Goal: Task Accomplishment & Management: Complete application form

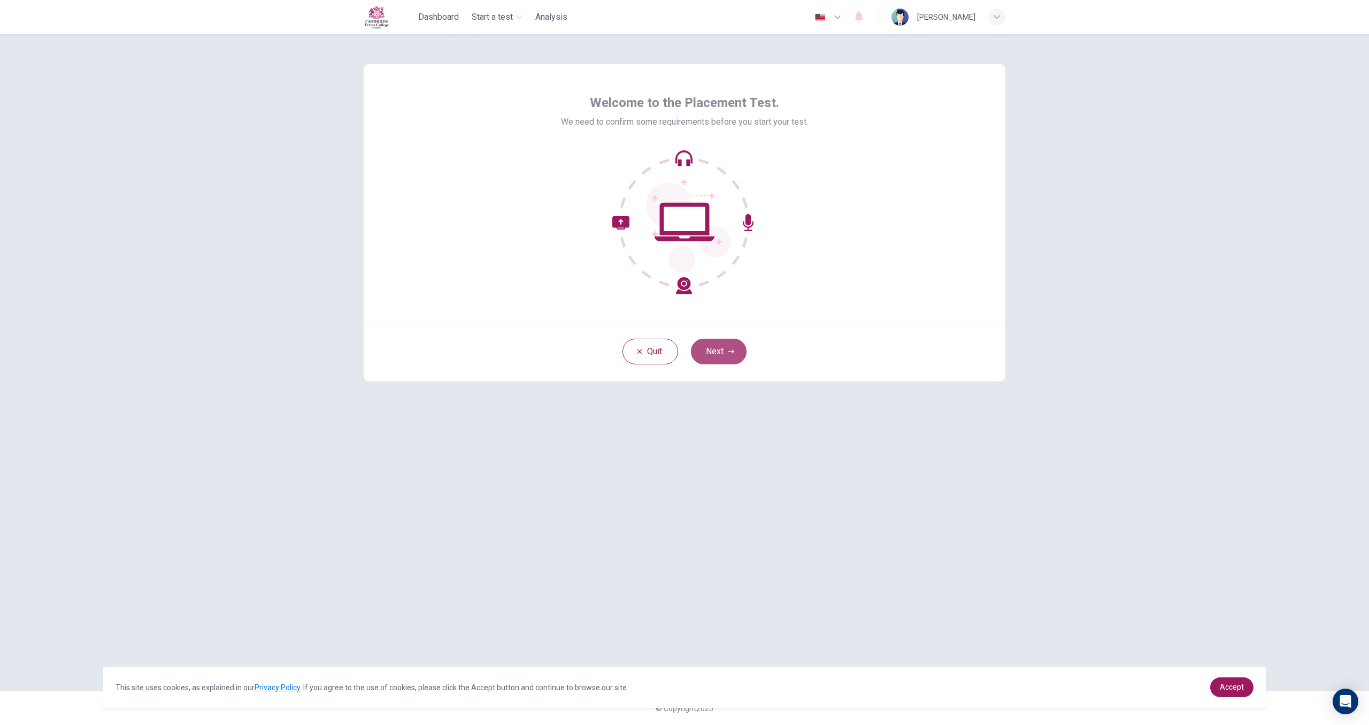
click at [720, 345] on button "Next" at bounding box center [719, 352] width 56 height 26
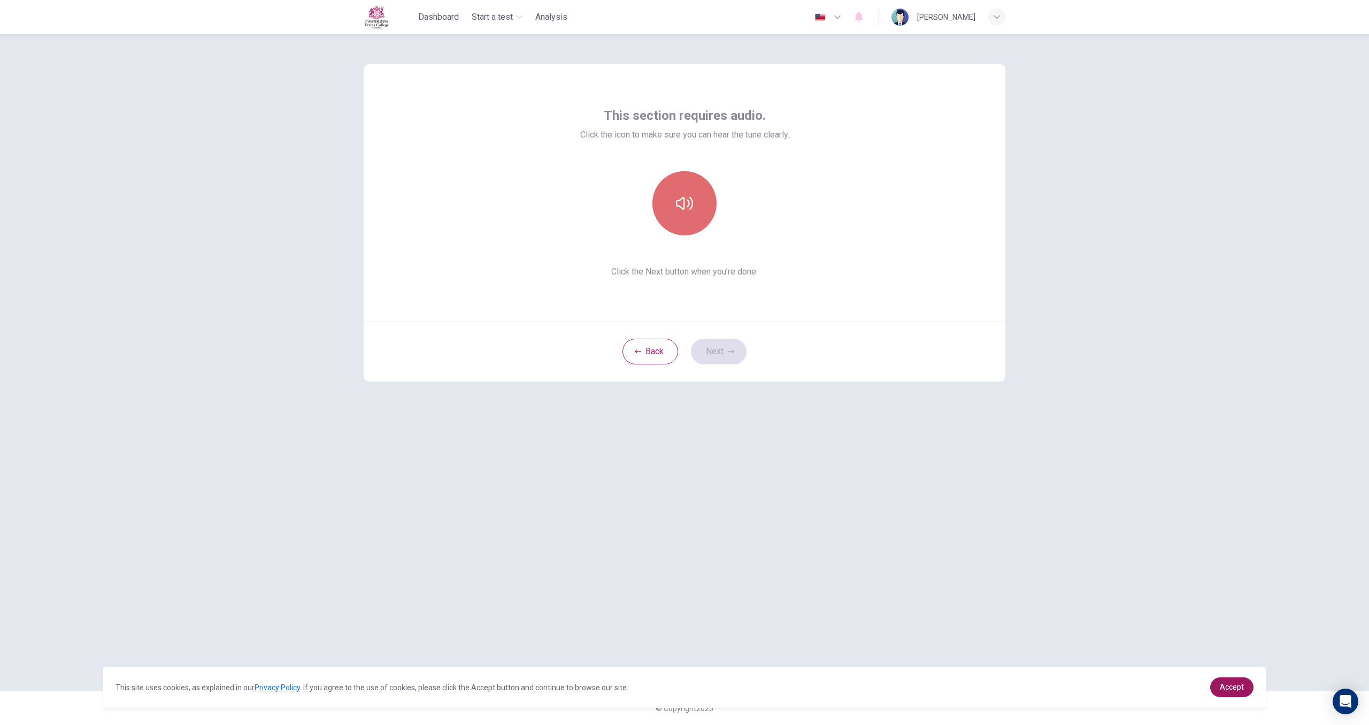
click at [685, 216] on button "button" at bounding box center [684, 203] width 64 height 64
click at [714, 344] on button "Next" at bounding box center [719, 352] width 56 height 26
click at [696, 206] on div "Record" at bounding box center [684, 203] width 64 height 64
click at [694, 211] on div "Stop" at bounding box center [684, 203] width 64 height 64
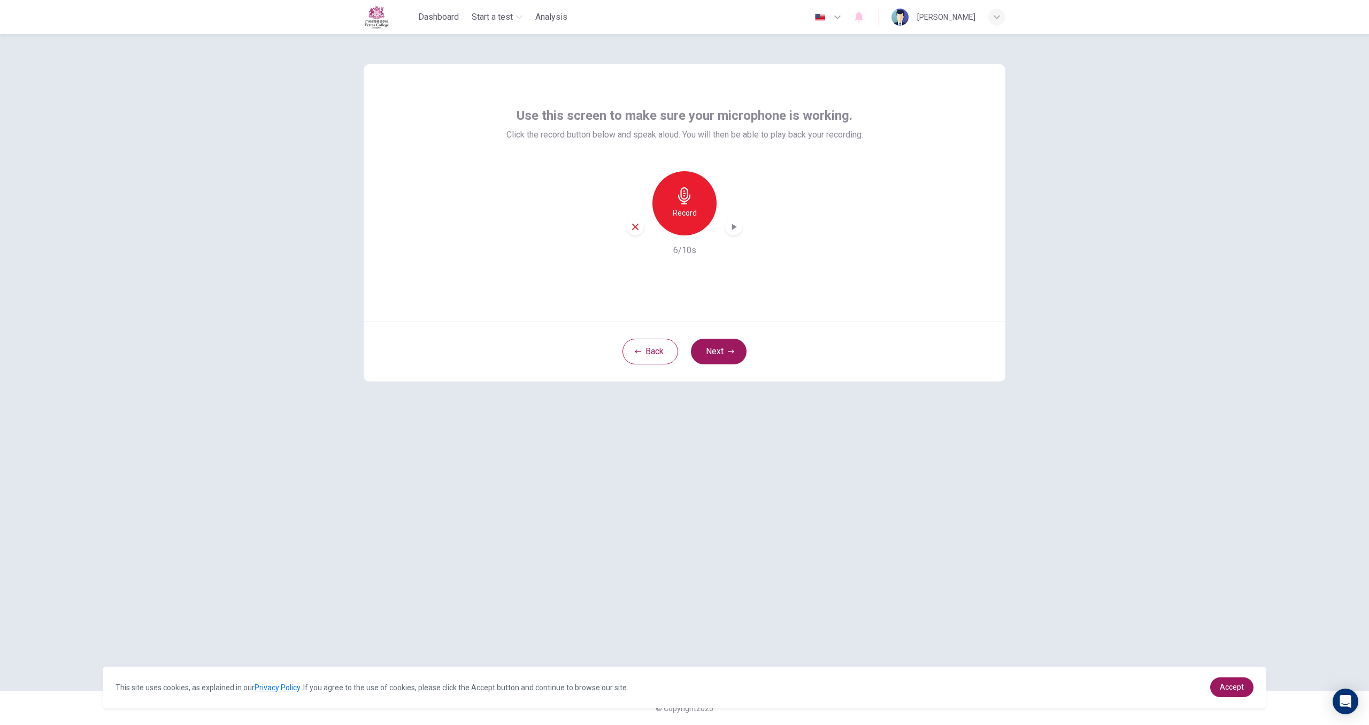
click at [731, 227] on icon "button" at bounding box center [733, 226] width 11 height 11
click at [681, 221] on div "Record" at bounding box center [684, 203] width 64 height 64
click at [705, 218] on div "Stop" at bounding box center [684, 203] width 64 height 64
click at [726, 227] on div "button" at bounding box center [733, 226] width 17 height 17
click at [737, 228] on icon "button" at bounding box center [733, 226] width 11 height 11
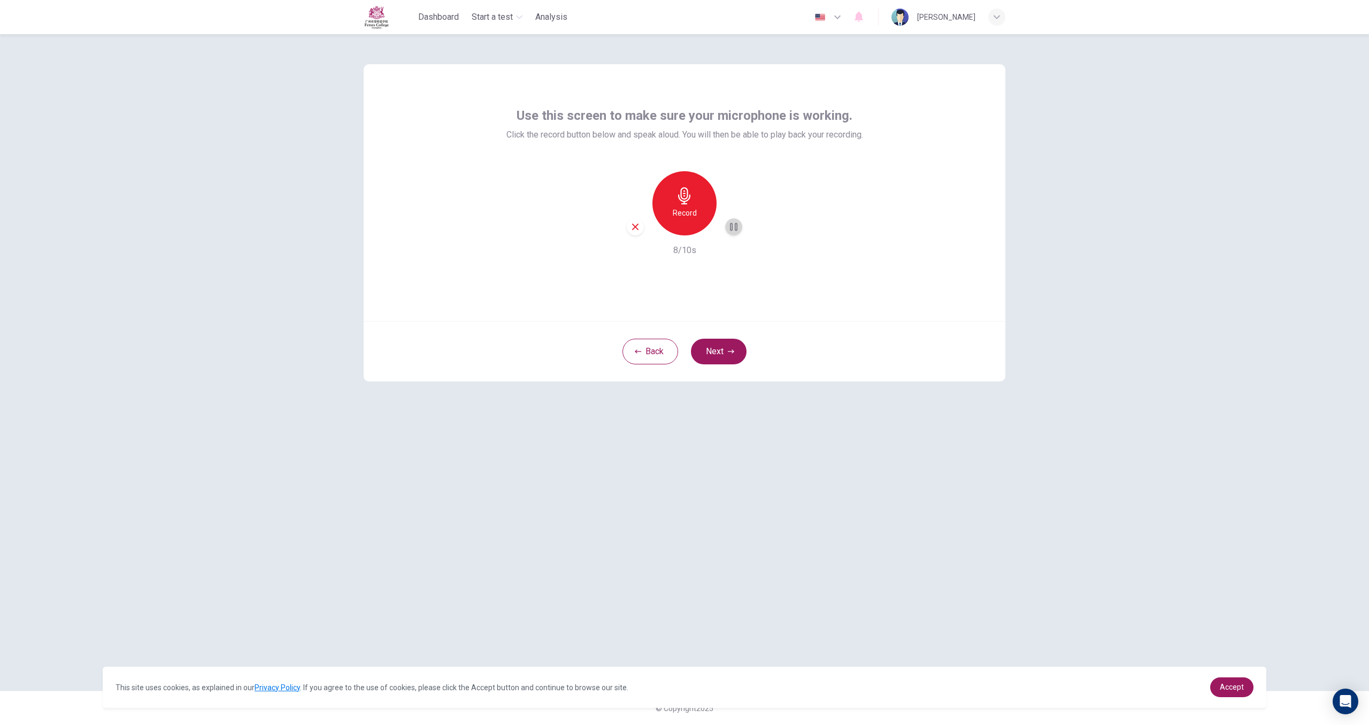
click at [737, 228] on icon "button" at bounding box center [733, 226] width 11 height 11
click at [720, 347] on button "Next" at bounding box center [719, 352] width 56 height 26
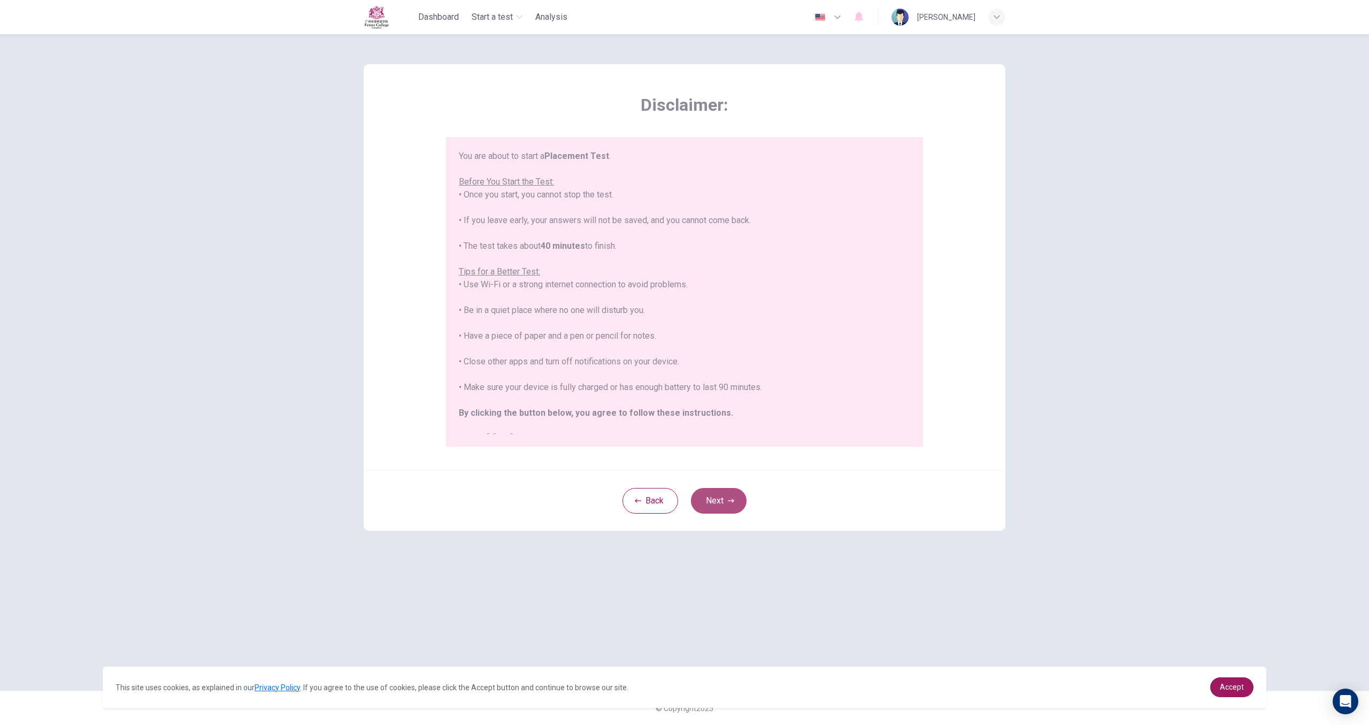
click at [721, 495] on button "Next" at bounding box center [719, 501] width 56 height 26
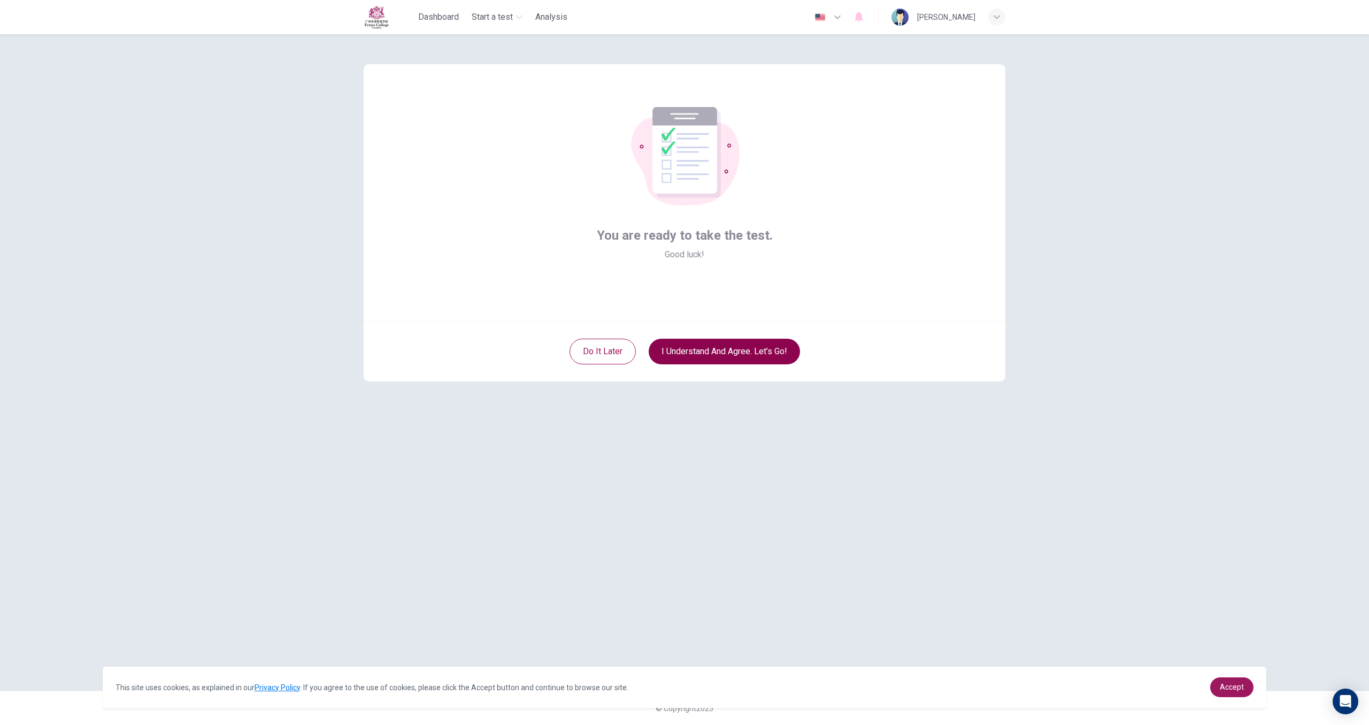
click at [718, 356] on button "I understand and agree. Let’s go!" at bounding box center [724, 352] width 151 height 26
click at [727, 349] on button "I understand and agree. Let’s go!" at bounding box center [724, 352] width 151 height 26
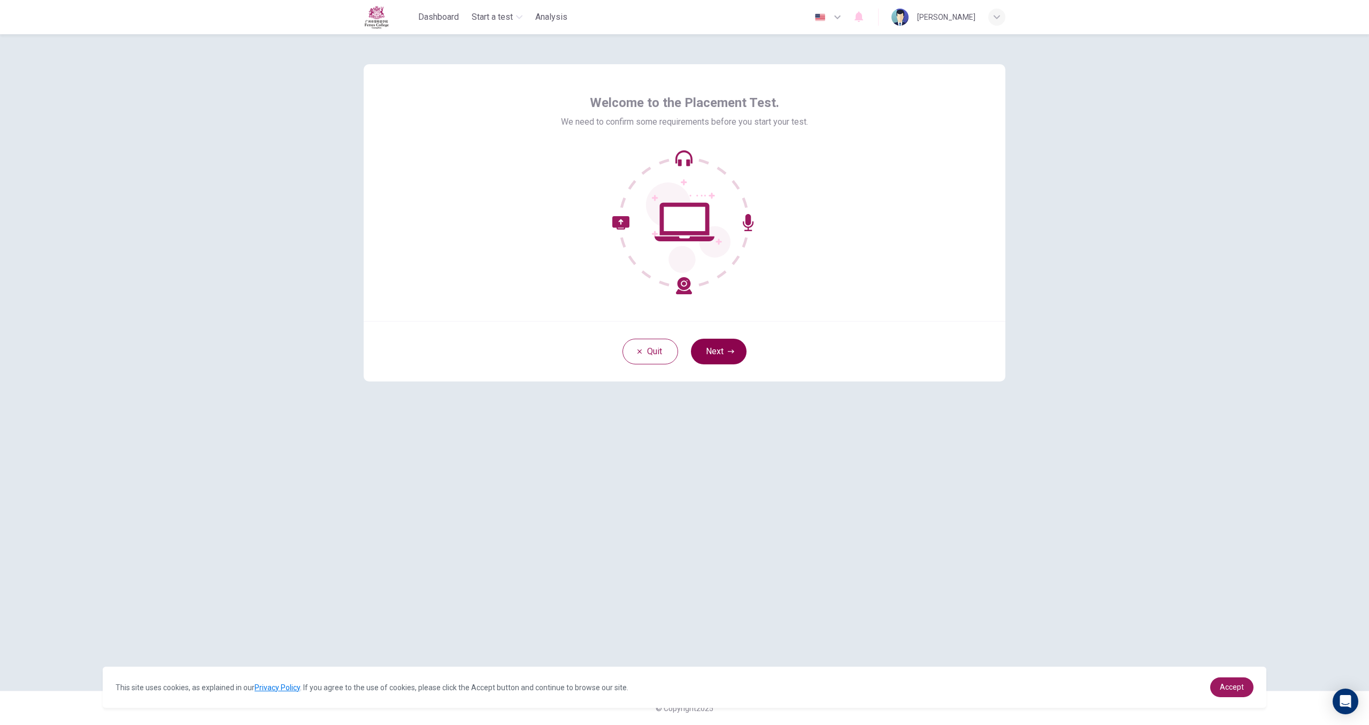
click at [723, 341] on button "Next" at bounding box center [719, 352] width 56 height 26
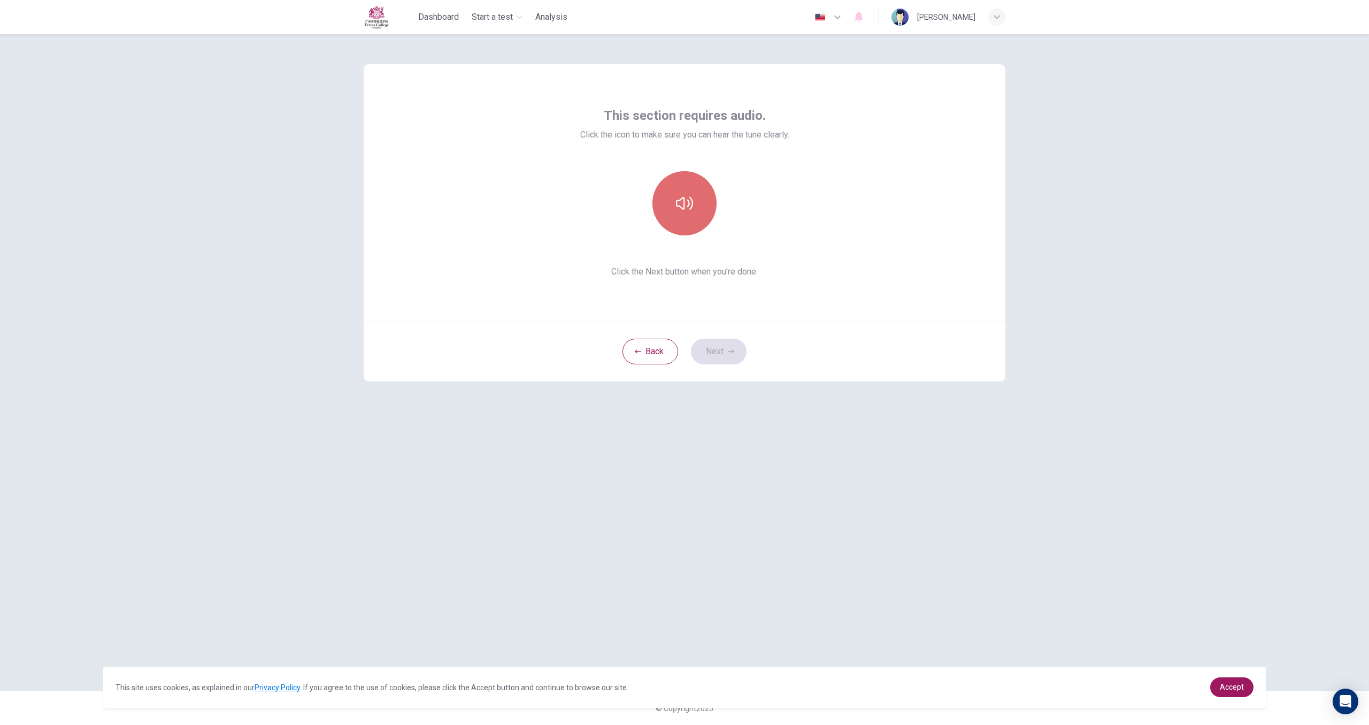
click at [689, 217] on button "button" at bounding box center [684, 203] width 64 height 64
click at [716, 351] on button "Next" at bounding box center [719, 352] width 56 height 26
click at [678, 215] on h6 "Record" at bounding box center [685, 212] width 24 height 13
click at [686, 210] on h6 "Stop" at bounding box center [685, 212] width 16 height 13
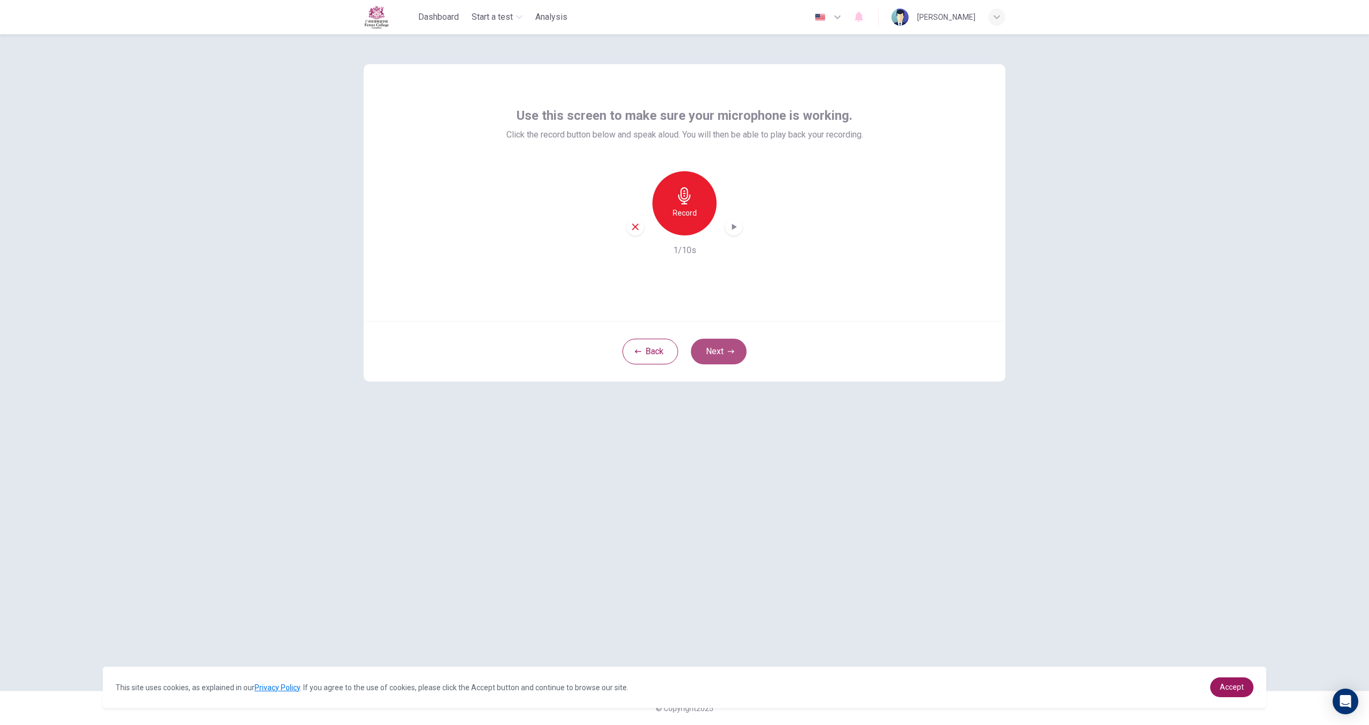
click at [732, 362] on button "Next" at bounding box center [719, 352] width 56 height 26
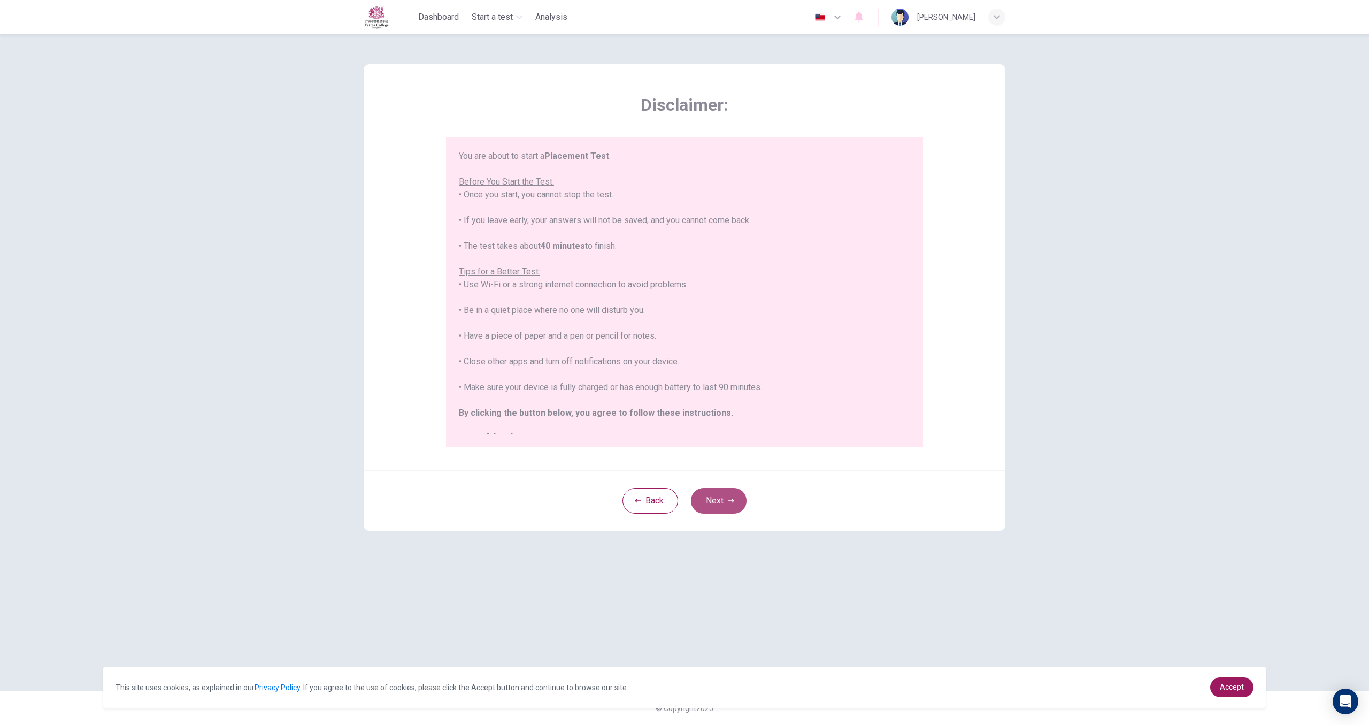
click at [725, 490] on button "Next" at bounding box center [719, 501] width 56 height 26
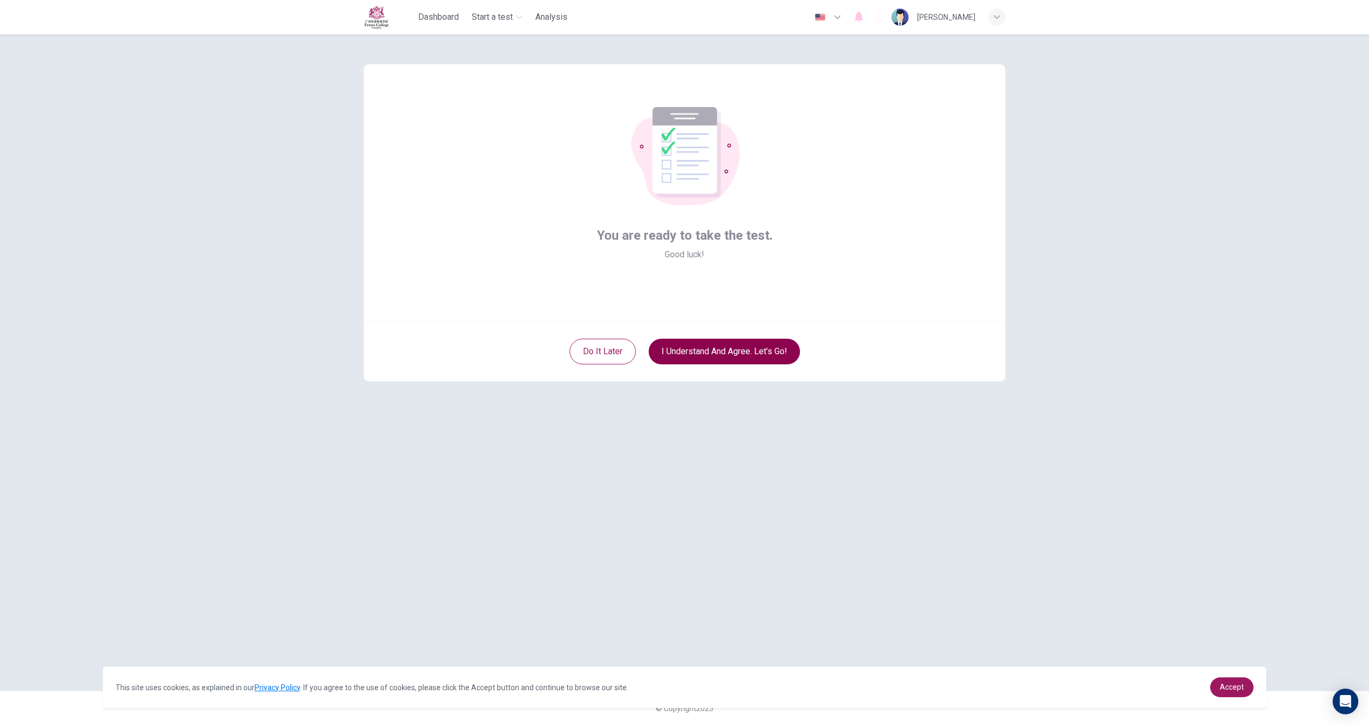
click at [748, 347] on button "I understand and agree. Let’s go!" at bounding box center [724, 352] width 151 height 26
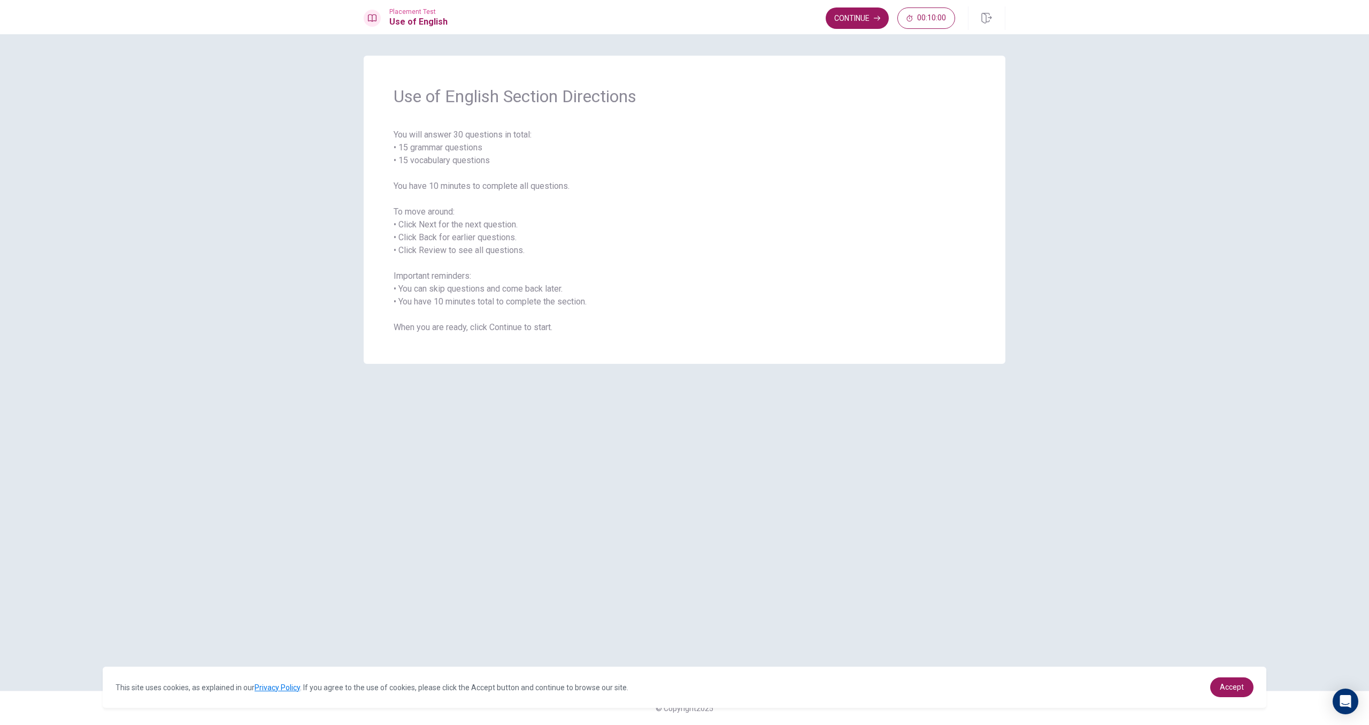
click at [740, 209] on span "You will answer 30 questions in total: • 15 grammar questions • 15 vocabulary q…" at bounding box center [685, 230] width 582 height 205
click at [859, 23] on button "Continue" at bounding box center [857, 17] width 63 height 21
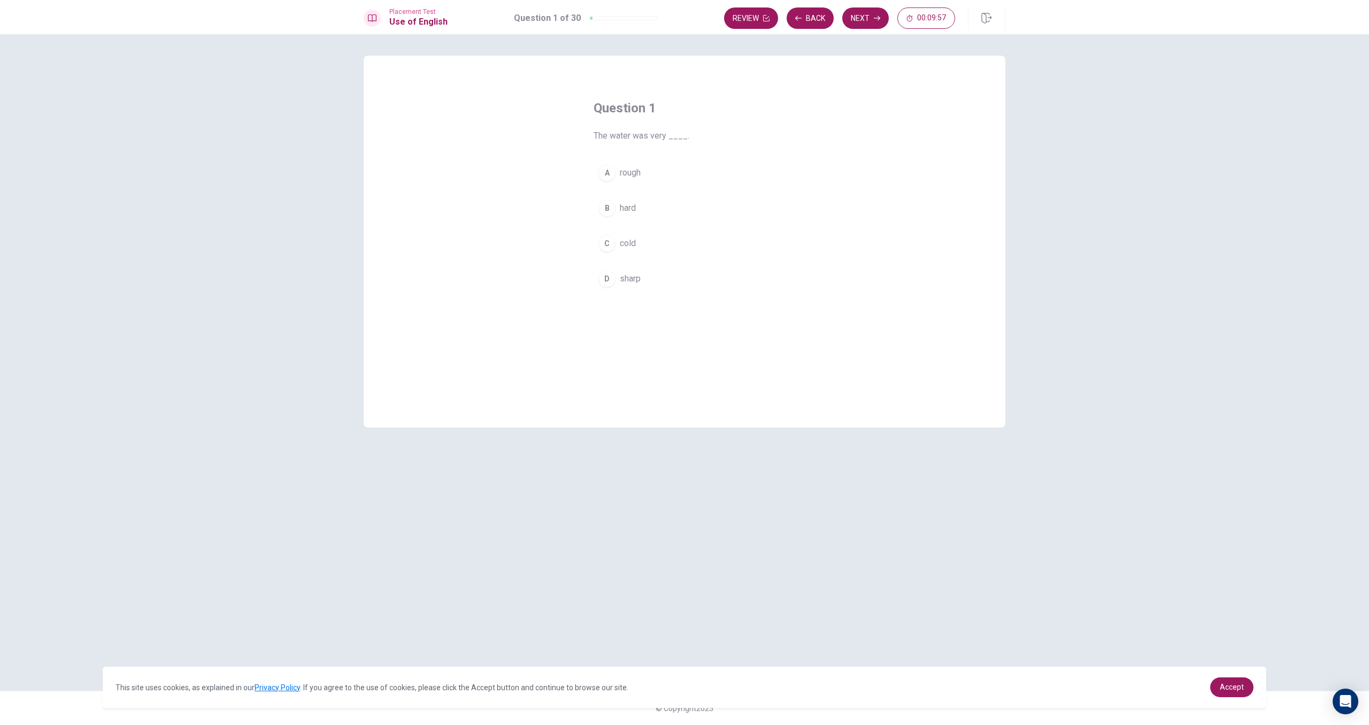
click at [602, 241] on div "C" at bounding box center [606, 243] width 17 height 17
drag, startPoint x: 749, startPoint y: 234, endPoint x: 759, endPoint y: 215, distance: 21.8
click at [749, 234] on button "C cold" at bounding box center [685, 243] width 182 height 27
click at [871, 18] on button "Next" at bounding box center [865, 17] width 47 height 21
click at [619, 248] on button "C friendly" at bounding box center [685, 243] width 182 height 27
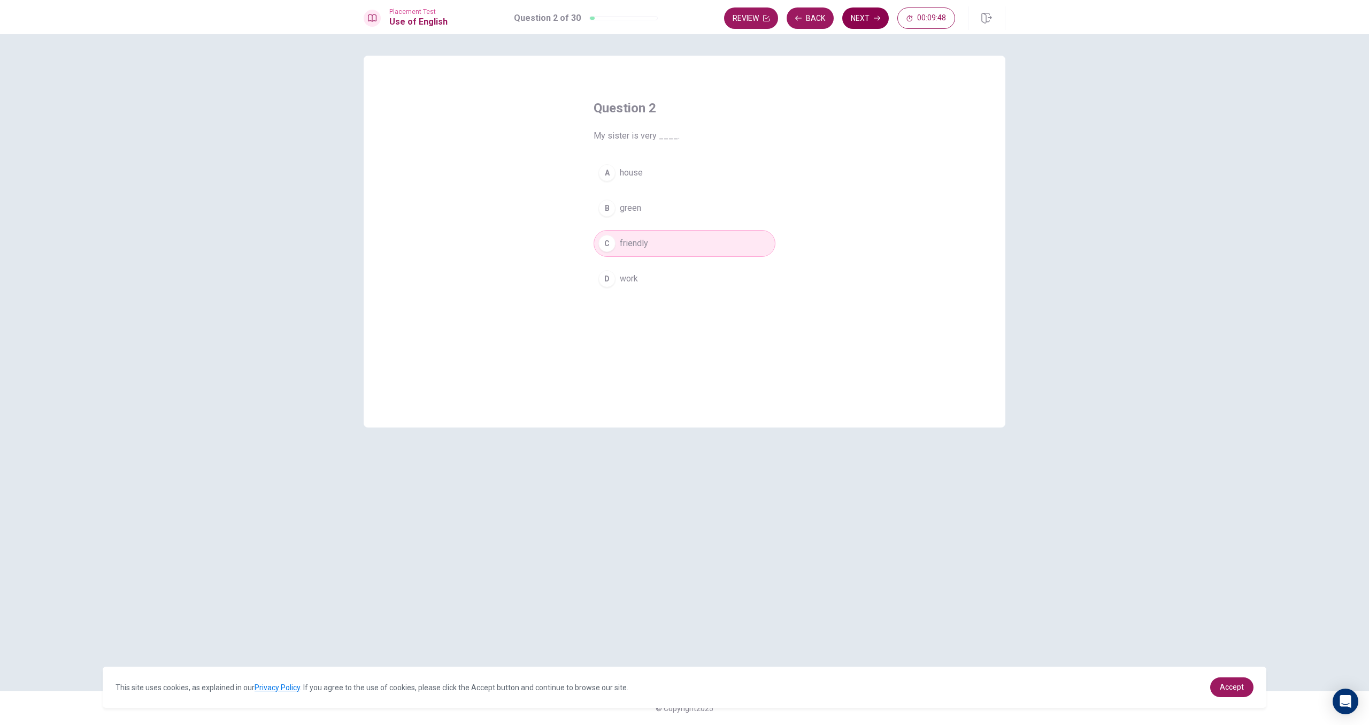
click at [866, 20] on button "Next" at bounding box center [865, 17] width 47 height 21
click at [622, 277] on span "kind" at bounding box center [628, 278] width 16 height 13
click at [867, 21] on button "Next" at bounding box center [865, 17] width 47 height 21
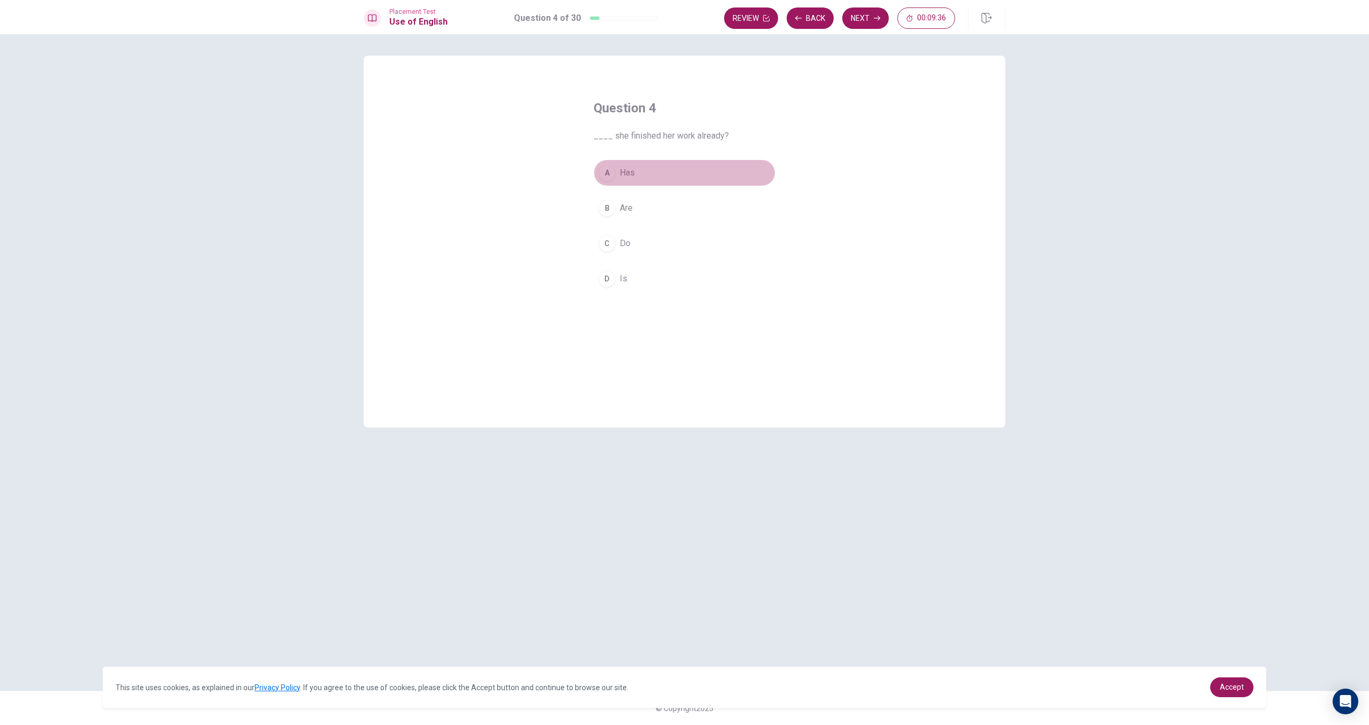
click at [614, 175] on div "A" at bounding box center [606, 172] width 17 height 17
click at [861, 15] on button "Next" at bounding box center [865, 17] width 47 height 21
click at [622, 179] on span "fridge" at bounding box center [631, 172] width 22 height 13
click at [881, 19] on button "Next" at bounding box center [865, 17] width 47 height 21
drag, startPoint x: 606, startPoint y: 237, endPoint x: 622, endPoint y: 229, distance: 17.9
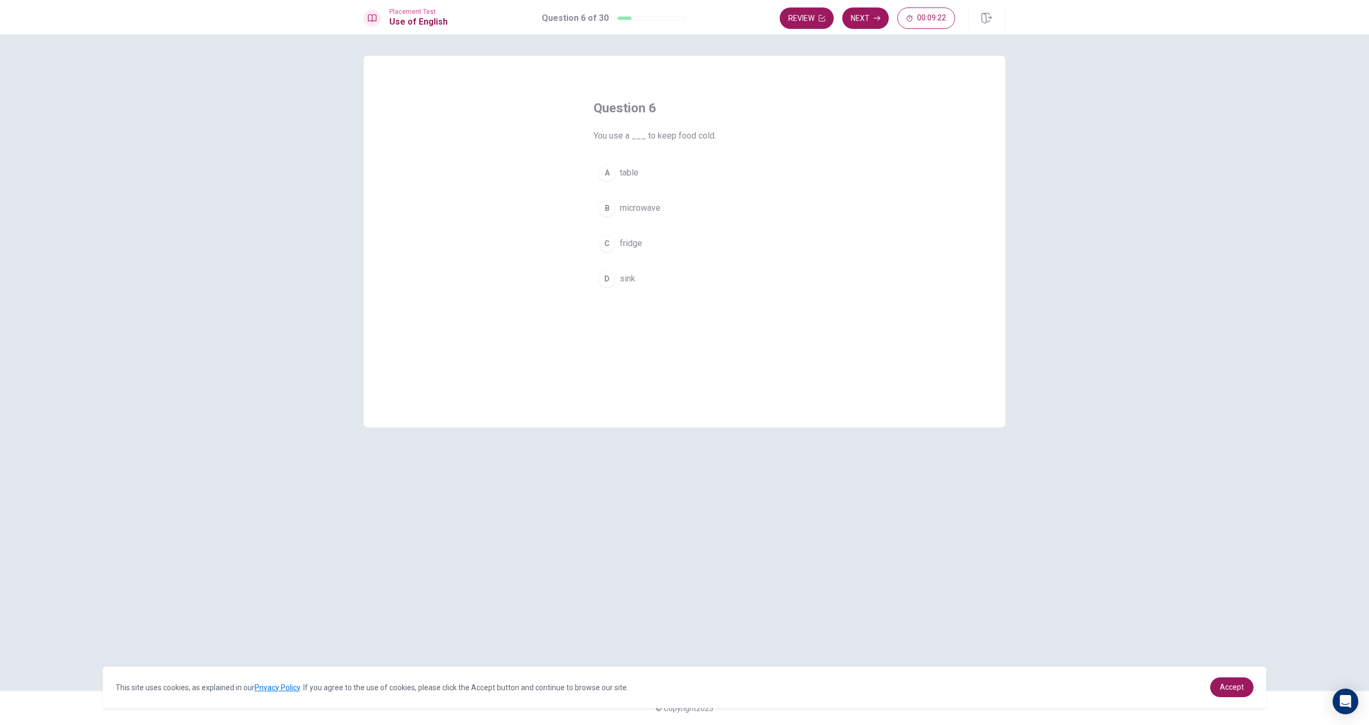
click at [606, 237] on div "C" at bounding box center [606, 243] width 17 height 17
click at [868, 19] on button "Next" at bounding box center [865, 17] width 47 height 21
click at [665, 283] on button "D went" at bounding box center [685, 278] width 182 height 27
click at [857, 16] on button "Next" at bounding box center [865, 17] width 47 height 21
drag, startPoint x: 637, startPoint y: 173, endPoint x: 683, endPoint y: 166, distance: 46.1
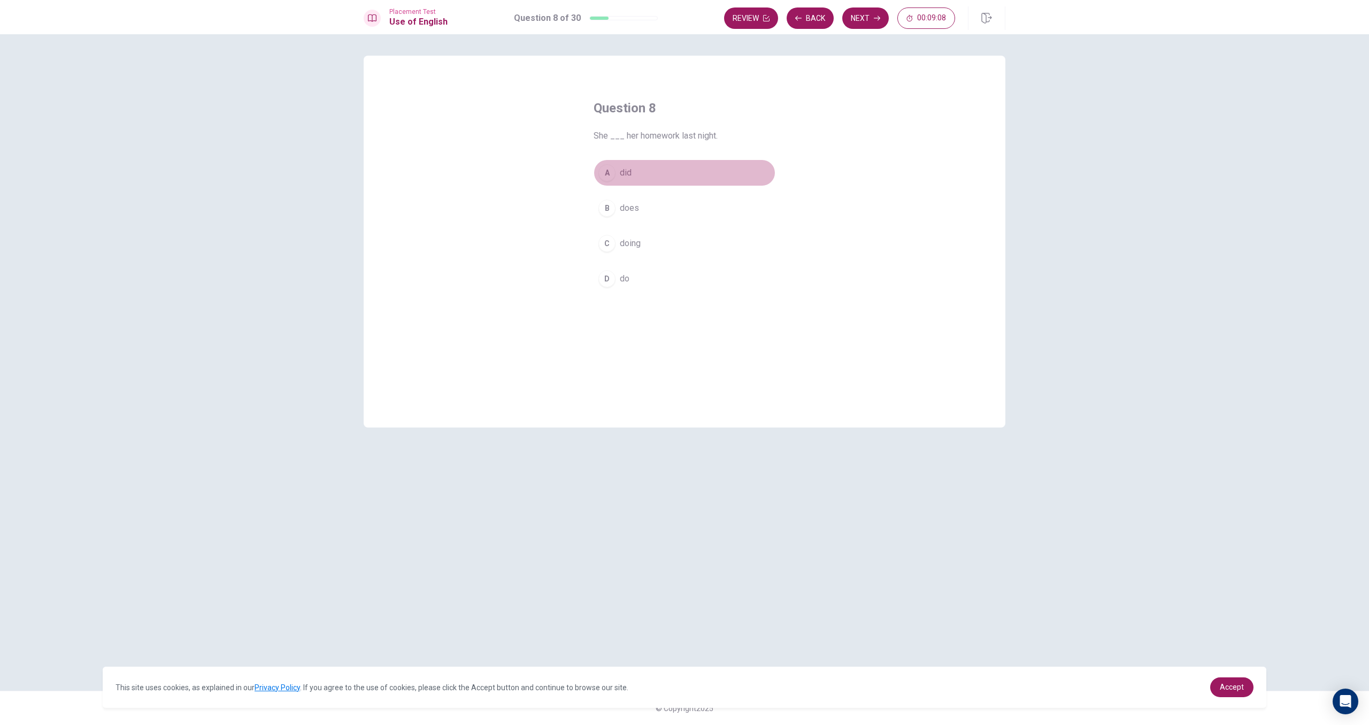
click at [638, 172] on button "A did" at bounding box center [685, 172] width 182 height 27
click at [873, 12] on button "Next" at bounding box center [865, 17] width 47 height 21
click at [642, 205] on span "watched" at bounding box center [636, 208] width 32 height 13
click at [875, 15] on icon "button" at bounding box center [877, 18] width 6 height 6
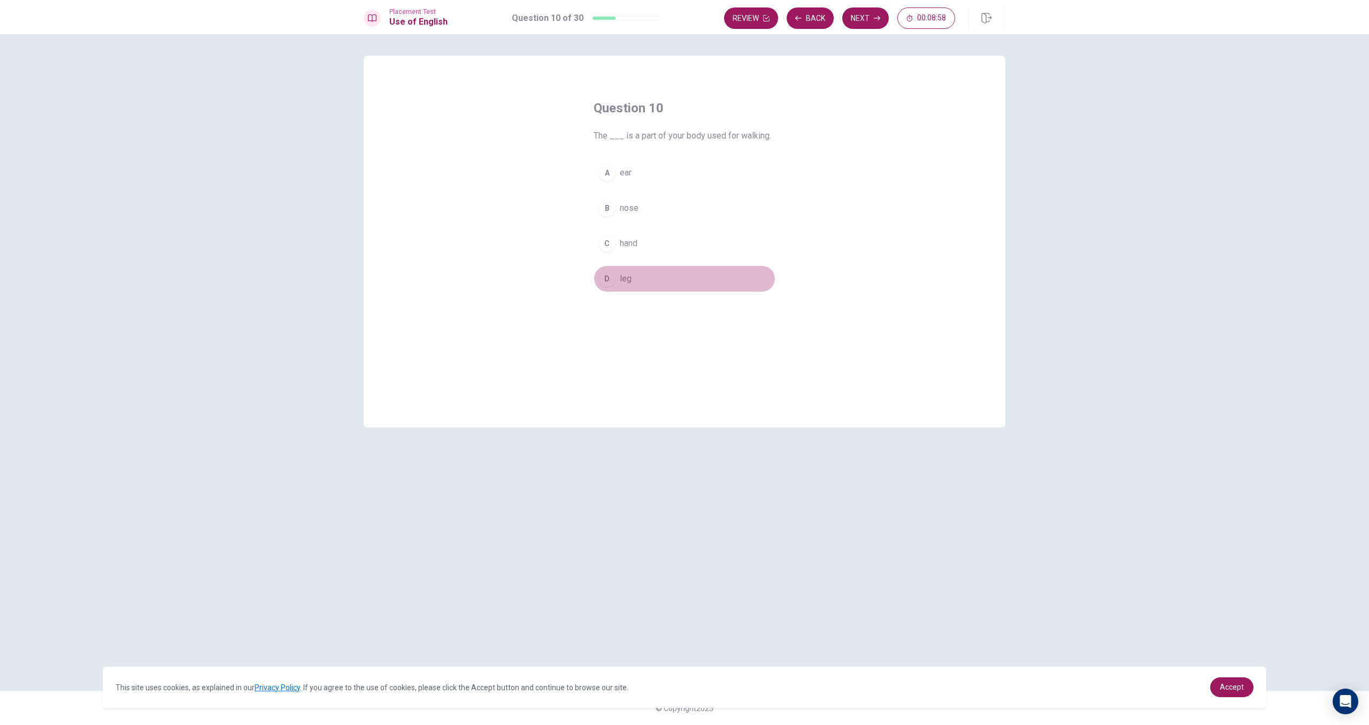
click at [629, 273] on span "leg" at bounding box center [626, 278] width 12 height 13
click at [864, 13] on button "Next" at bounding box center [865, 17] width 47 height 21
click at [636, 239] on span "sent" at bounding box center [628, 243] width 17 height 13
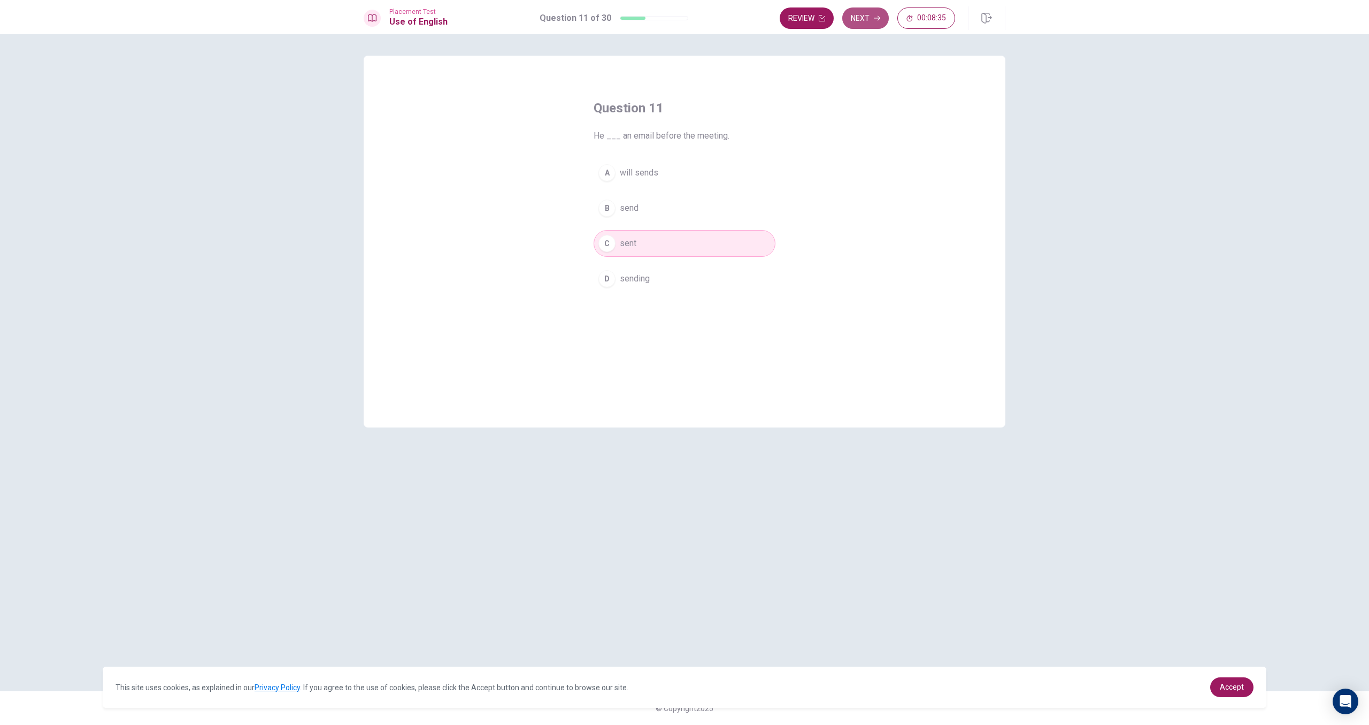
click at [872, 15] on button "Next" at bounding box center [865, 17] width 47 height 21
click at [658, 166] on span "have been working" at bounding box center [655, 172] width 70 height 13
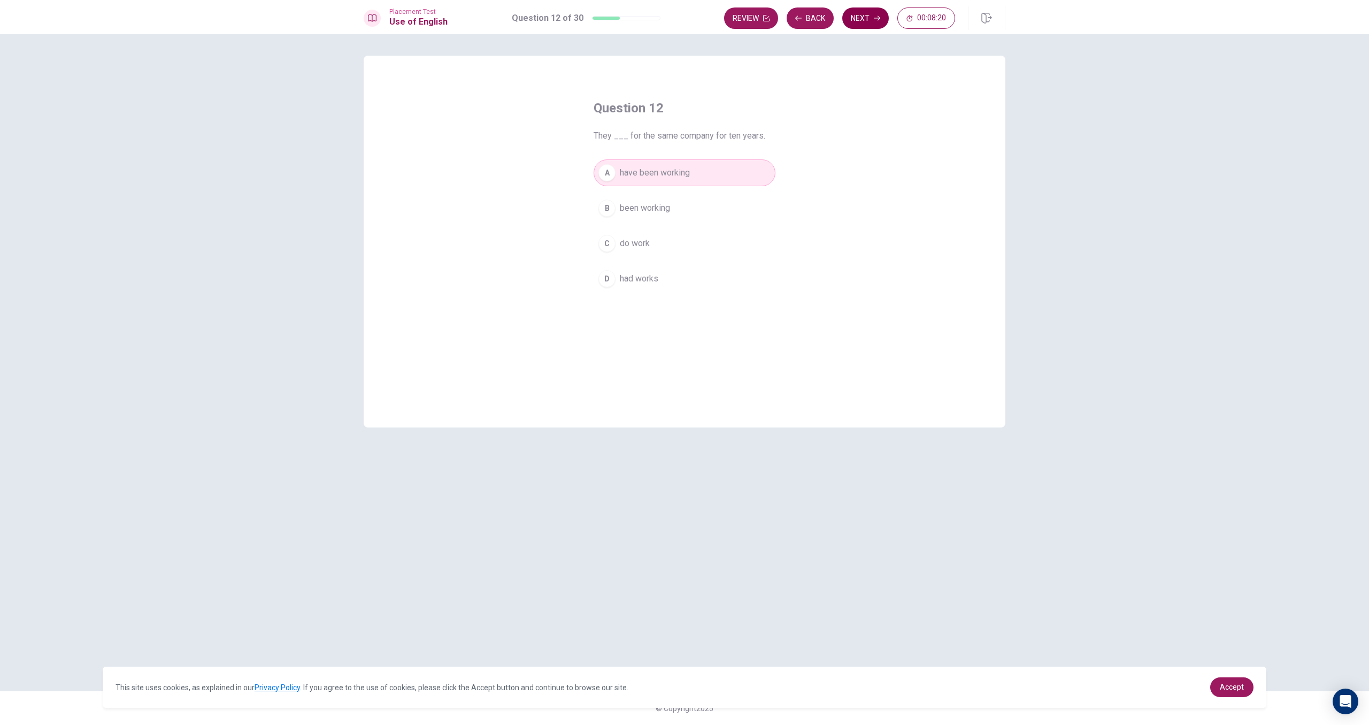
drag, startPoint x: 881, startPoint y: 1, endPoint x: 880, endPoint y: 11, distance: 10.2
click at [881, 1] on div "Placement Test Use of English Question 12 of 30 Review Back Next 00:08:20" at bounding box center [684, 17] width 1369 height 34
click at [880, 11] on button "Next" at bounding box center [865, 17] width 47 height 21
click at [625, 208] on span "story" at bounding box center [629, 208] width 19 height 13
click at [654, 173] on button "A song" at bounding box center [685, 172] width 182 height 27
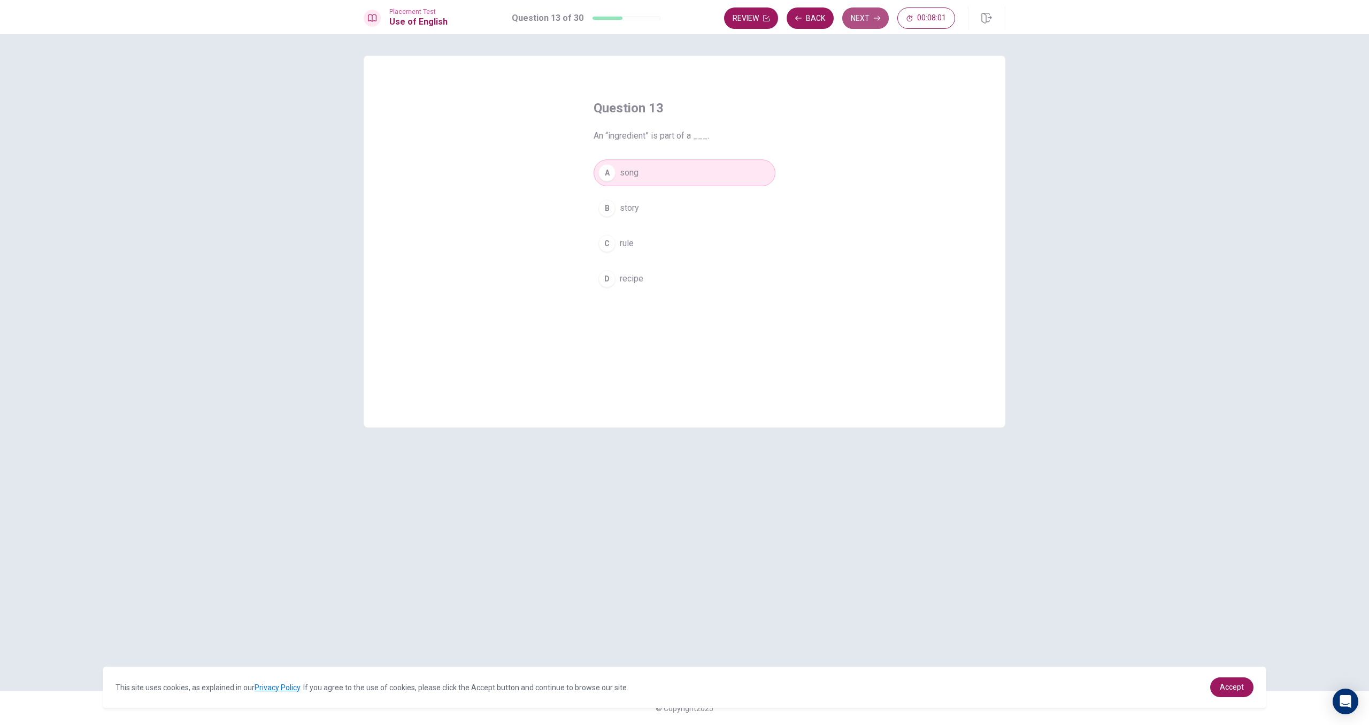
click at [877, 14] on button "Next" at bounding box center [865, 17] width 47 height 21
click at [665, 276] on button "D tried" at bounding box center [685, 278] width 182 height 27
click at [847, 12] on button "Next" at bounding box center [865, 17] width 47 height 21
click at [656, 278] on button "D Have" at bounding box center [685, 278] width 182 height 27
click at [856, 18] on button "Next" at bounding box center [865, 17] width 47 height 21
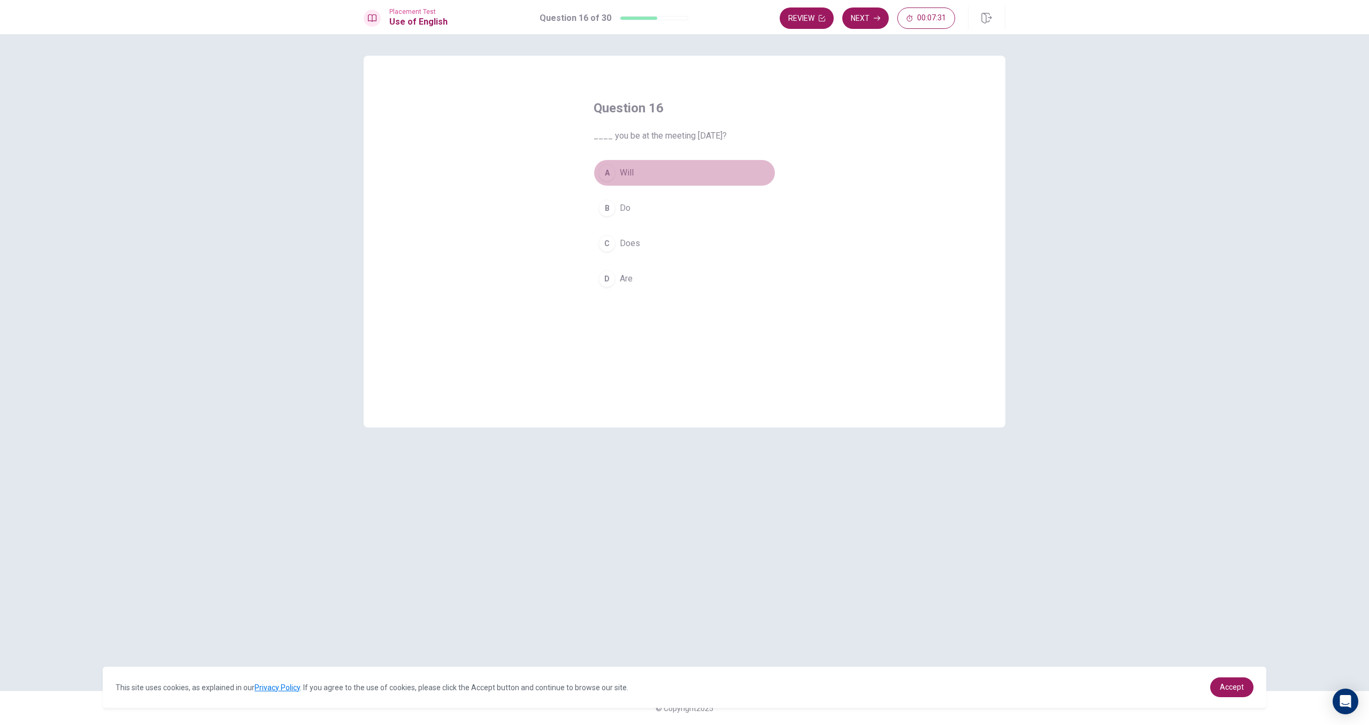
click at [613, 172] on div "A" at bounding box center [606, 172] width 17 height 17
click at [874, 15] on icon "button" at bounding box center [877, 18] width 6 height 6
click at [628, 167] on span "dry" at bounding box center [626, 172] width 12 height 13
click at [855, 19] on button "Next" at bounding box center [865, 17] width 47 height 21
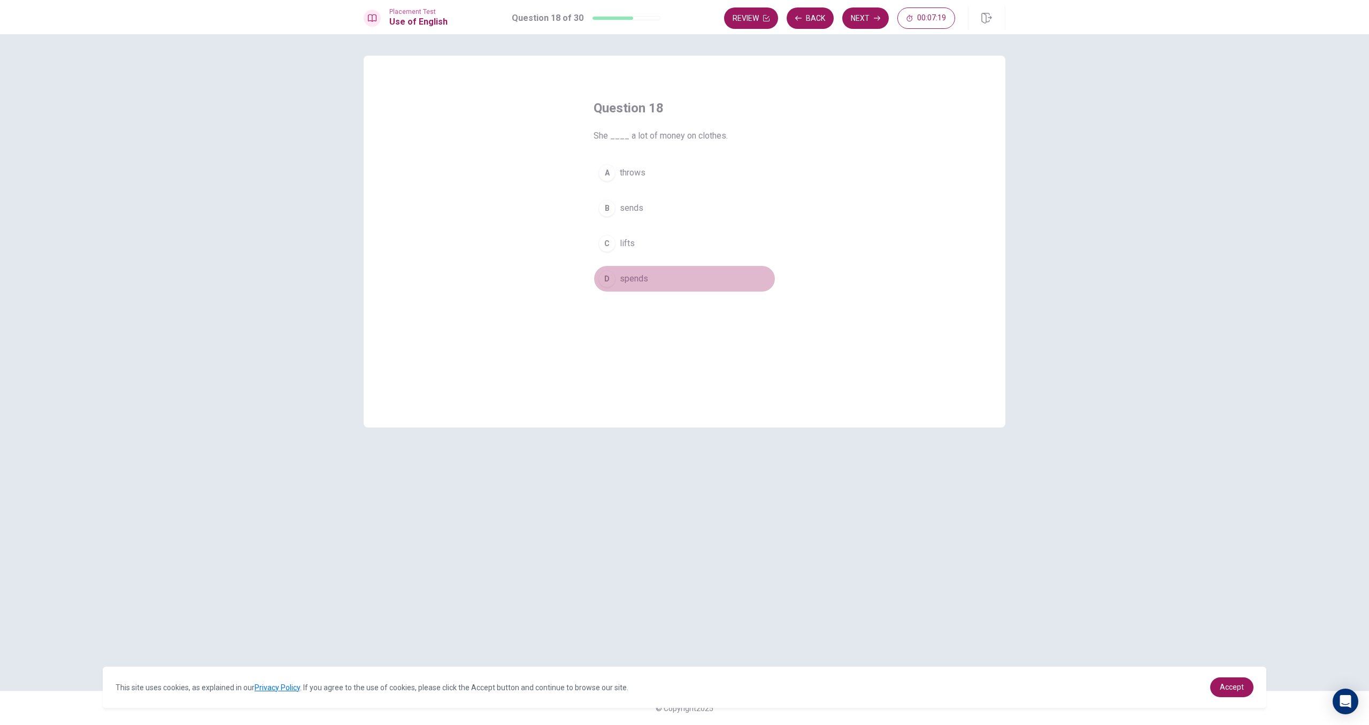
drag, startPoint x: 658, startPoint y: 275, endPoint x: 690, endPoint y: 224, distance: 60.1
click at [658, 274] on button "D spends" at bounding box center [685, 278] width 182 height 27
click at [850, 19] on button "Next" at bounding box center [865, 17] width 47 height 21
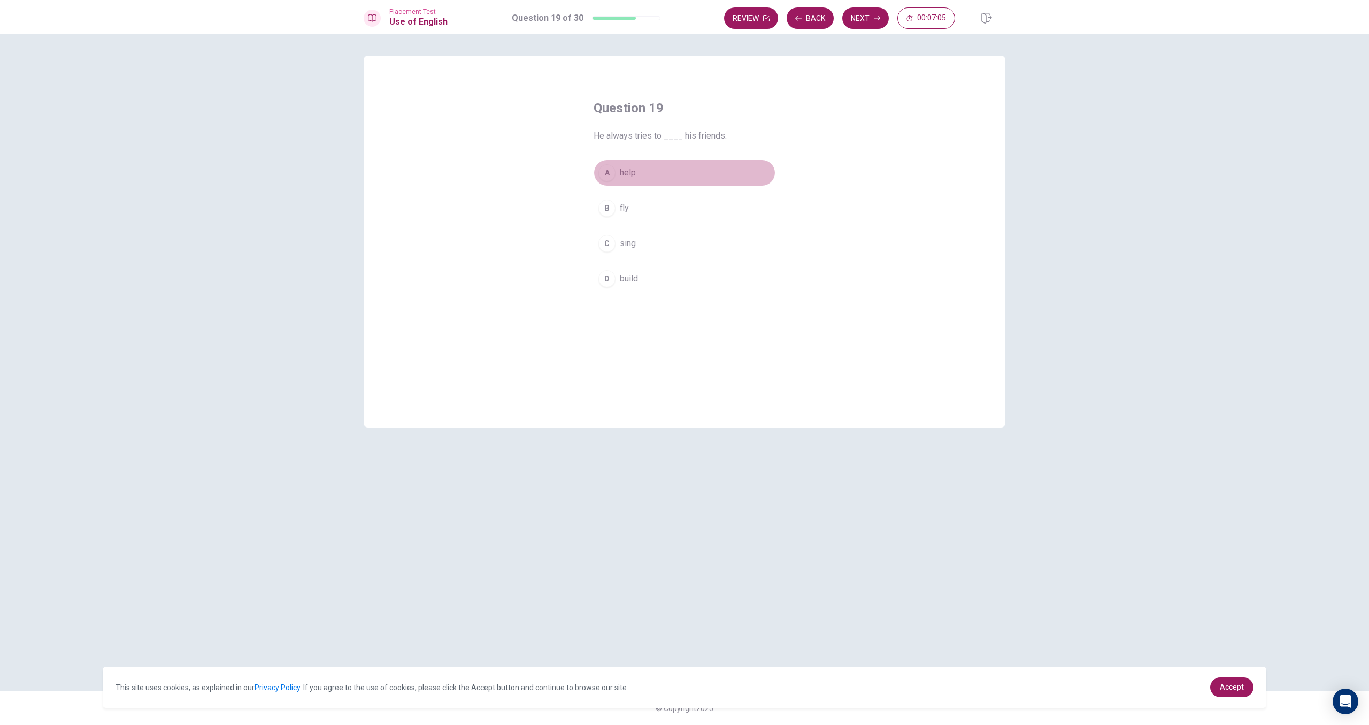
click at [644, 179] on button "A help" at bounding box center [685, 172] width 182 height 27
click at [860, 16] on button "Next" at bounding box center [865, 17] width 47 height 21
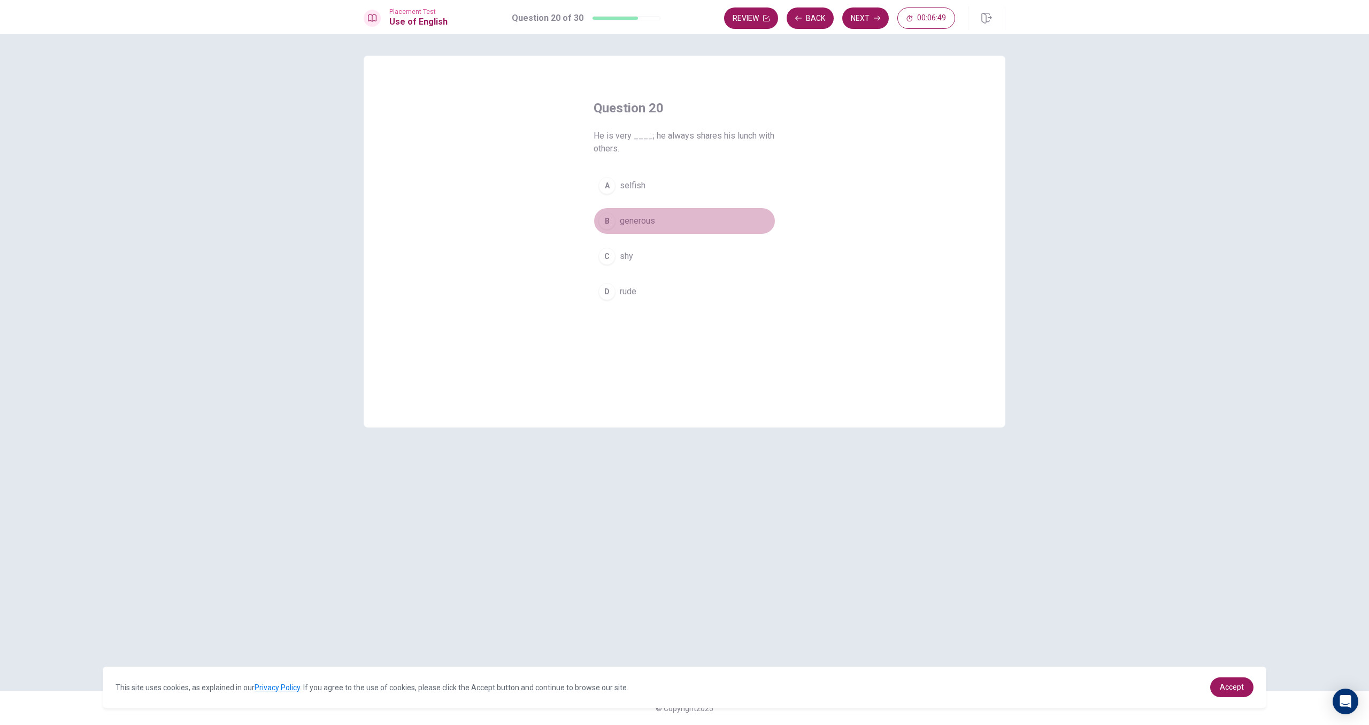
click at [649, 220] on span "generous" at bounding box center [637, 220] width 35 height 13
click at [857, 17] on button "Next" at bounding box center [865, 17] width 47 height 21
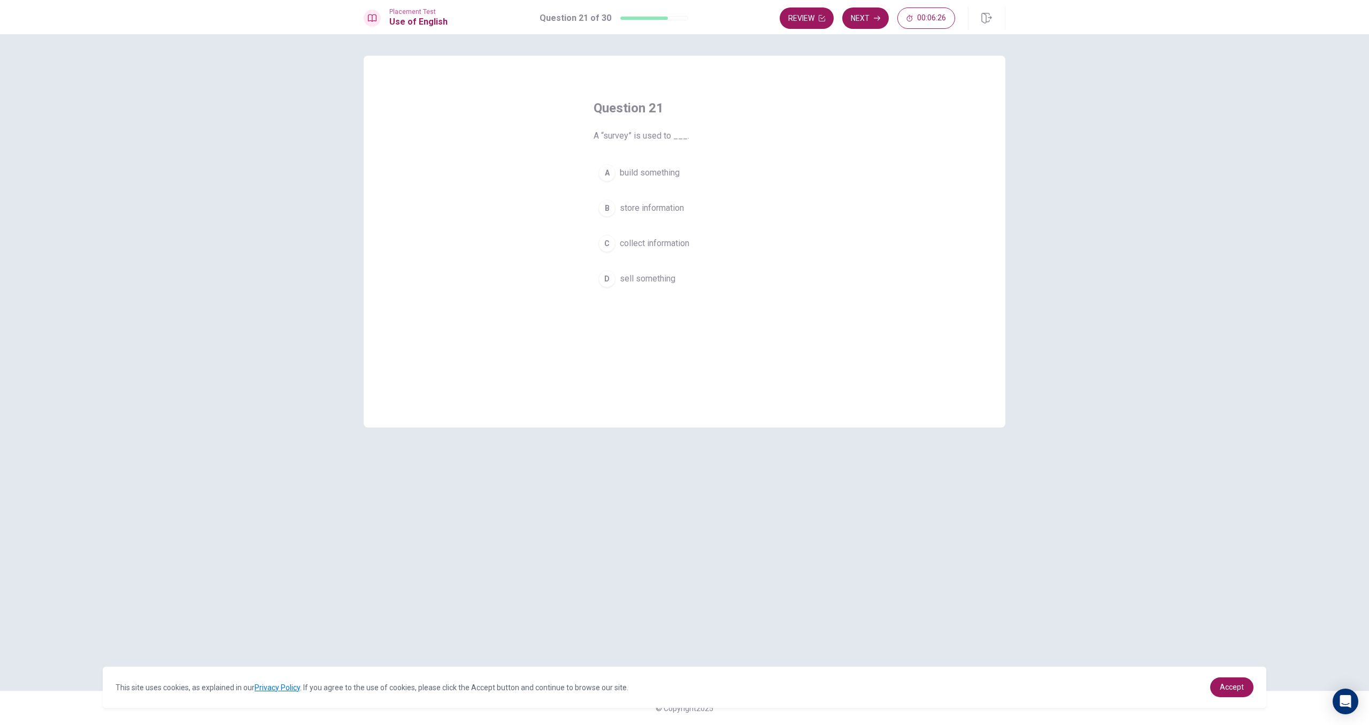
click at [617, 207] on button "B store information" at bounding box center [685, 208] width 182 height 27
click at [884, 16] on button "Next" at bounding box center [865, 17] width 47 height 21
click at [642, 170] on span "leaves" at bounding box center [632, 172] width 25 height 13
click at [652, 240] on button "C left" at bounding box center [685, 243] width 182 height 27
click at [859, 13] on button "Next" at bounding box center [865, 17] width 47 height 21
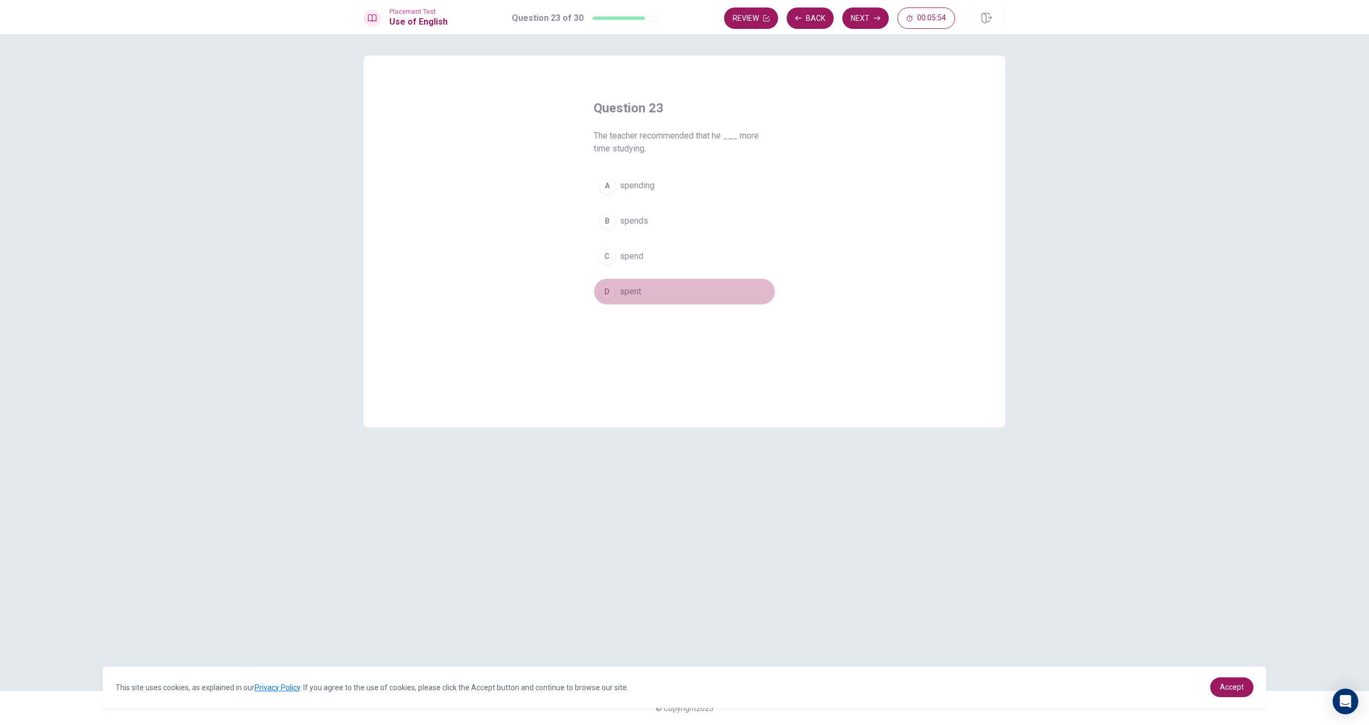
drag, startPoint x: 635, startPoint y: 288, endPoint x: 639, endPoint y: 283, distance: 5.7
click at [637, 286] on span "spent" at bounding box center [630, 291] width 21 height 13
click at [872, 13] on button "Next" at bounding box center [865, 17] width 47 height 21
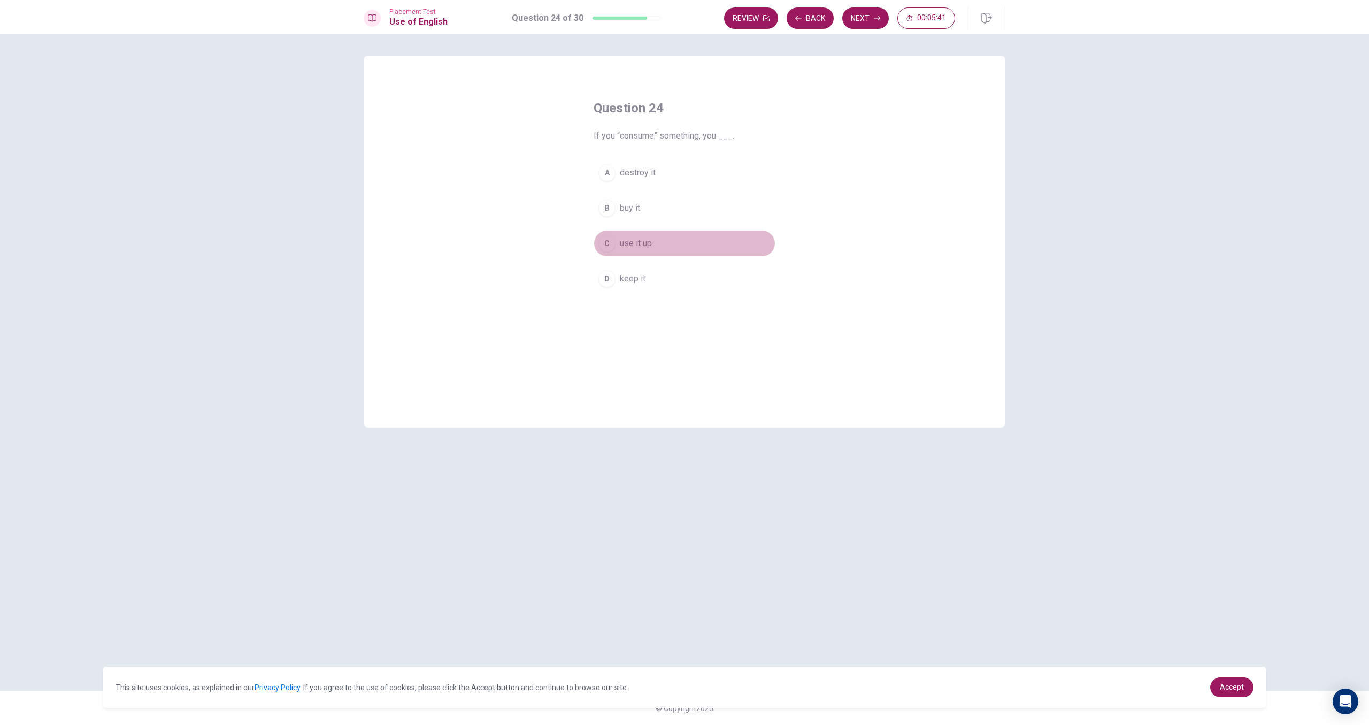
drag, startPoint x: 640, startPoint y: 245, endPoint x: 643, endPoint y: 238, distance: 7.7
click at [640, 244] on span "use it up" at bounding box center [636, 243] width 32 height 13
click at [862, 19] on button "Next" at bounding box center [865, 17] width 47 height 21
click at [656, 240] on button "C Has" at bounding box center [685, 243] width 182 height 27
click at [648, 172] on button "A Have" at bounding box center [685, 172] width 182 height 27
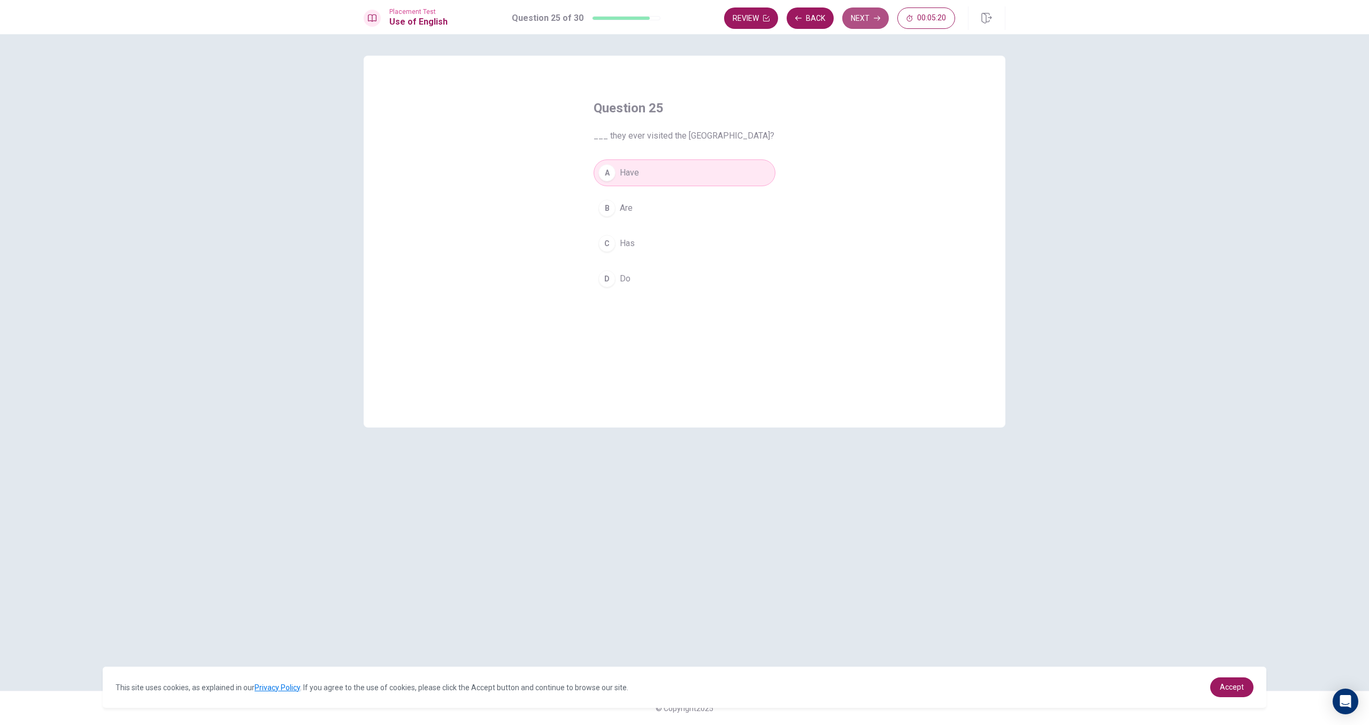
click at [863, 18] on button "Next" at bounding box center [865, 17] width 47 height 21
click at [614, 182] on div "A" at bounding box center [606, 185] width 17 height 17
click at [656, 219] on button "B Have" at bounding box center [685, 220] width 182 height 27
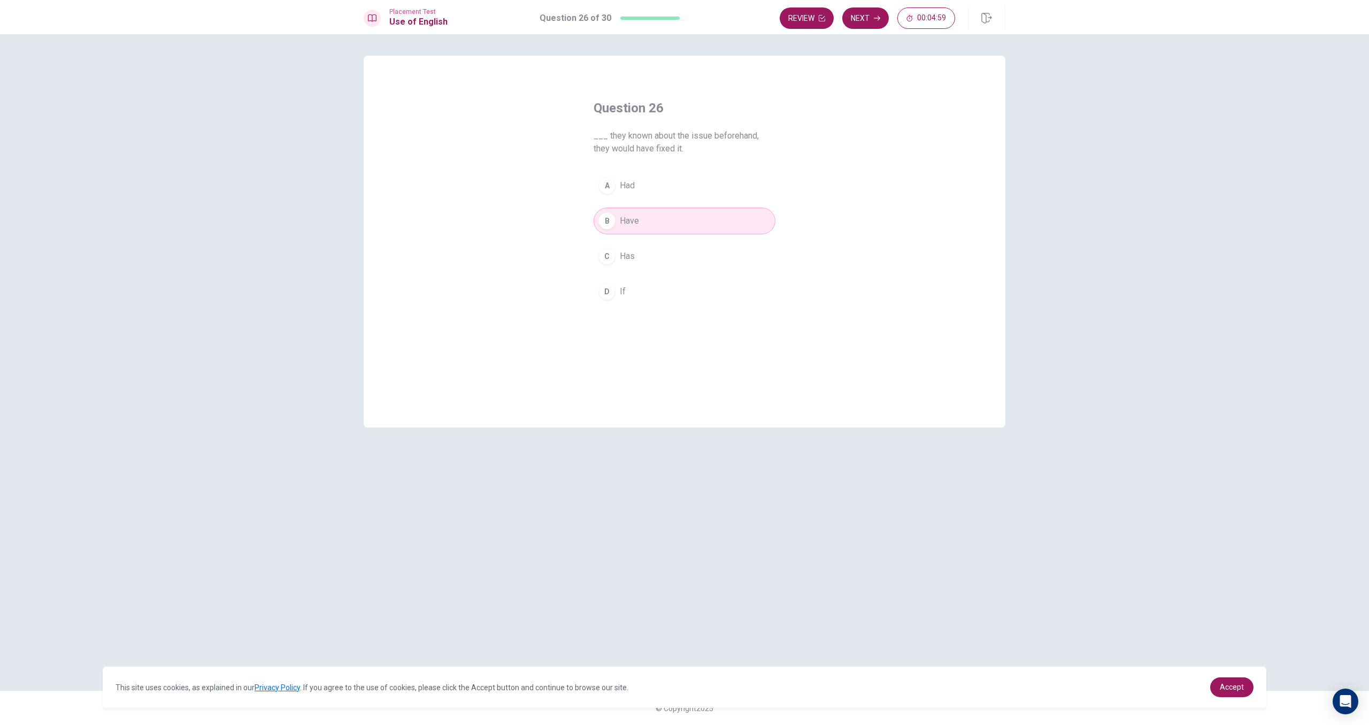
click at [685, 272] on div "A Had B Have C Has D If" at bounding box center [685, 238] width 182 height 133
click at [637, 289] on button "D If" at bounding box center [685, 291] width 182 height 27
click at [854, 14] on button "Next" at bounding box center [865, 17] width 47 height 21
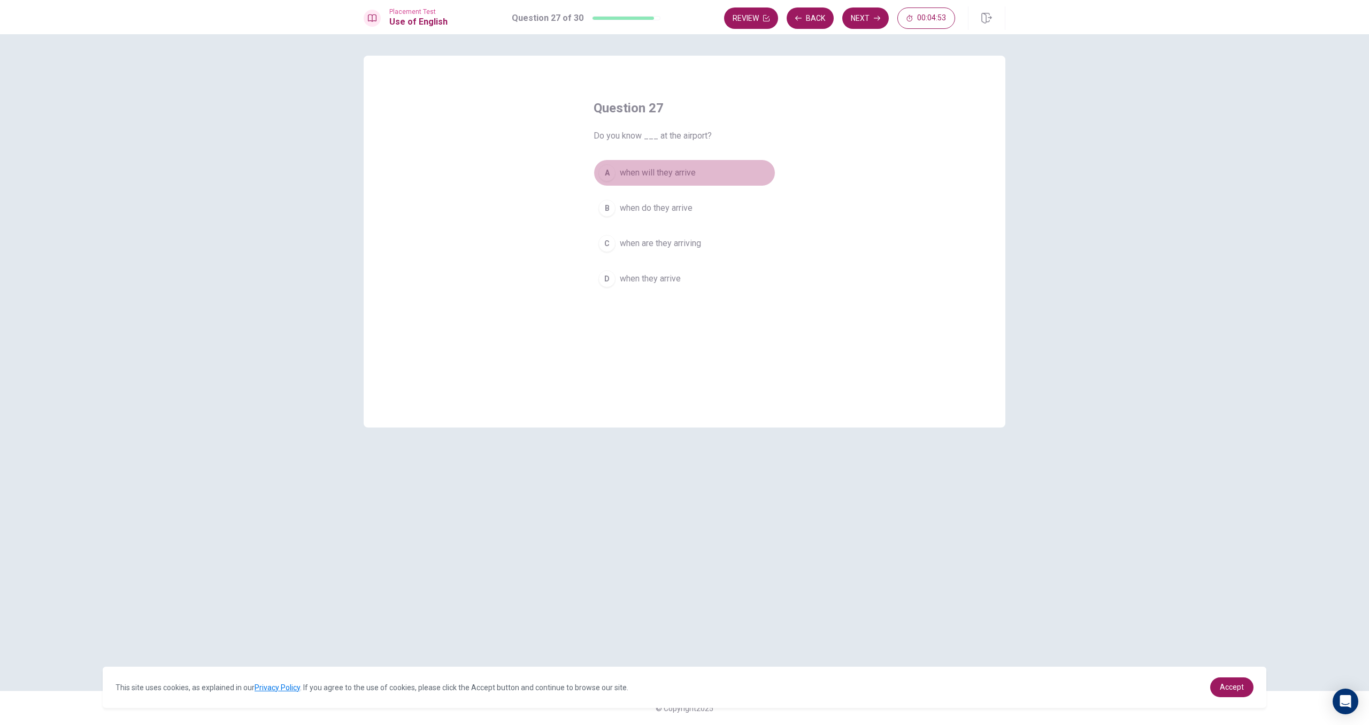
click at [683, 171] on span "when will they arrive" at bounding box center [658, 172] width 76 height 13
drag, startPoint x: 668, startPoint y: 278, endPoint x: 678, endPoint y: 258, distance: 21.3
click at [668, 277] on span "when they arrive" at bounding box center [650, 278] width 61 height 13
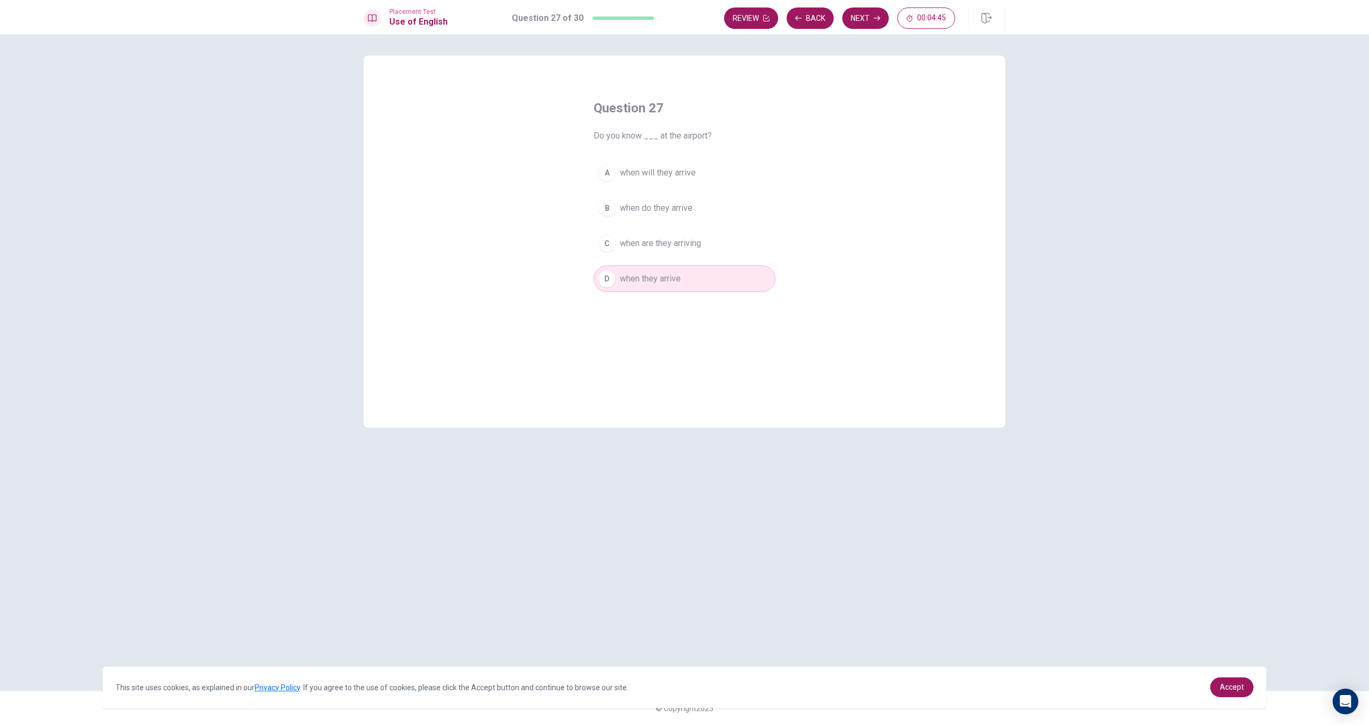
click at [879, 15] on icon "button" at bounding box center [877, 18] width 6 height 6
click at [652, 171] on button "A ignore it" at bounding box center [685, 172] width 182 height 27
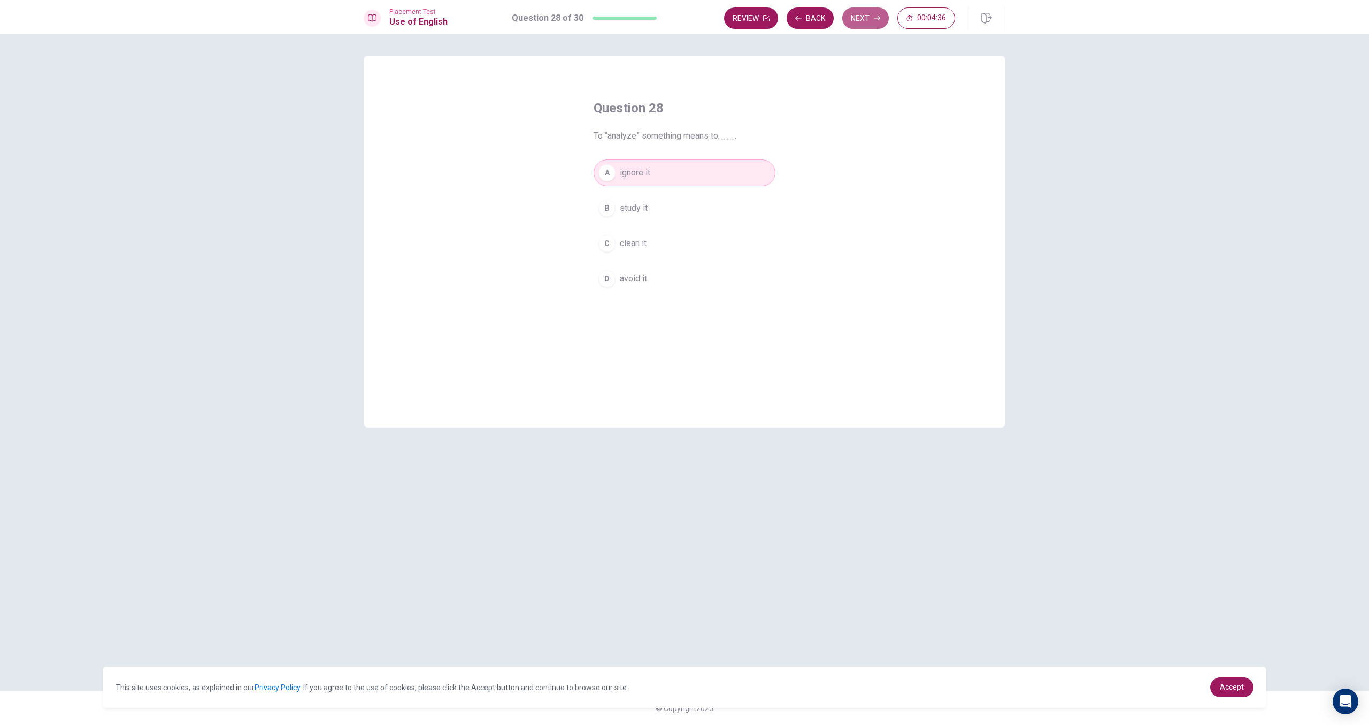
click at [868, 14] on button "Next" at bounding box center [865, 17] width 47 height 21
click at [641, 168] on span "making" at bounding box center [633, 172] width 27 height 13
drag, startPoint x: 671, startPoint y: 204, endPoint x: 668, endPoint y: 214, distance: 10.0
click at [672, 203] on button "B has made" at bounding box center [685, 208] width 182 height 27
click at [666, 236] on button "C make" at bounding box center [685, 243] width 182 height 27
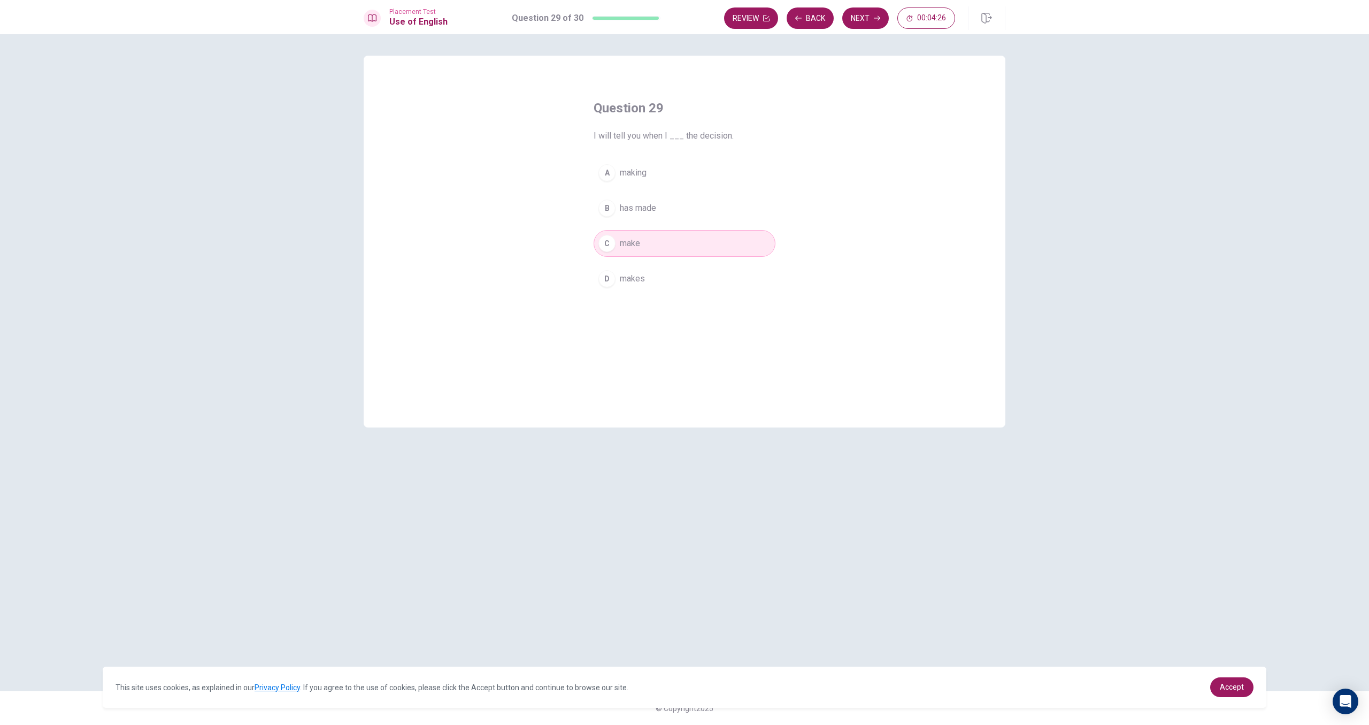
drag, startPoint x: 977, startPoint y: 200, endPoint x: 966, endPoint y: 190, distance: 14.4
click at [976, 196] on div "Question 29 I will tell you when I ___ the decision. A making B has made C make…" at bounding box center [685, 242] width 642 height 372
click at [862, 25] on button "Next" at bounding box center [865, 17] width 47 height 21
click at [663, 171] on span "strong and healthy" at bounding box center [654, 172] width 68 height 13
click at [679, 208] on button "B short and slow" at bounding box center [685, 208] width 182 height 27
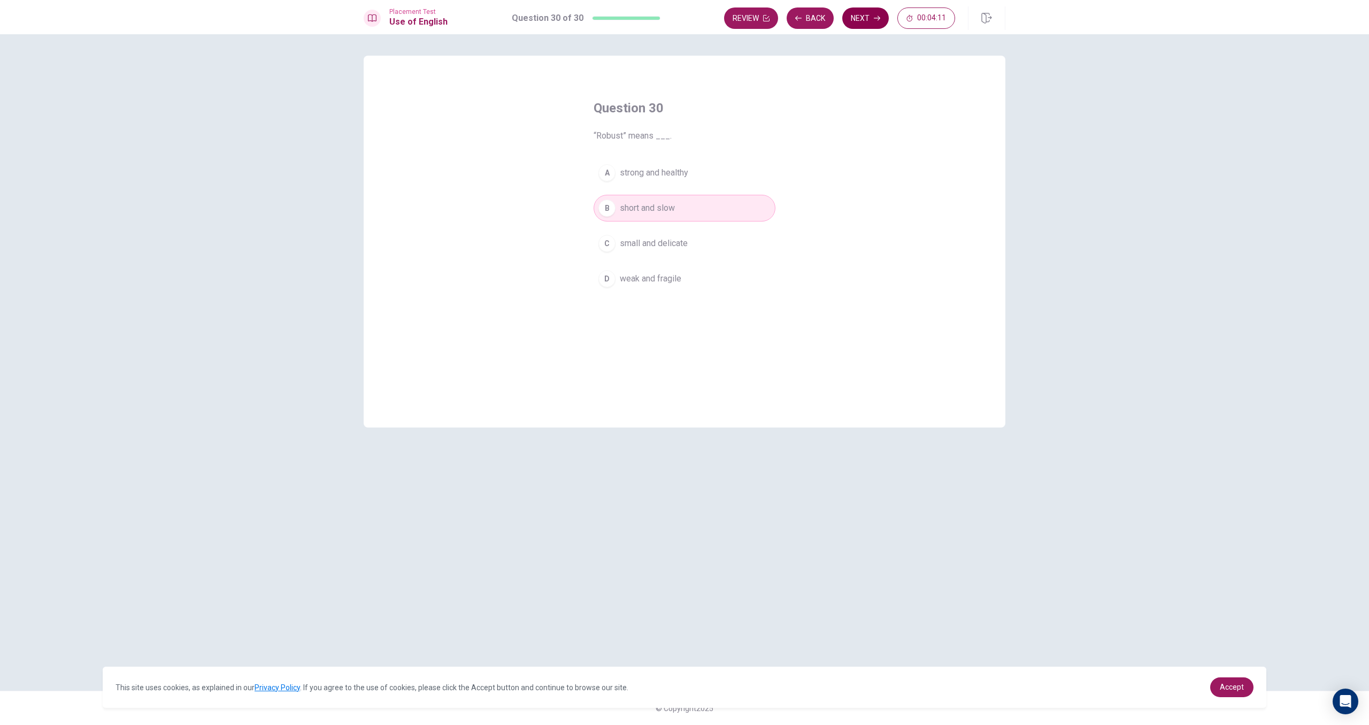
click at [852, 19] on button "Next" at bounding box center [865, 17] width 47 height 21
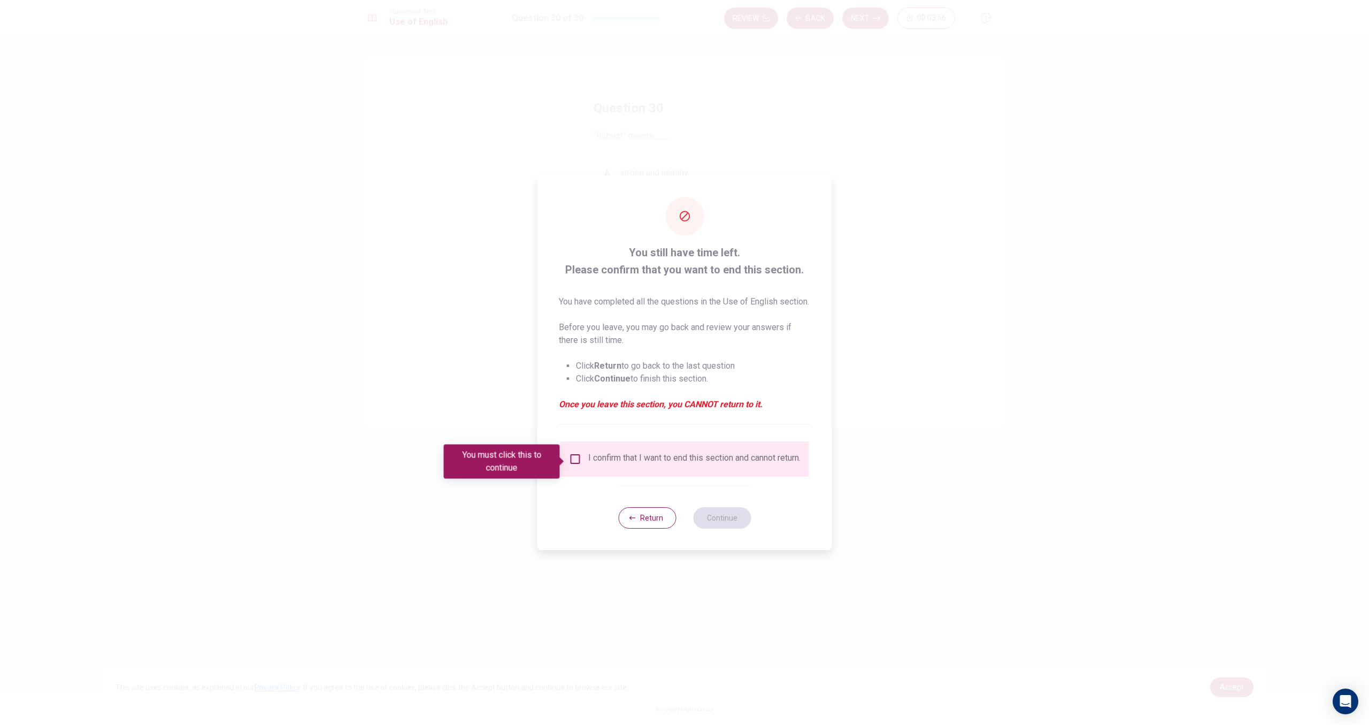
click at [574, 465] on div "I confirm that I want to end this section and cannot return." at bounding box center [685, 458] width 232 height 13
click at [573, 461] on input "You must click this to continue" at bounding box center [575, 458] width 13 height 13
click at [722, 528] on button "Continue" at bounding box center [722, 517] width 58 height 21
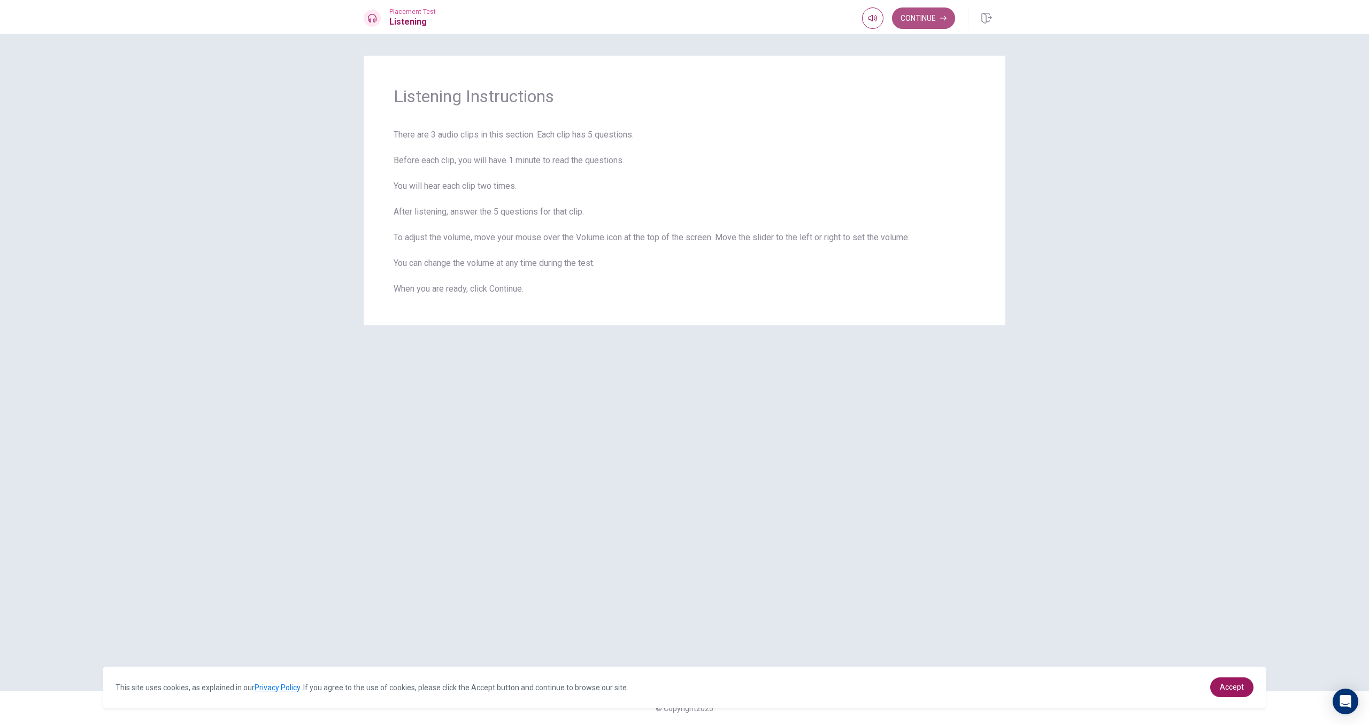
click at [926, 17] on button "Continue" at bounding box center [923, 17] width 63 height 21
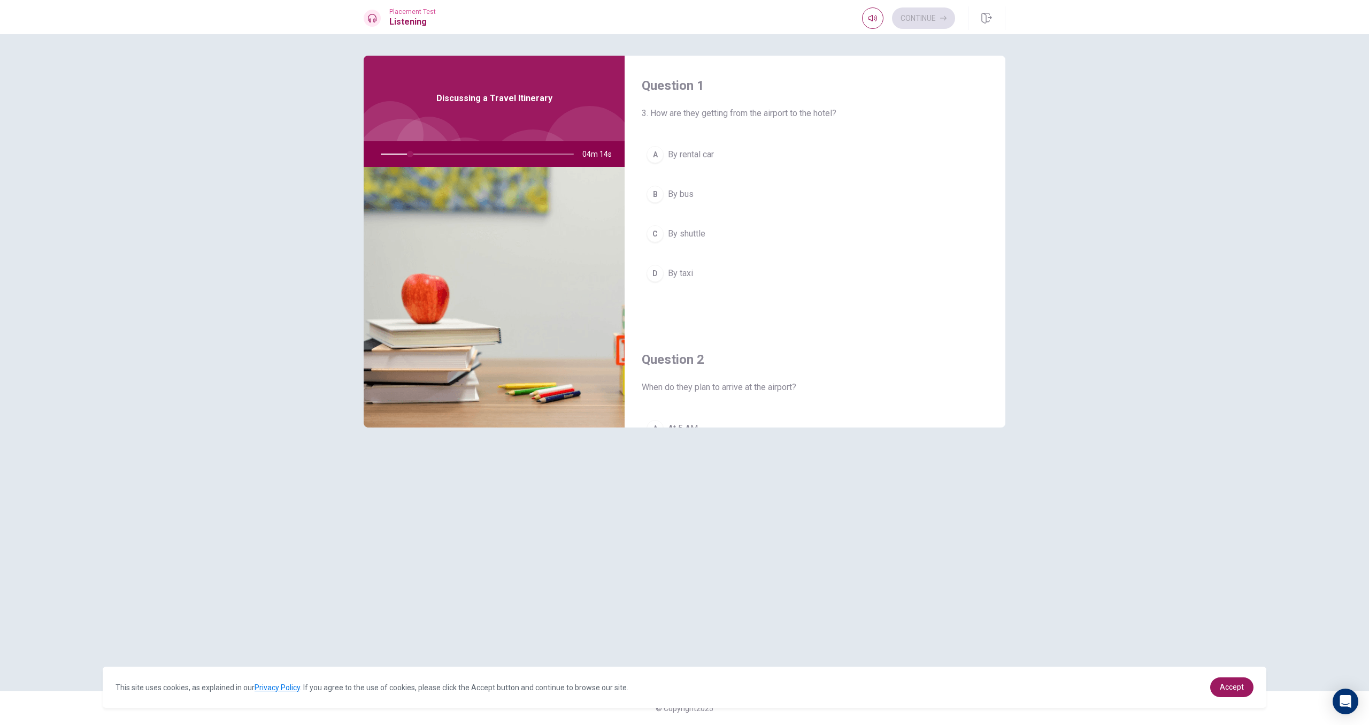
drag, startPoint x: 877, startPoint y: 158, endPoint x: 880, endPoint y: 189, distance: 31.2
click at [880, 189] on div "A By rental car B By bus C By shuttle D By taxi" at bounding box center [815, 224] width 347 height 167
drag, startPoint x: 1002, startPoint y: 223, endPoint x: 1009, endPoint y: 217, distance: 9.9
click at [1009, 201] on div "Question 1 3. How are they getting from the airport to the hotel? A By rental c…" at bounding box center [685, 362] width 676 height 613
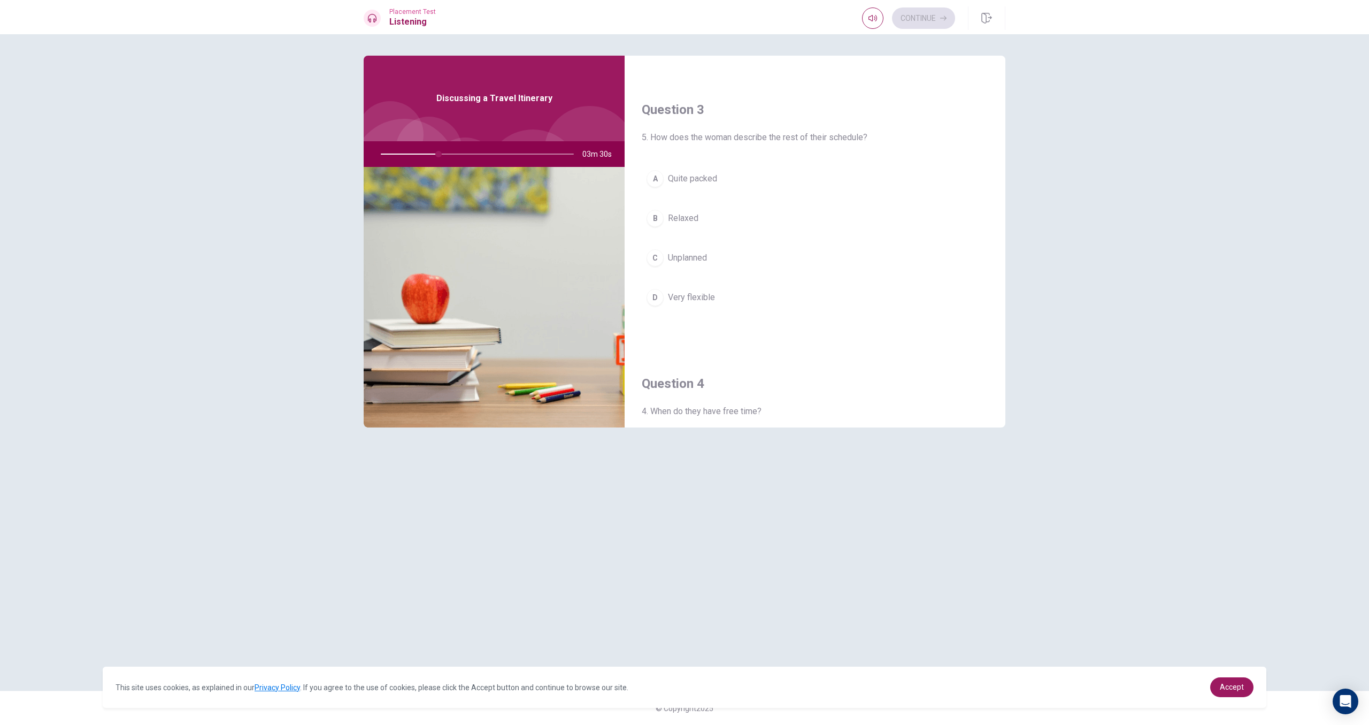
drag, startPoint x: 1002, startPoint y: 225, endPoint x: 1003, endPoint y: 195, distance: 30.0
click at [1003, 195] on div "Question 1 3. How are they getting from the airport to the hotel? A By rental c…" at bounding box center [815, 242] width 381 height 372
click at [681, 225] on span "At 6 AM" at bounding box center [683, 230] width 30 height 13
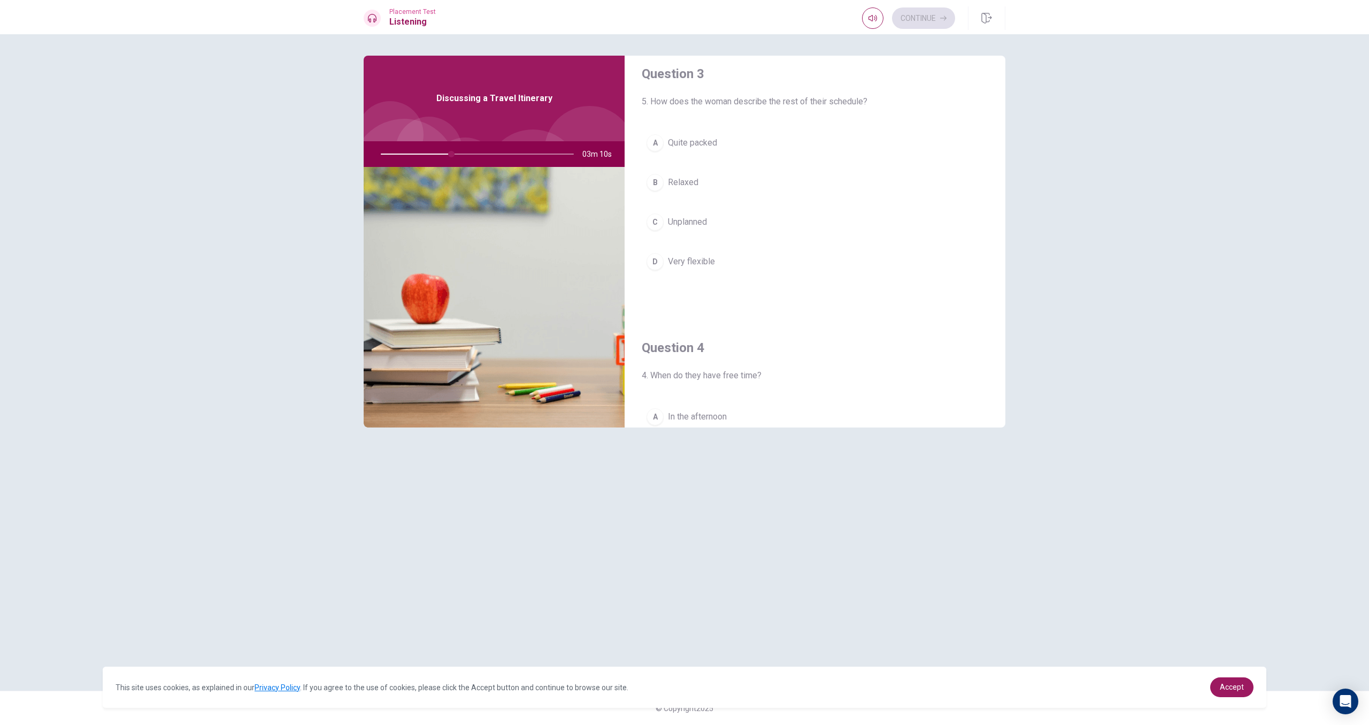
click at [728, 139] on button "A Quite packed" at bounding box center [815, 142] width 347 height 27
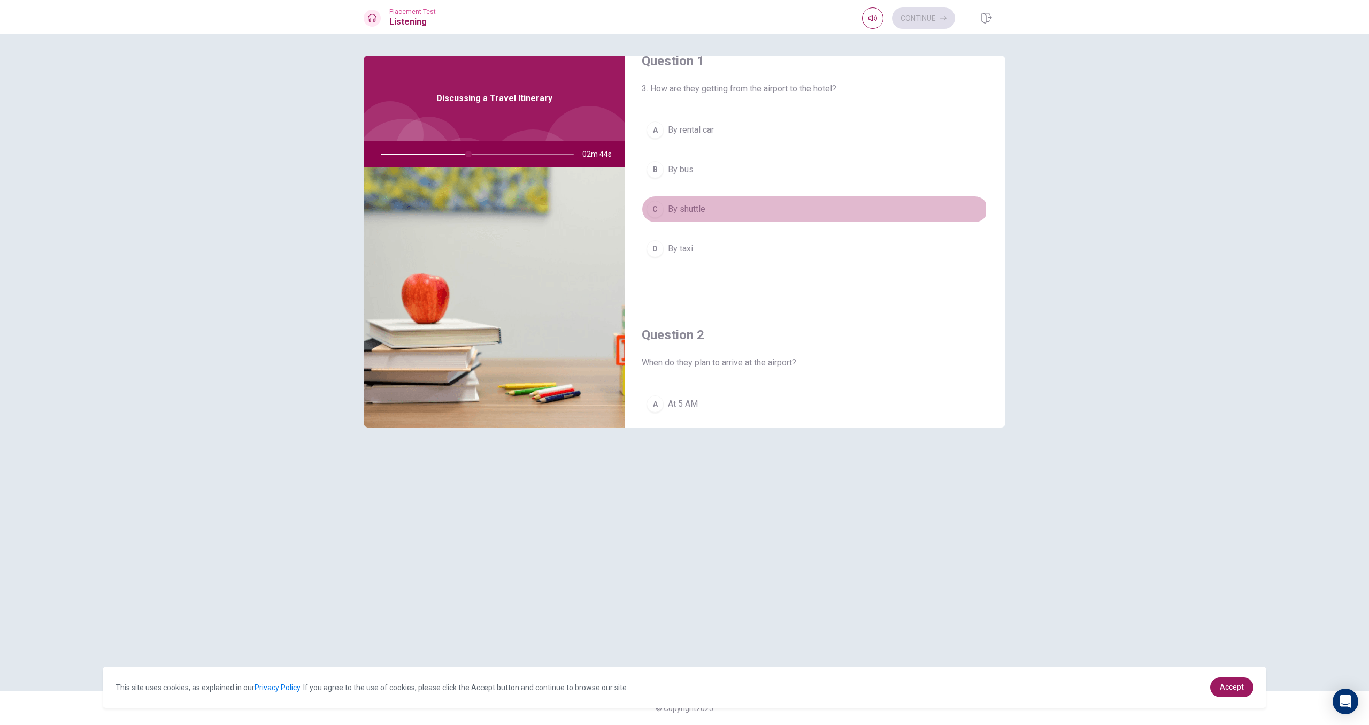
drag, startPoint x: 707, startPoint y: 213, endPoint x: 736, endPoint y: 206, distance: 29.7
click at [708, 213] on button "C By shuttle" at bounding box center [815, 209] width 347 height 27
click at [1005, 123] on div "Question 1 3. How are they getting from the airport to the hotel? A By rental c…" at bounding box center [685, 362] width 676 height 613
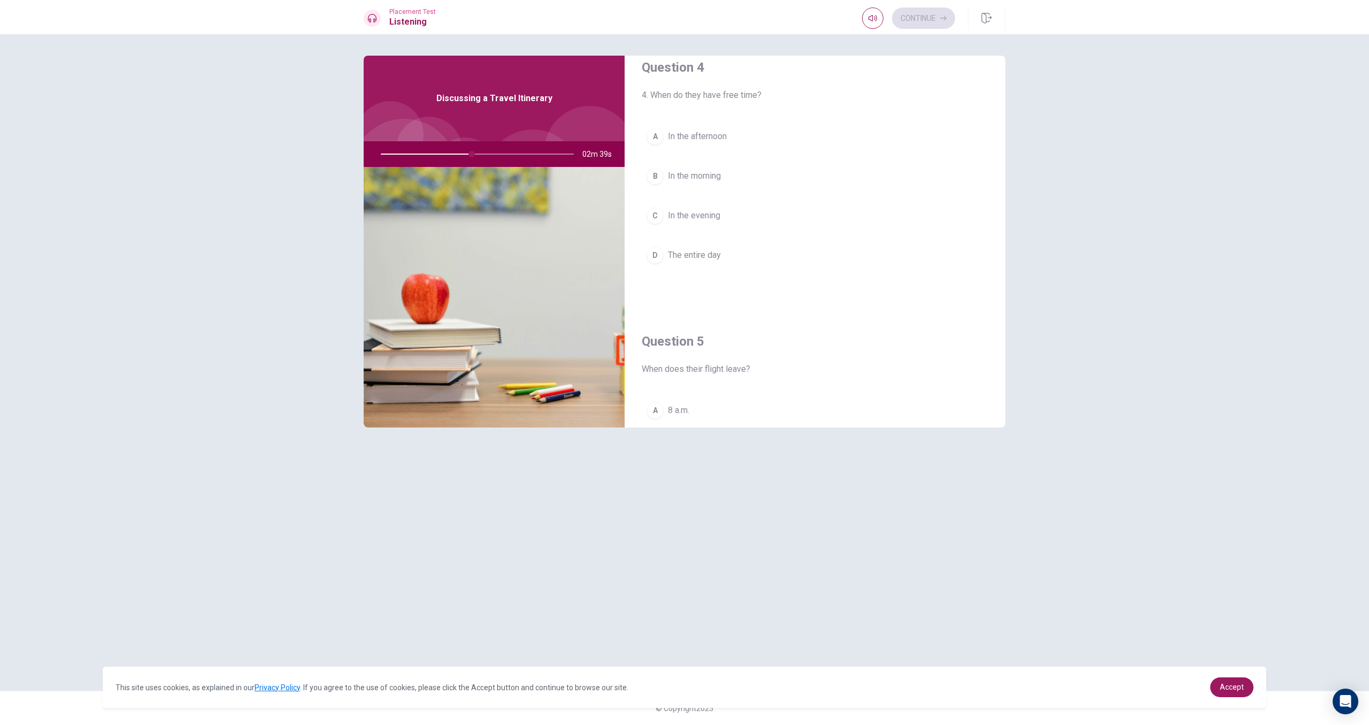
scroll to position [823, 0]
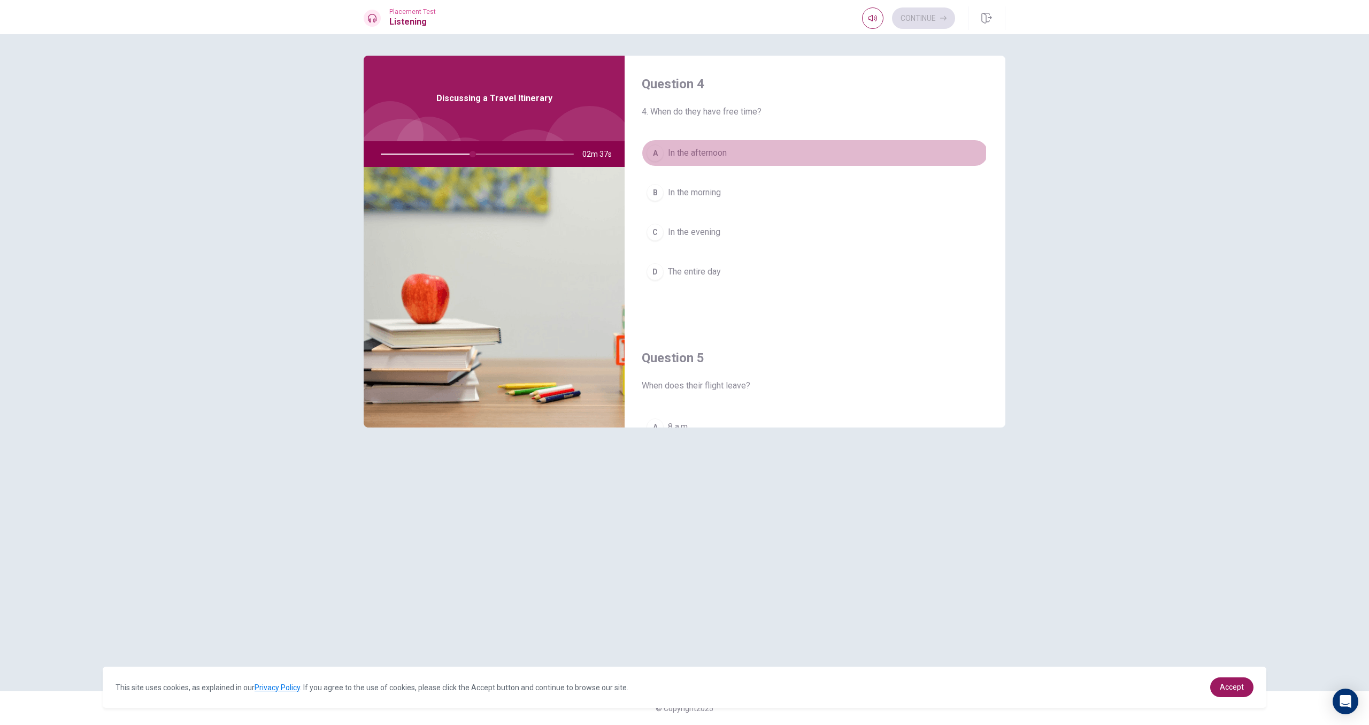
click at [690, 151] on span "In the afternoon" at bounding box center [697, 153] width 59 height 13
drag, startPoint x: 1002, startPoint y: 302, endPoint x: 1006, endPoint y: 306, distance: 6.4
click at [1005, 313] on div "Question 1 3. How are they getting from the airport to the hotel? A By rental c…" at bounding box center [815, 242] width 381 height 372
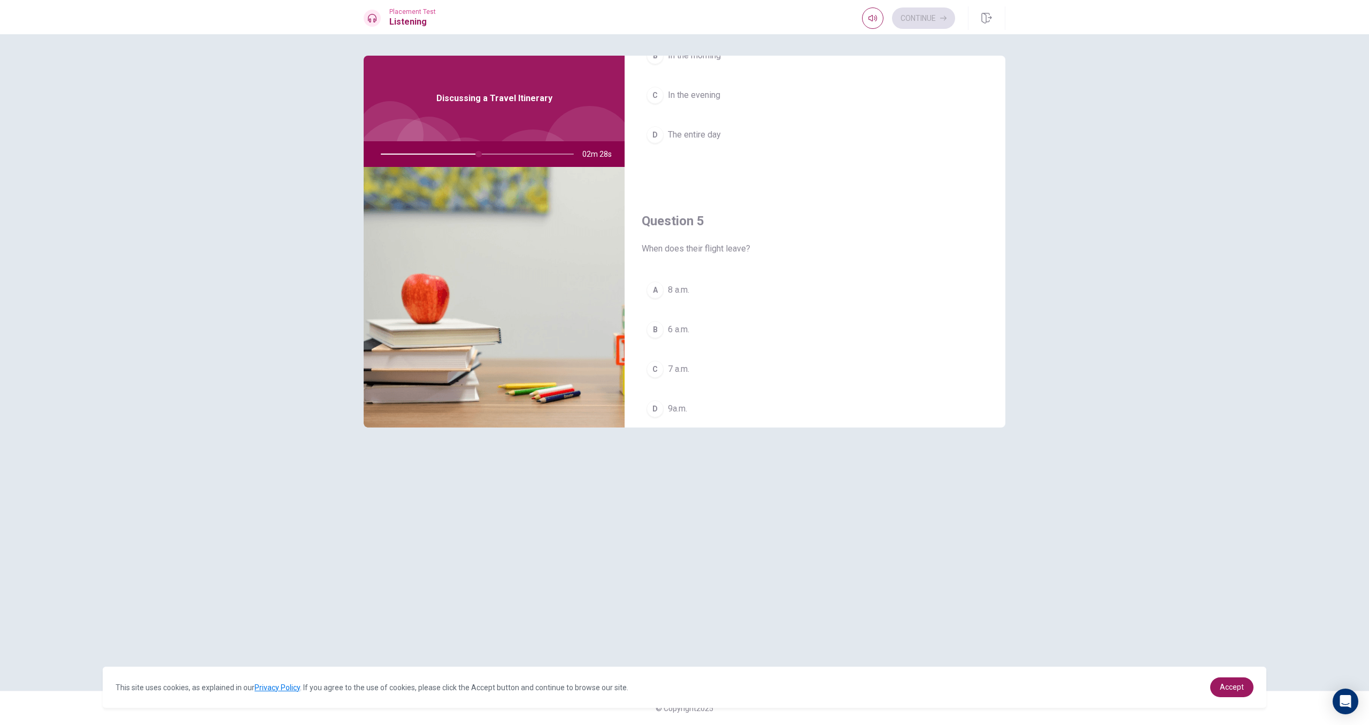
scroll to position [946, 0]
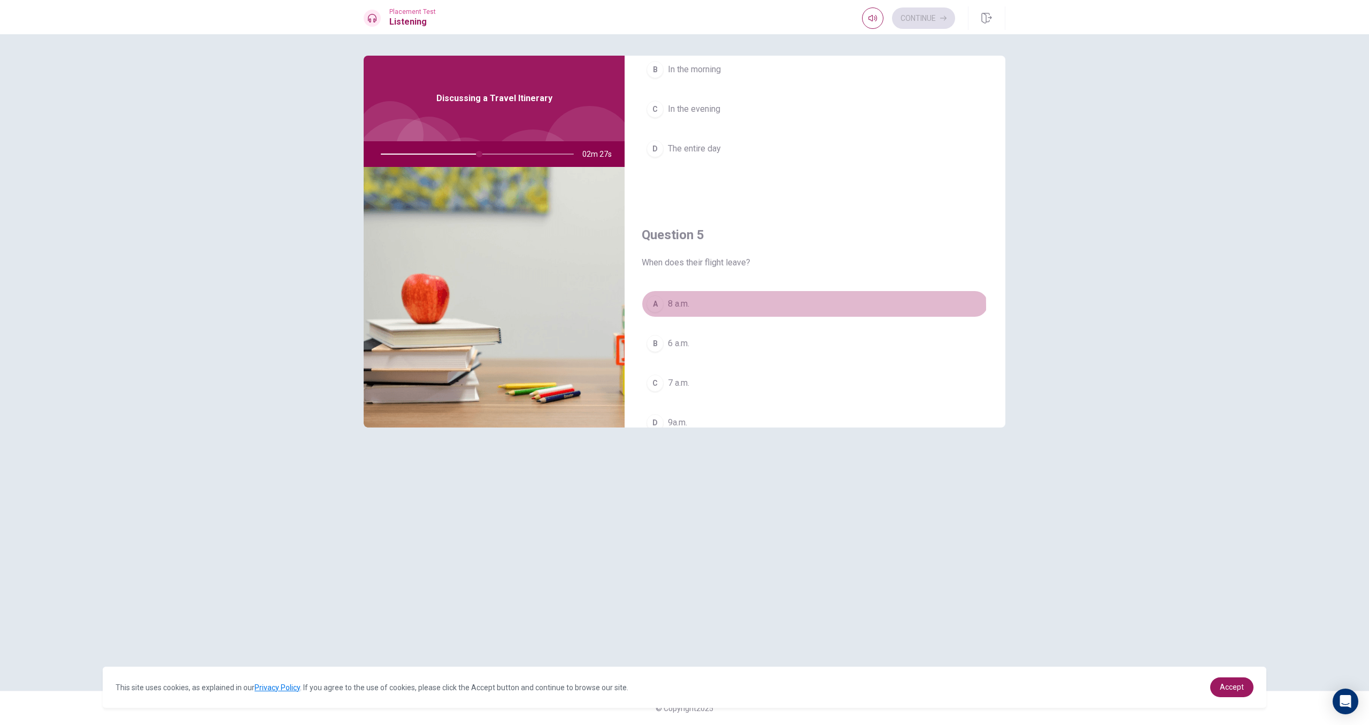
click at [684, 305] on span "8 a.m." at bounding box center [678, 303] width 21 height 13
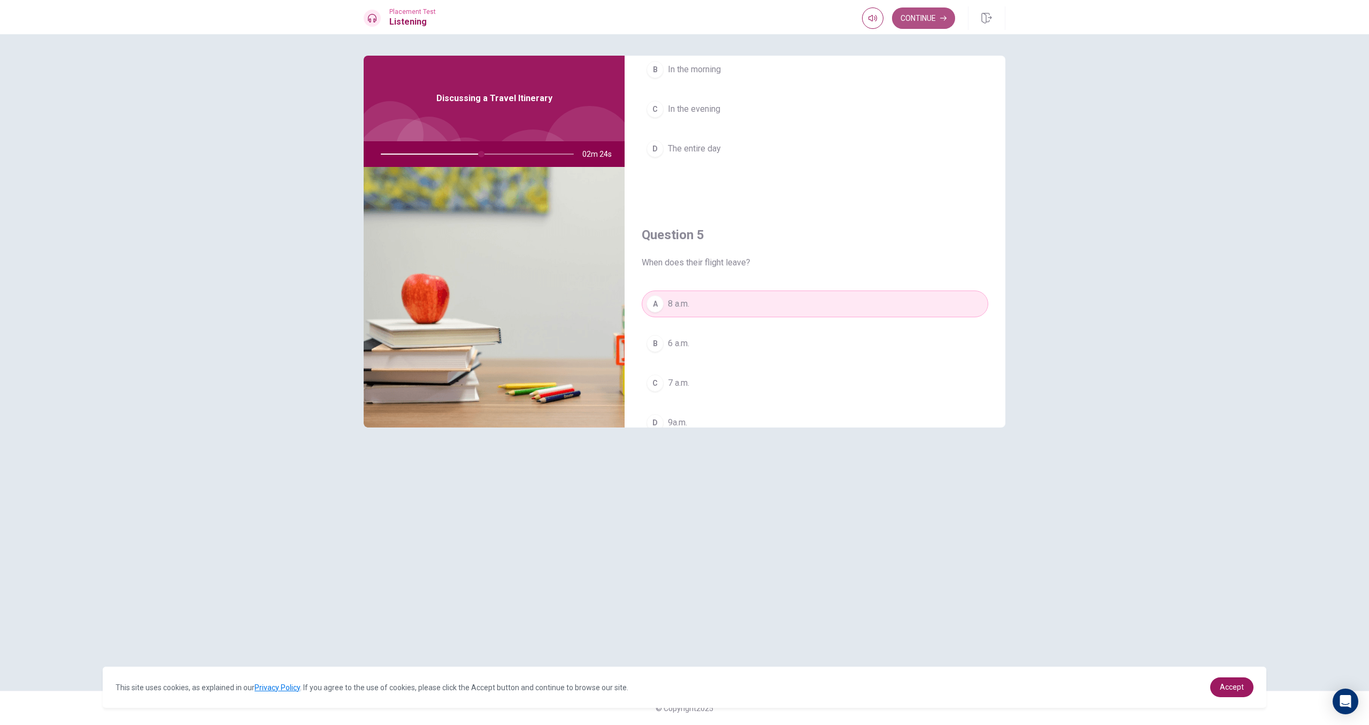
click at [921, 17] on button "Continue" at bounding box center [923, 17] width 63 height 21
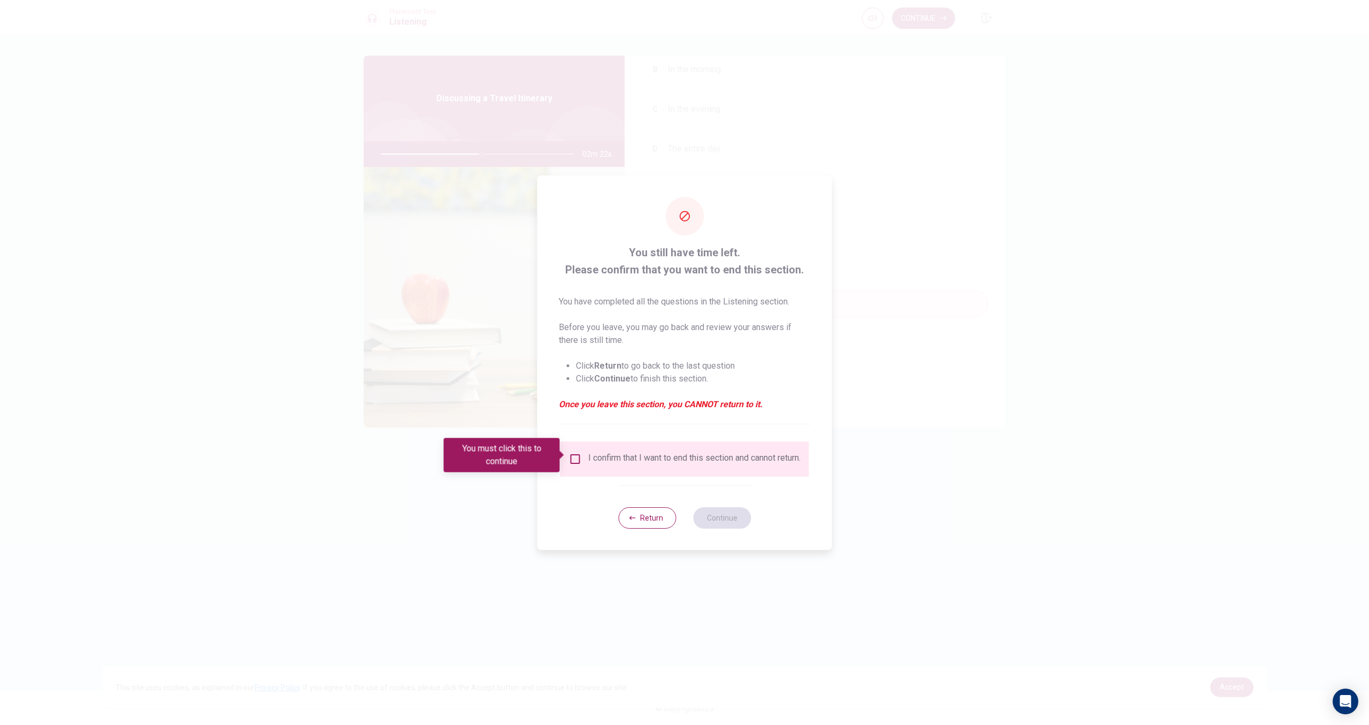
click at [570, 452] on input "You must click this to continue" at bounding box center [575, 458] width 13 height 13
click at [713, 516] on button "Continue" at bounding box center [722, 517] width 58 height 21
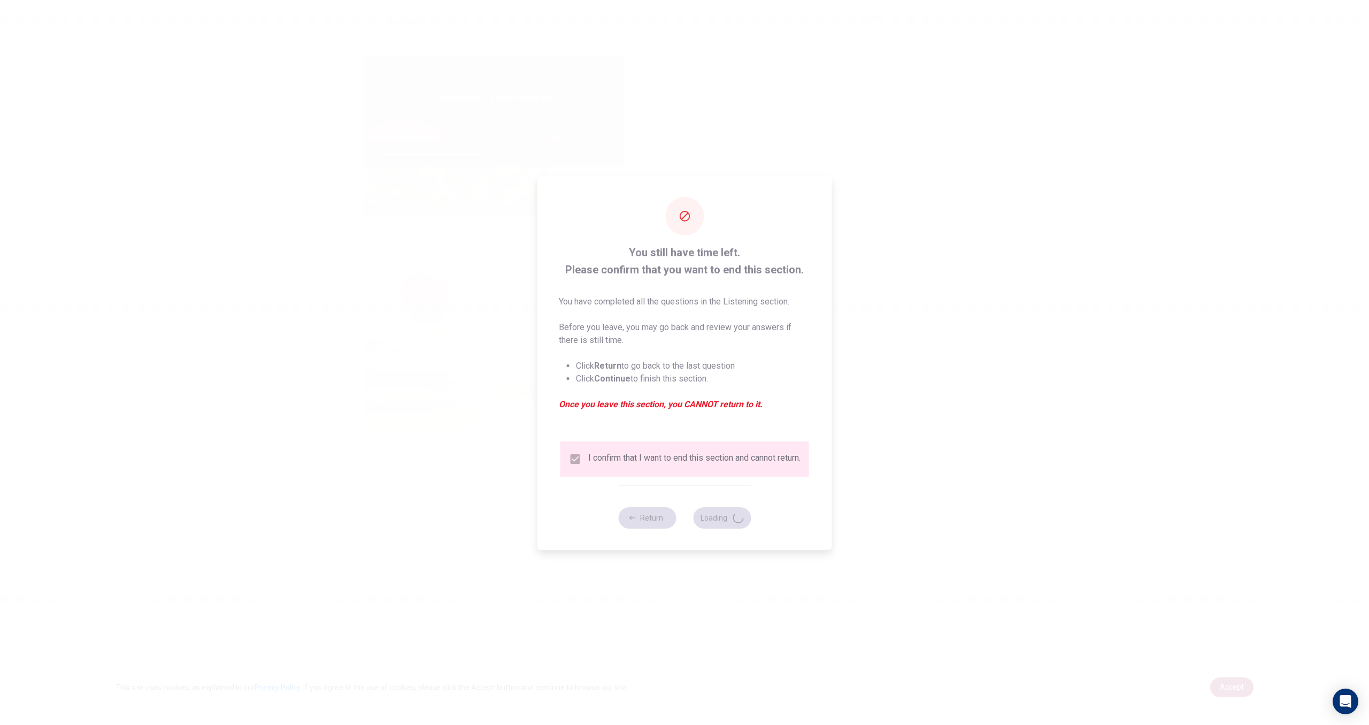
type input "54"
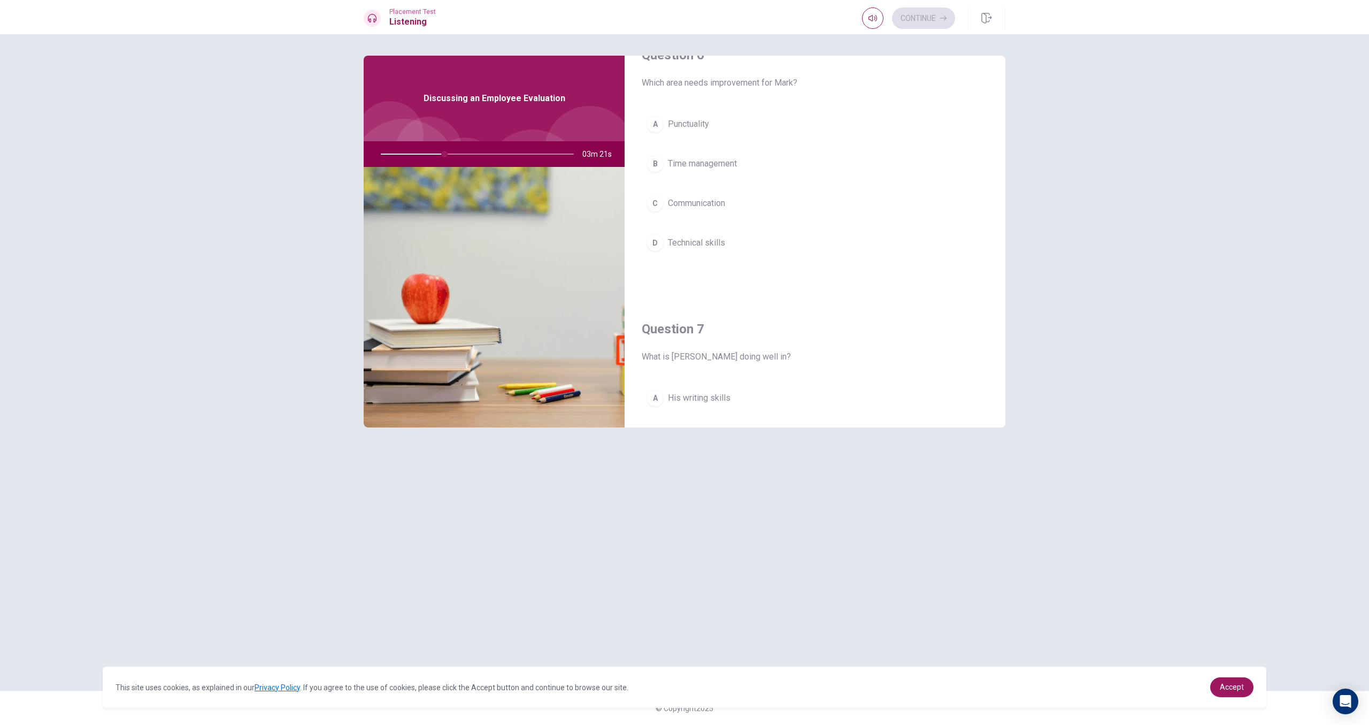
scroll to position [20, 0]
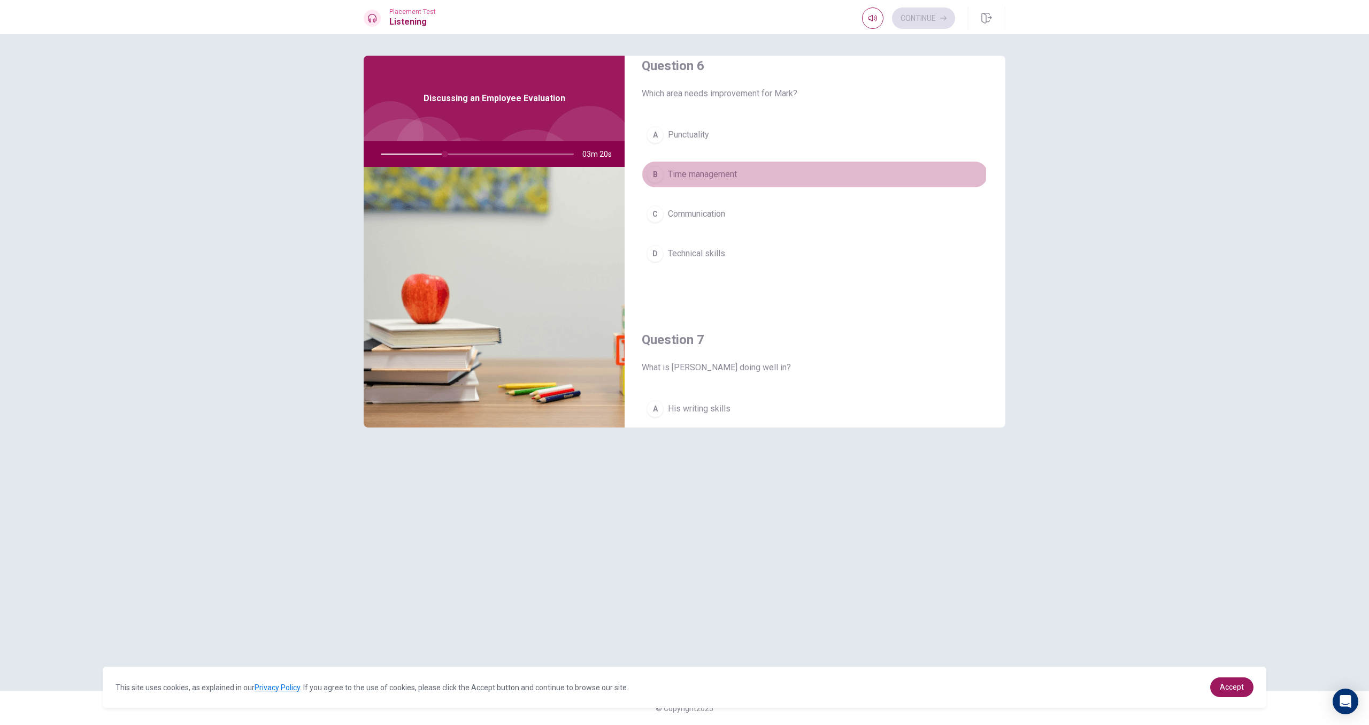
drag, startPoint x: 733, startPoint y: 171, endPoint x: 821, endPoint y: 145, distance: 91.9
click at [749, 164] on button "B Time management" at bounding box center [815, 174] width 347 height 27
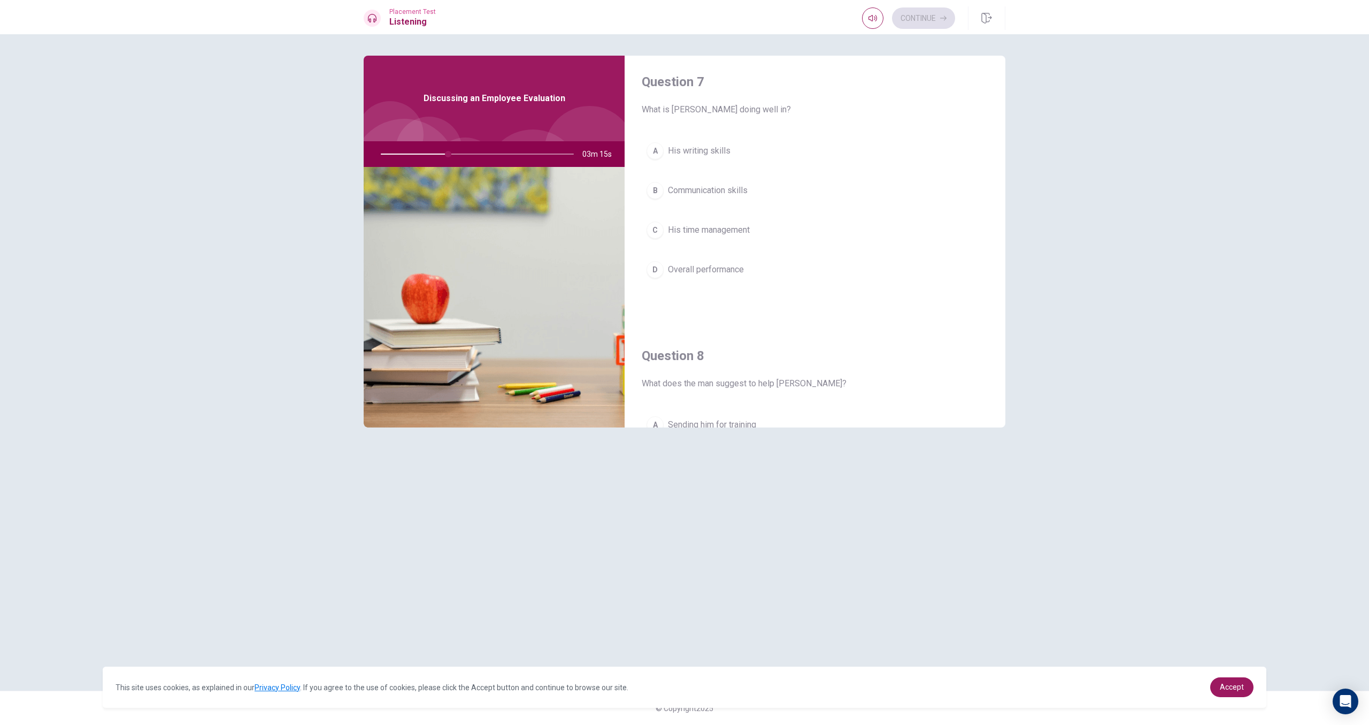
scroll to position [275, 0]
drag, startPoint x: 1002, startPoint y: 184, endPoint x: 1010, endPoint y: 206, distance: 24.0
click at [1010, 225] on div "Question 6 Which area needs improvement for Mark? A Punctuality B Time manageme…" at bounding box center [685, 362] width 676 height 613
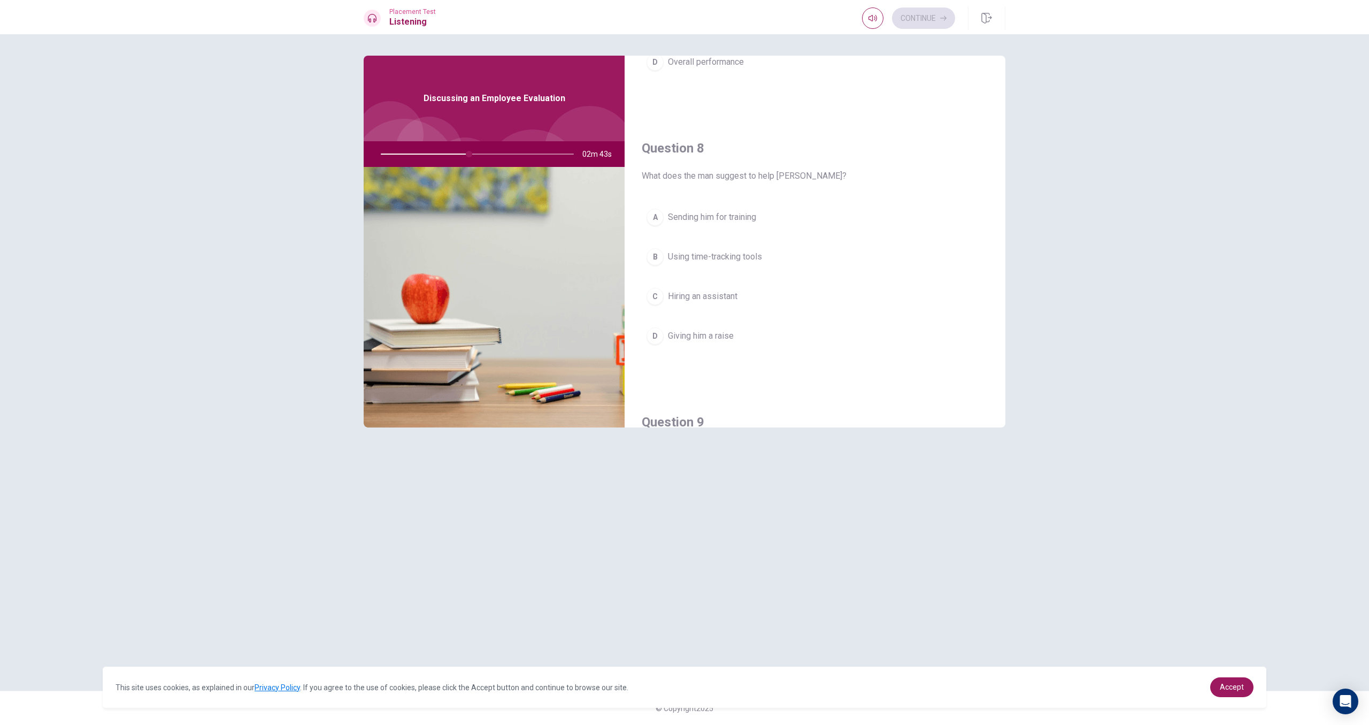
scroll to position [487, 0]
drag, startPoint x: 727, startPoint y: 255, endPoint x: 778, endPoint y: 239, distance: 53.3
click at [733, 253] on span "Using time-tracking tools" at bounding box center [715, 254] width 94 height 13
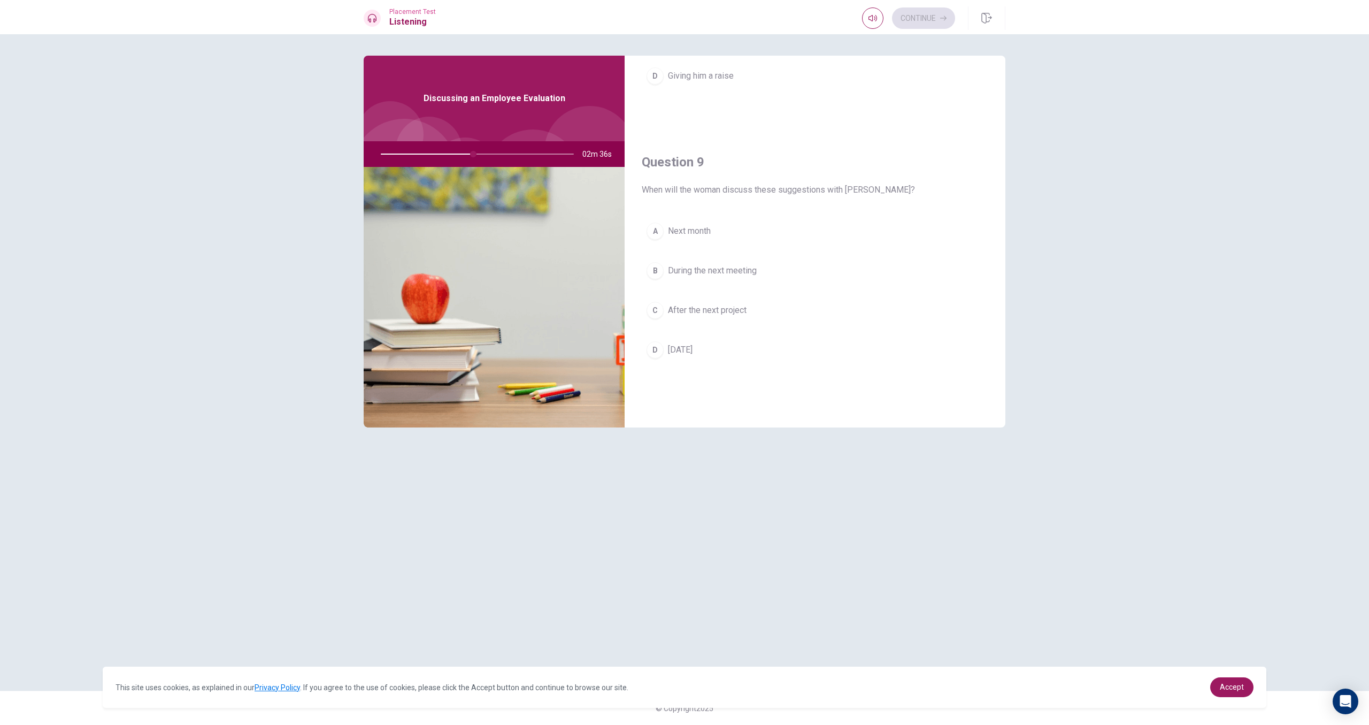
scroll to position [740, 0]
click at [748, 348] on button "D [DATE]" at bounding box center [815, 354] width 347 height 27
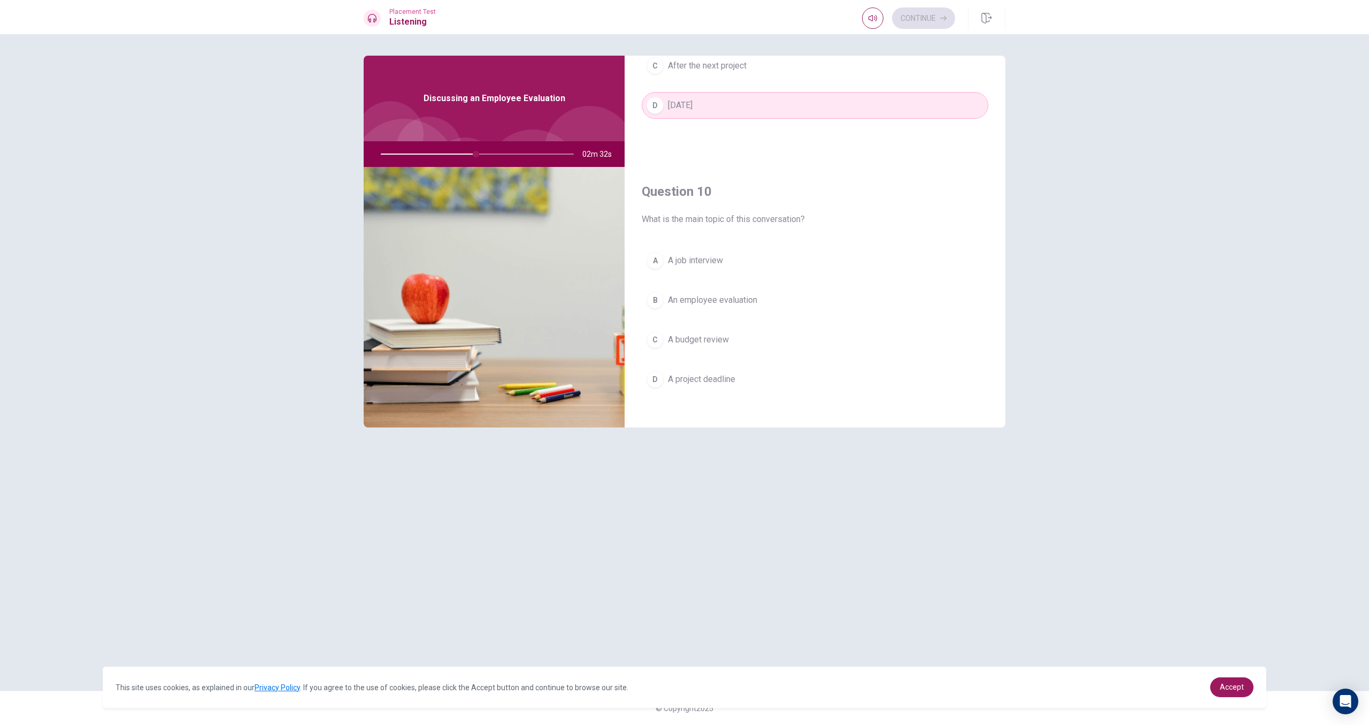
scroll to position [997, 0]
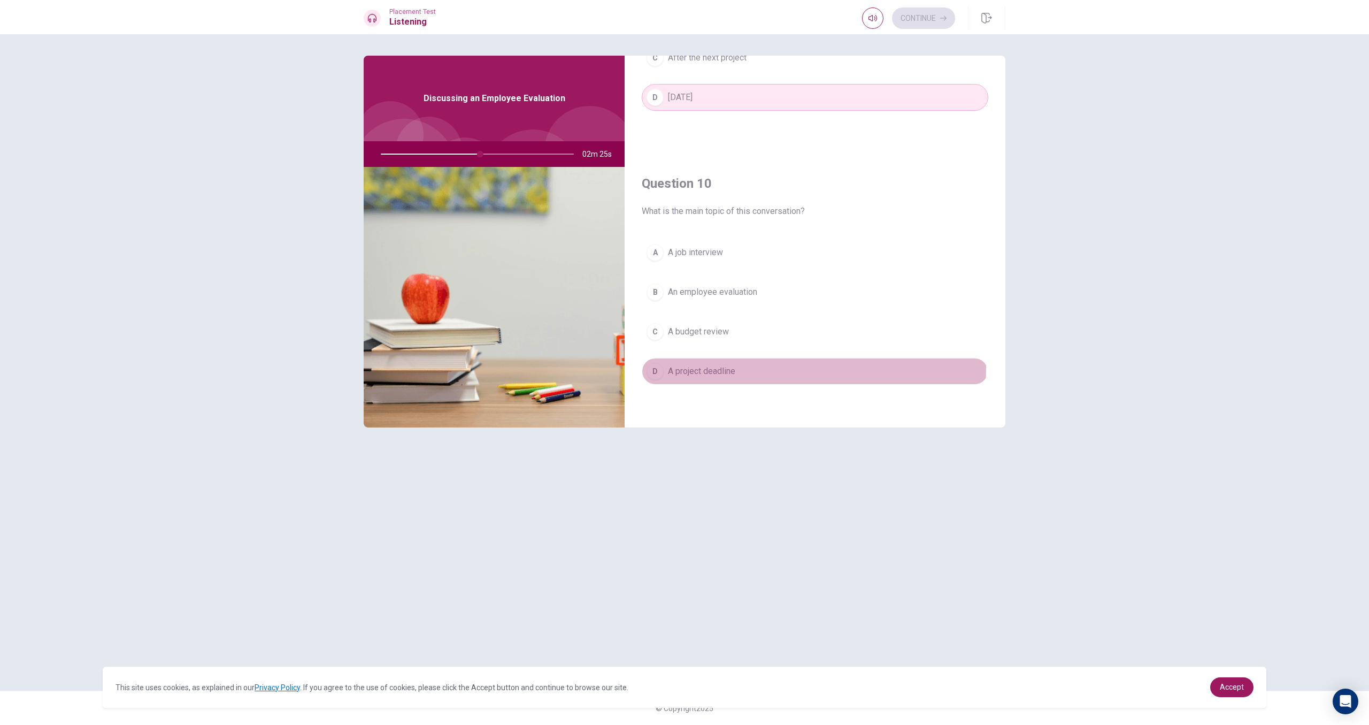
click at [735, 367] on span "A project deadline" at bounding box center [701, 371] width 67 height 13
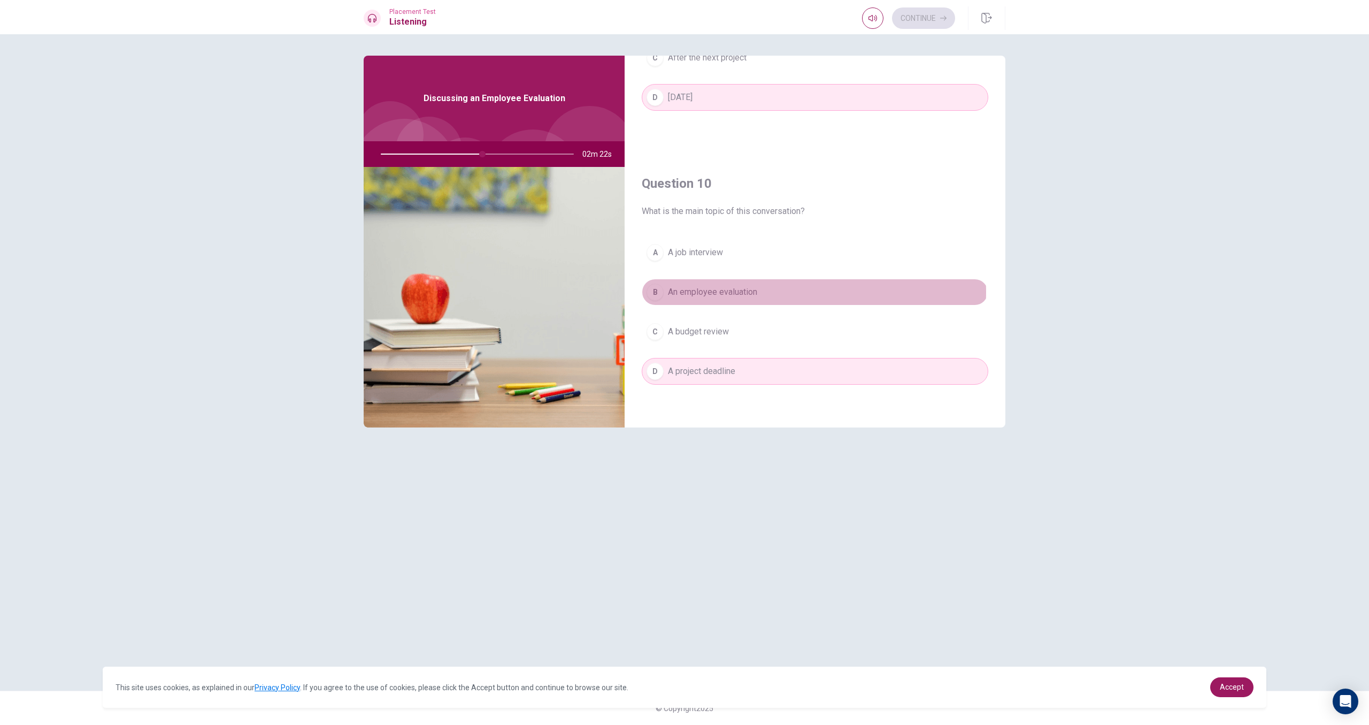
click at [722, 292] on span "An employee evaluation" at bounding box center [712, 292] width 89 height 13
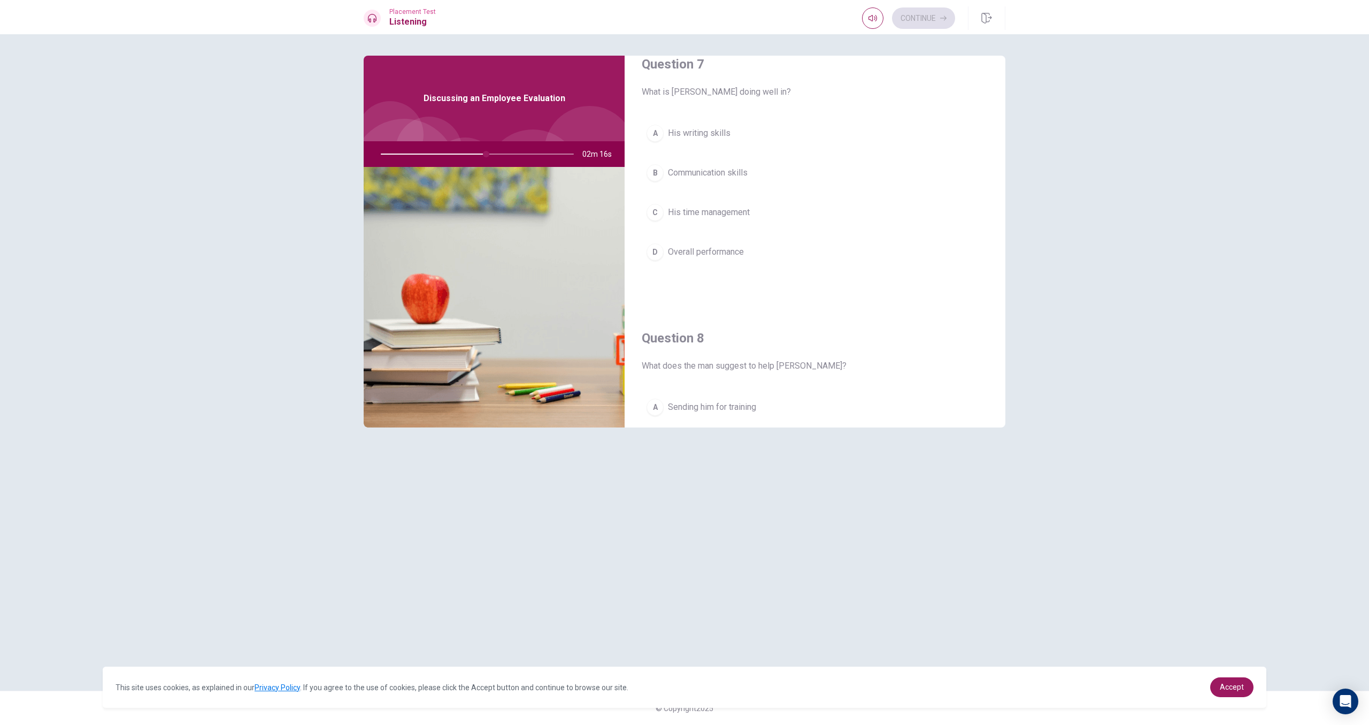
scroll to position [287, 0]
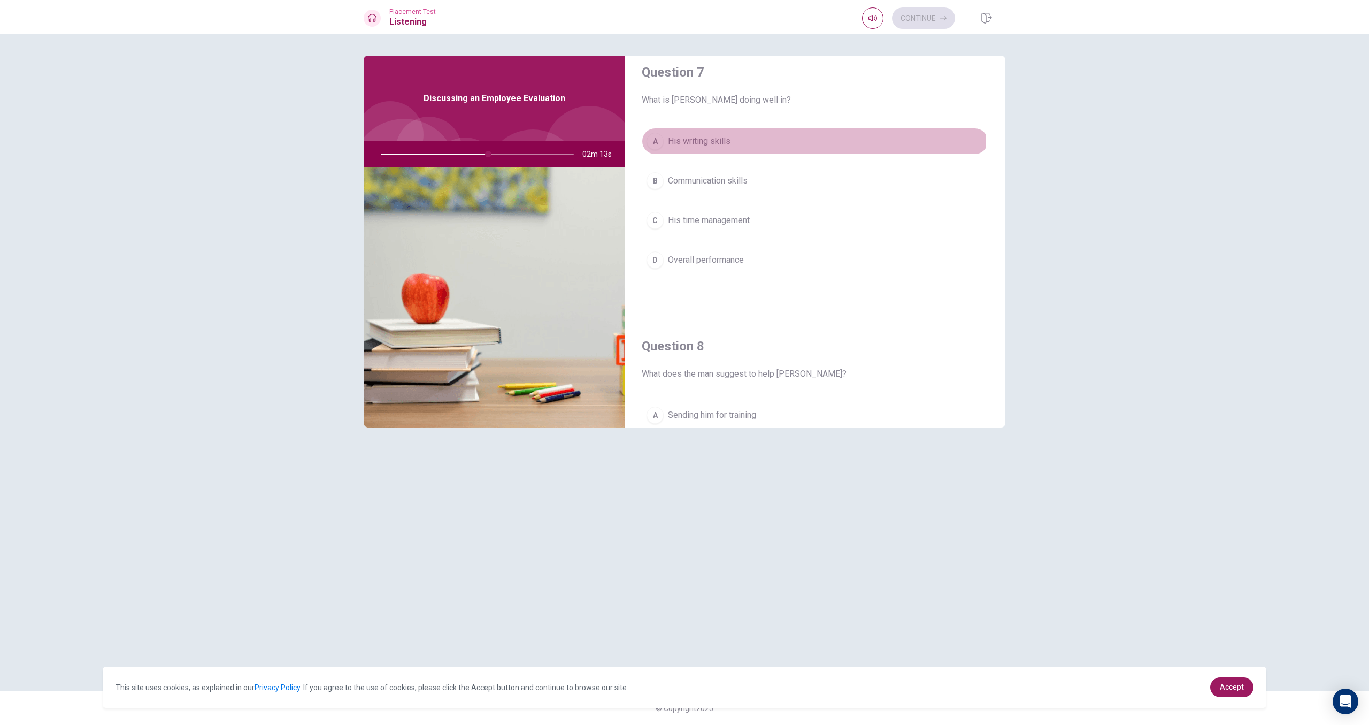
click at [680, 140] on span "His writing skills" at bounding box center [699, 141] width 63 height 13
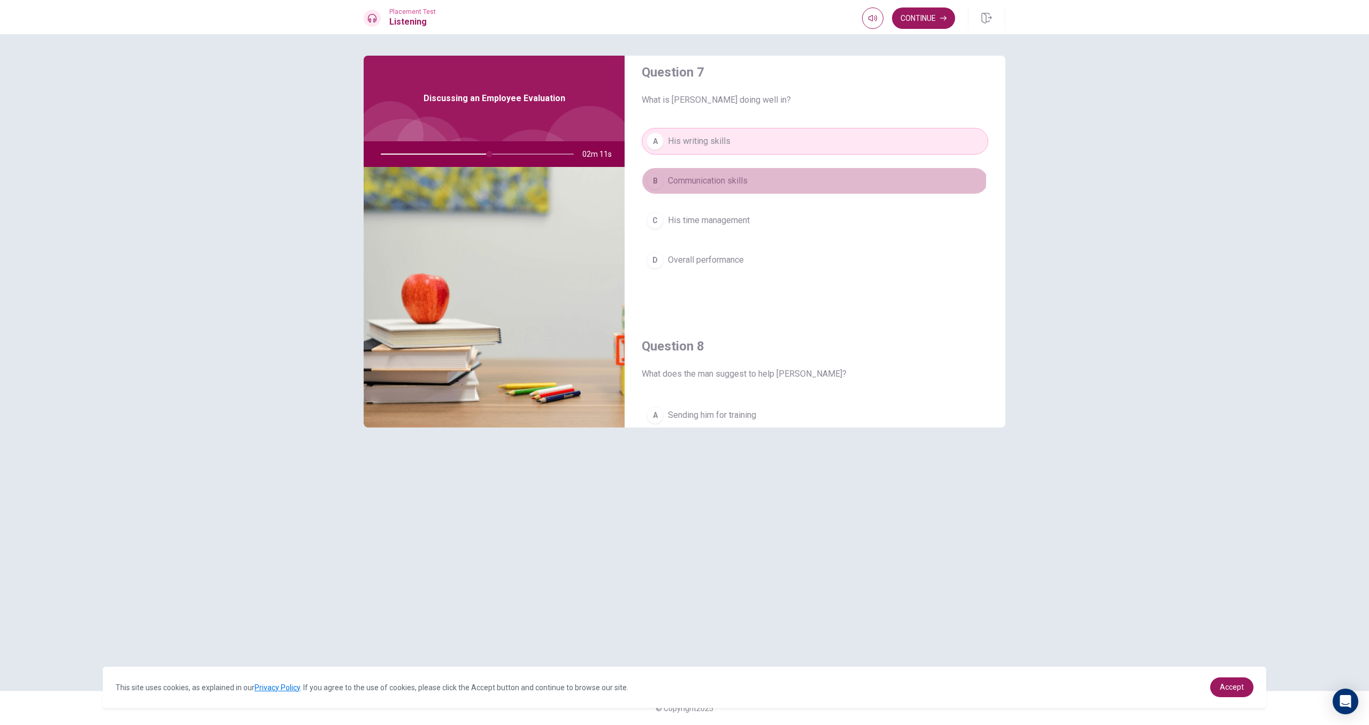
click at [720, 178] on span "Communication skills" at bounding box center [708, 180] width 80 height 13
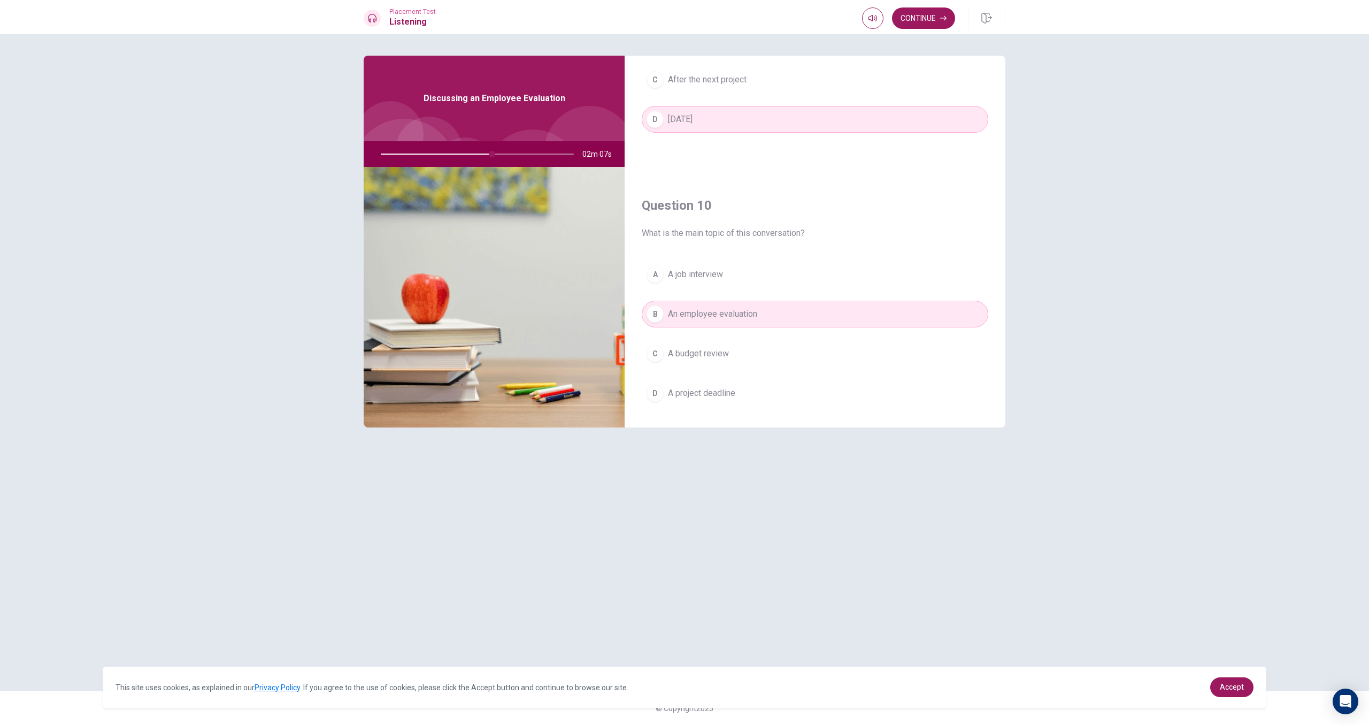
scroll to position [997, 0]
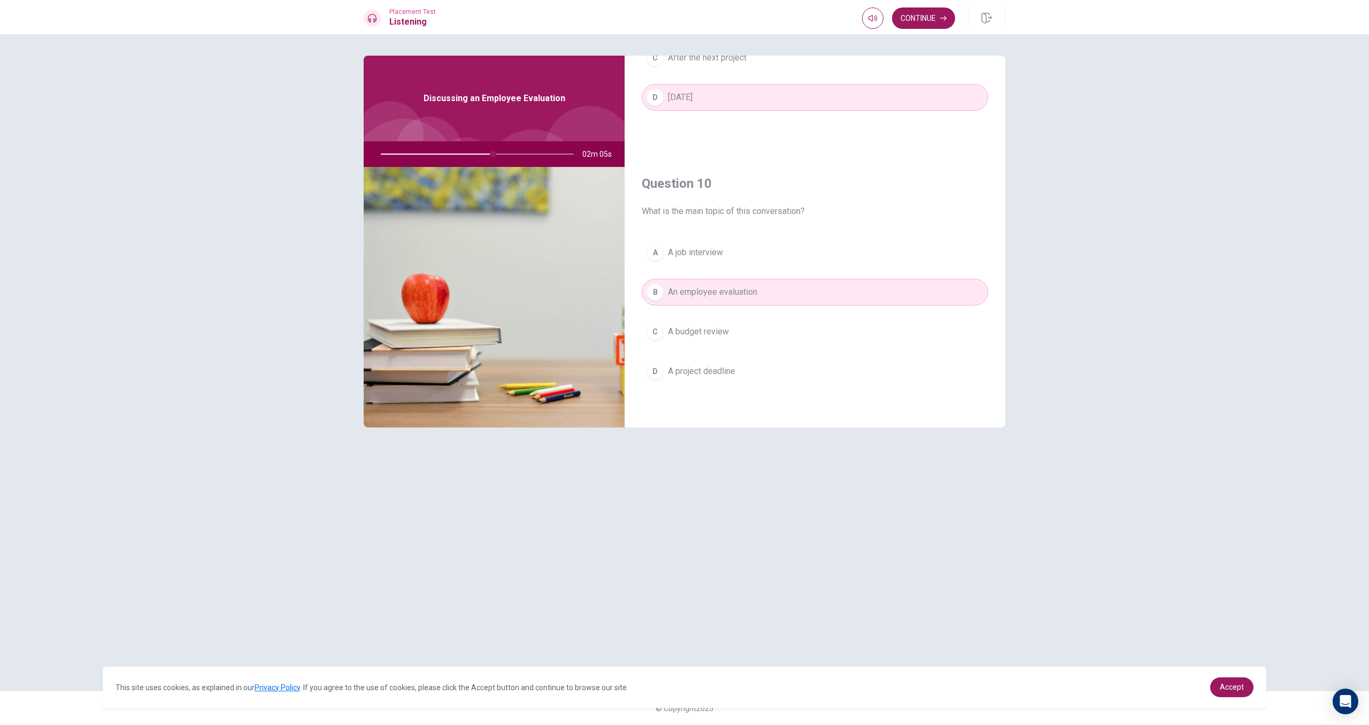
click at [697, 253] on span "A job interview" at bounding box center [695, 252] width 55 height 13
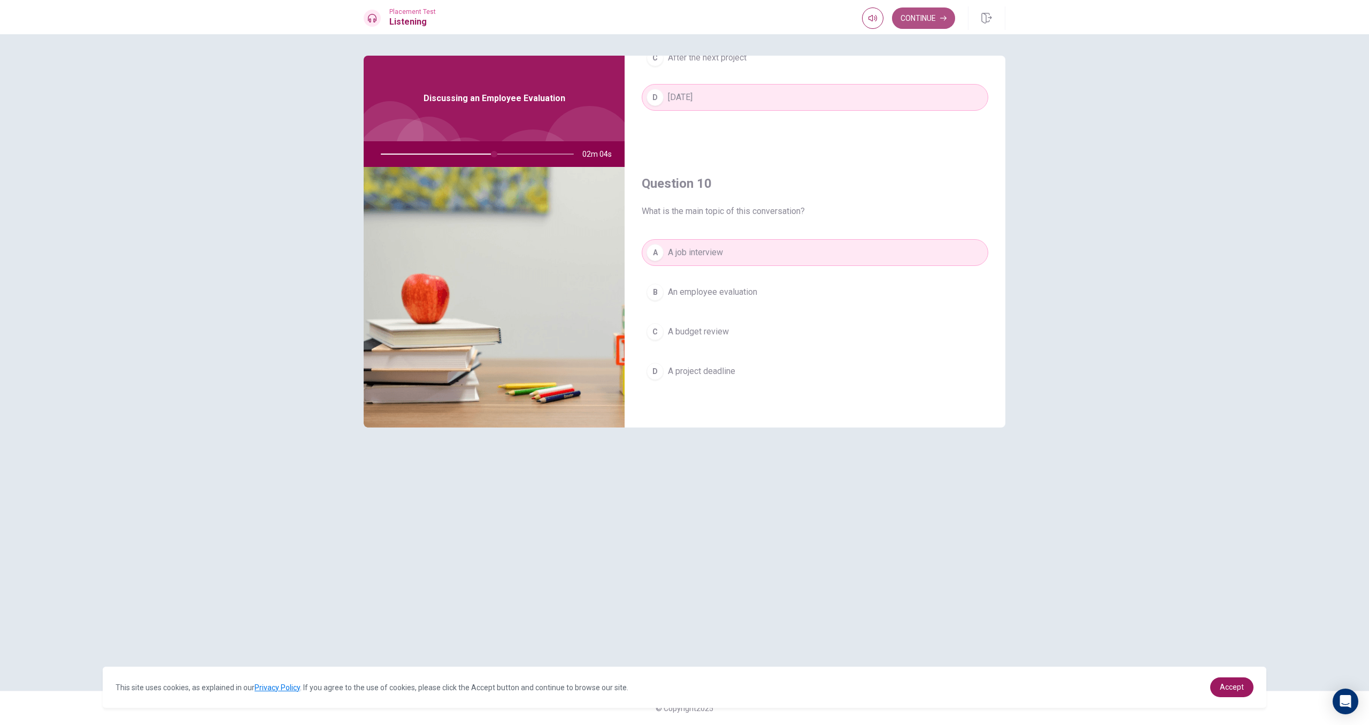
click at [905, 24] on button "Continue" at bounding box center [923, 17] width 63 height 21
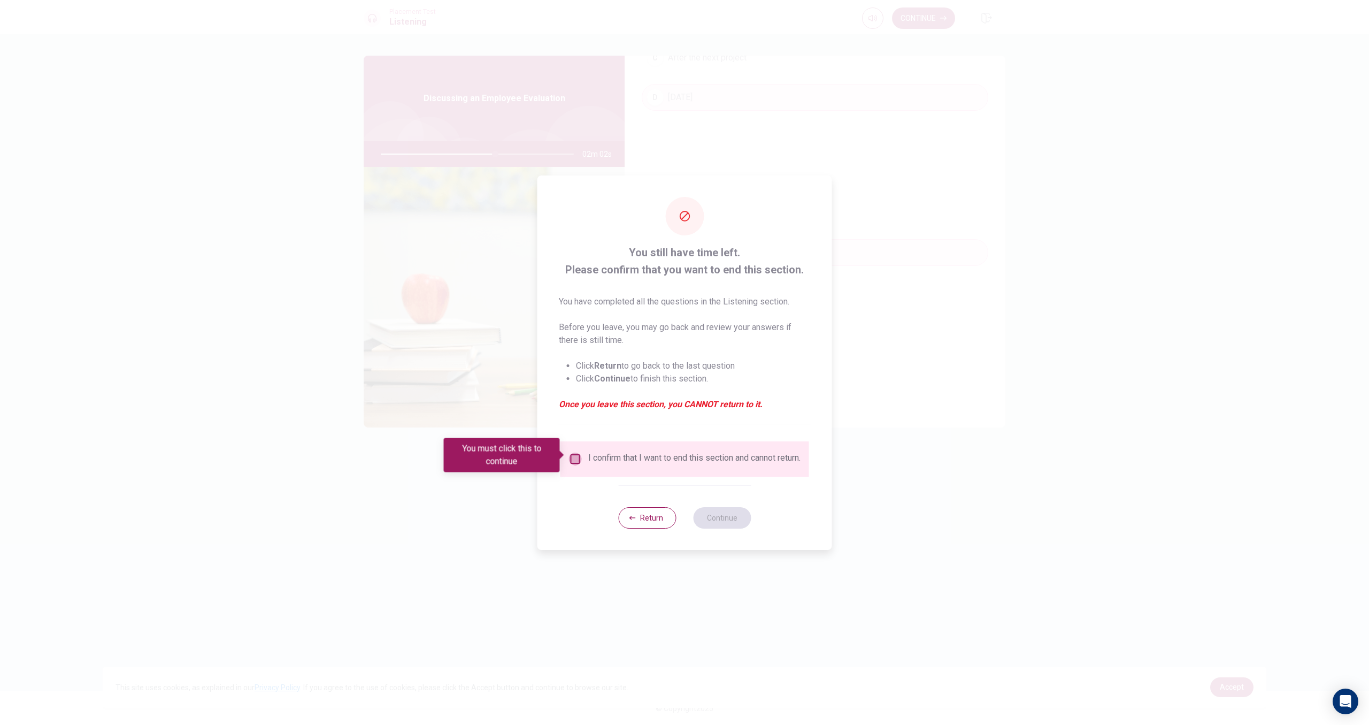
click at [578, 459] on input "You must click this to continue" at bounding box center [575, 458] width 13 height 13
click at [723, 519] on button "Continue" at bounding box center [722, 517] width 58 height 21
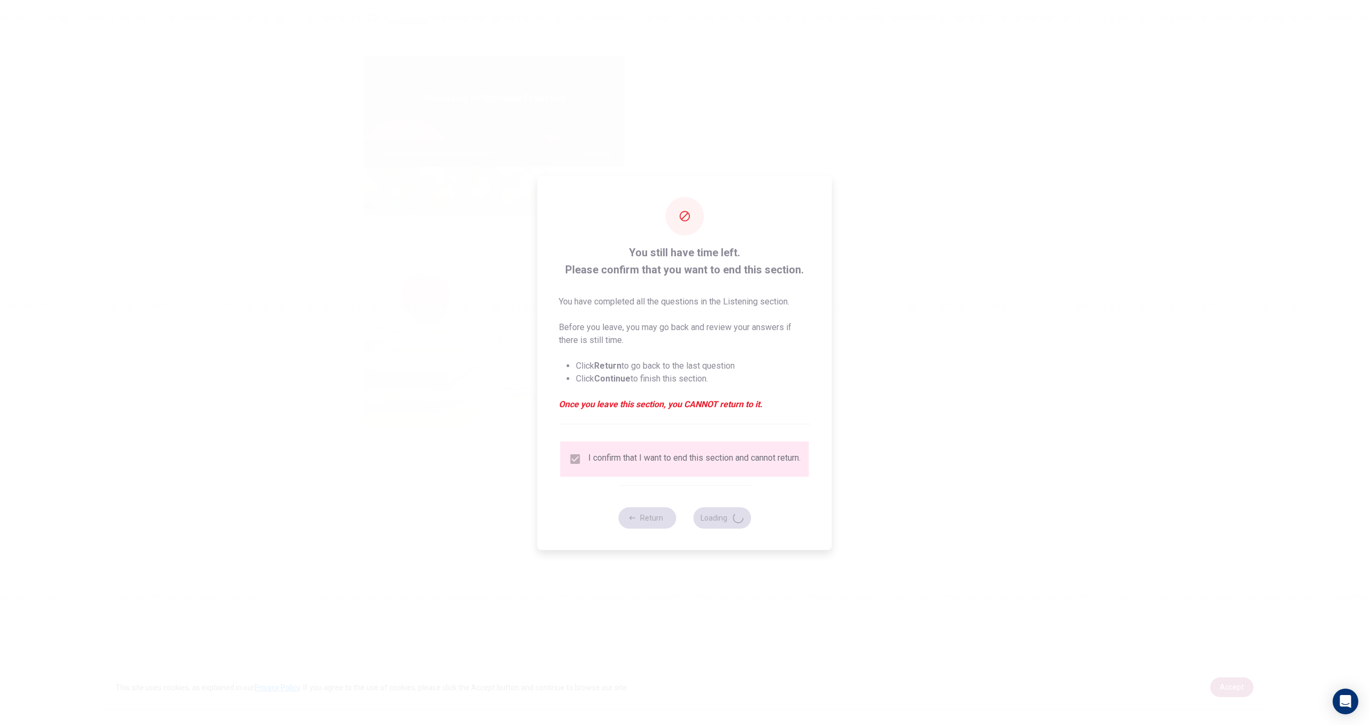
type input "61"
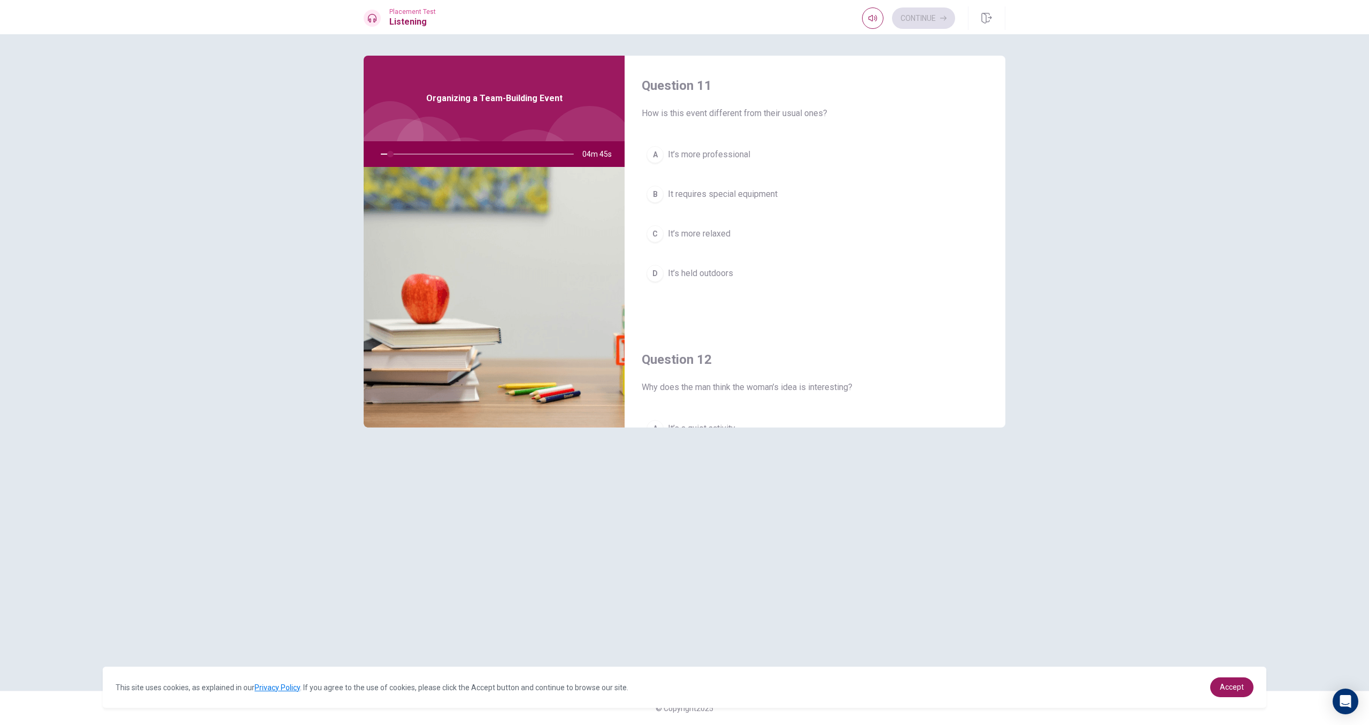
drag, startPoint x: 1001, startPoint y: 152, endPoint x: 946, endPoint y: 176, distance: 59.4
click at [973, 165] on div "Question 11 How is this event different from their usual ones? A It’s more prof…" at bounding box center [815, 193] width 381 height 274
drag, startPoint x: 1002, startPoint y: 145, endPoint x: 1005, endPoint y: 152, distance: 7.0
click at [1005, 153] on div "Question 11 How is this event different from their usual ones? A It’s more prof…" at bounding box center [815, 242] width 381 height 372
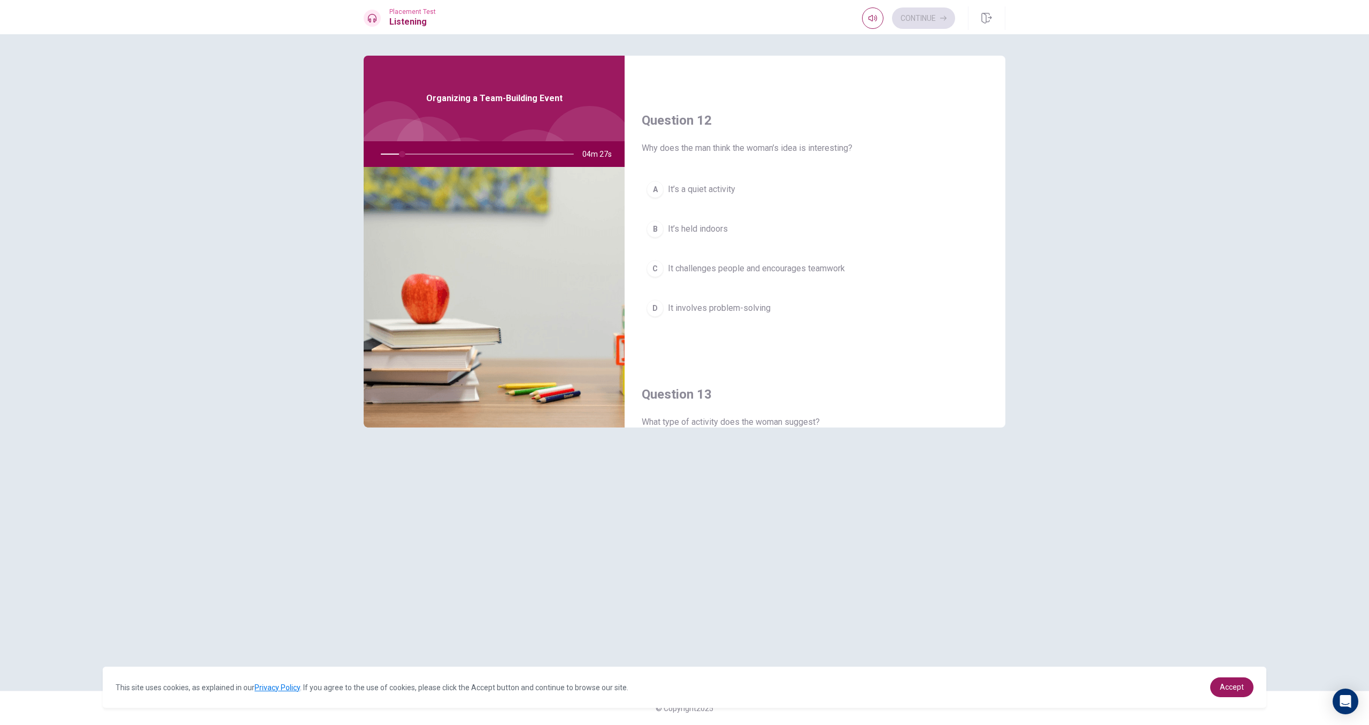
drag, startPoint x: 1001, startPoint y: 205, endPoint x: 1003, endPoint y: 210, distance: 5.8
click at [1003, 211] on div "Question 11 How is this event different from their usual ones? A It’s more prof…" at bounding box center [815, 242] width 381 height 372
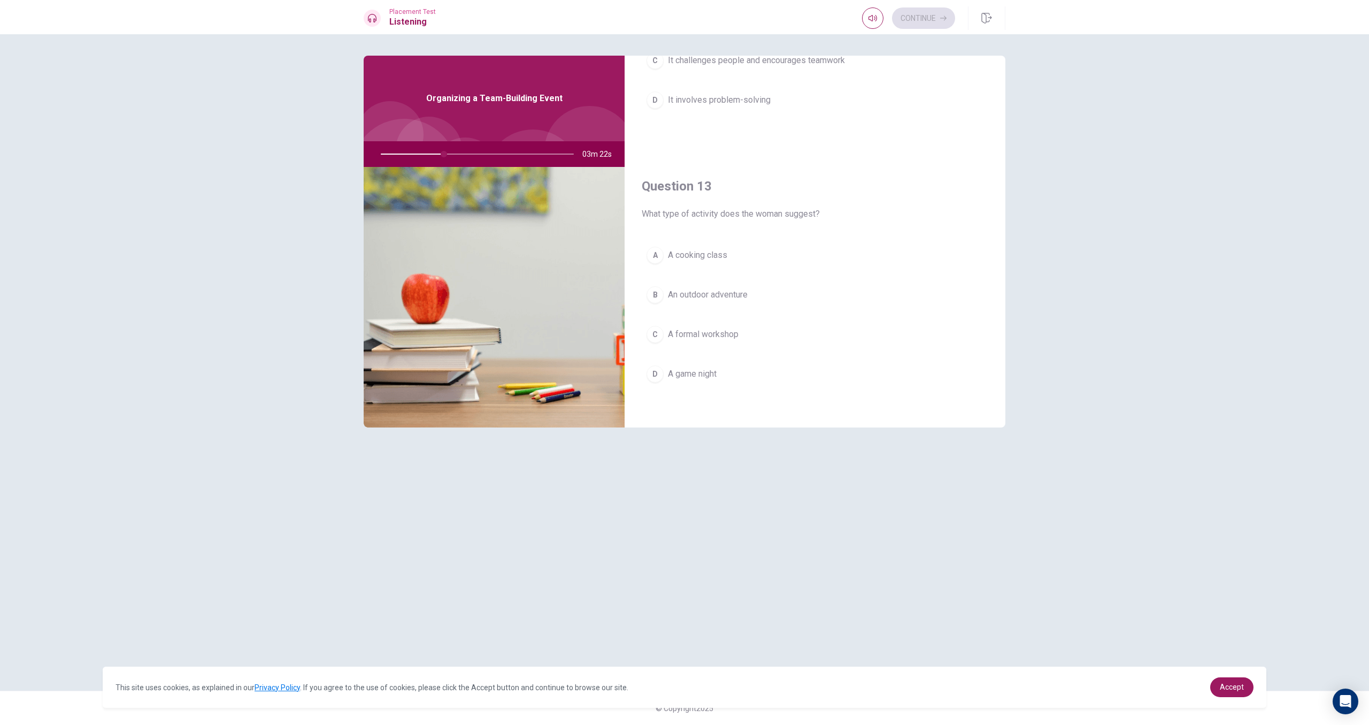
scroll to position [439, 0]
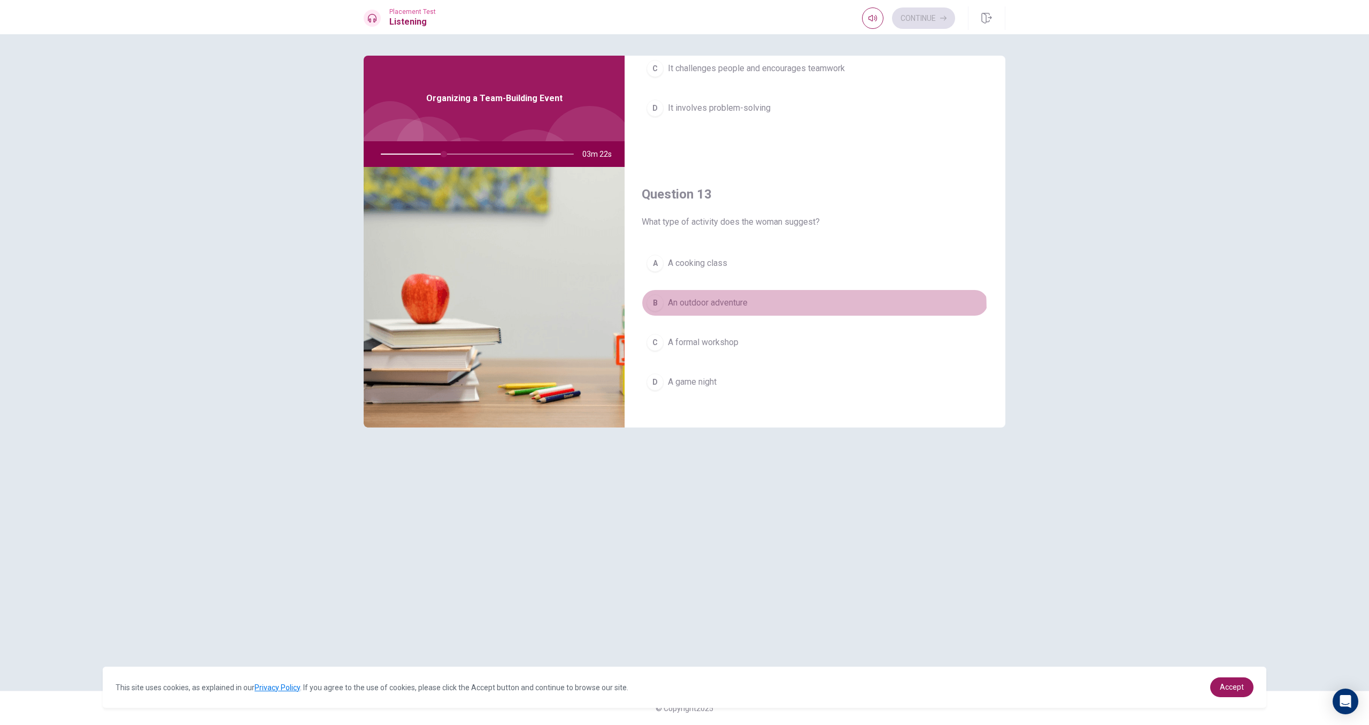
drag, startPoint x: 742, startPoint y: 311, endPoint x: 748, endPoint y: 304, distance: 9.1
click at [748, 304] on button "B An outdoor adventure" at bounding box center [815, 302] width 347 height 27
drag, startPoint x: 1002, startPoint y: 222, endPoint x: 1002, endPoint y: 207, distance: 15.0
click at [1002, 207] on div "Question 13 What type of activity does the woman suggest? A A cooking class B A…" at bounding box center [815, 301] width 381 height 274
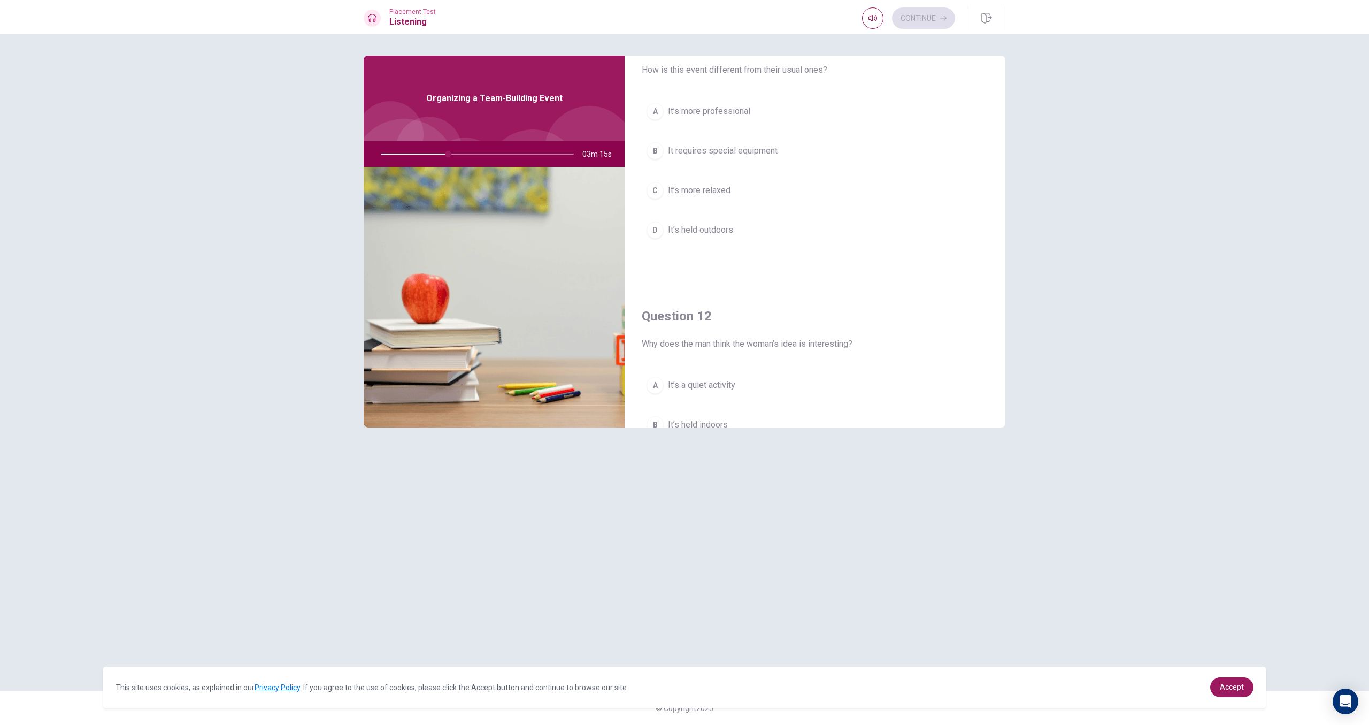
scroll to position [43, 0]
click at [729, 226] on span "It’s held outdoors" at bounding box center [700, 230] width 65 height 13
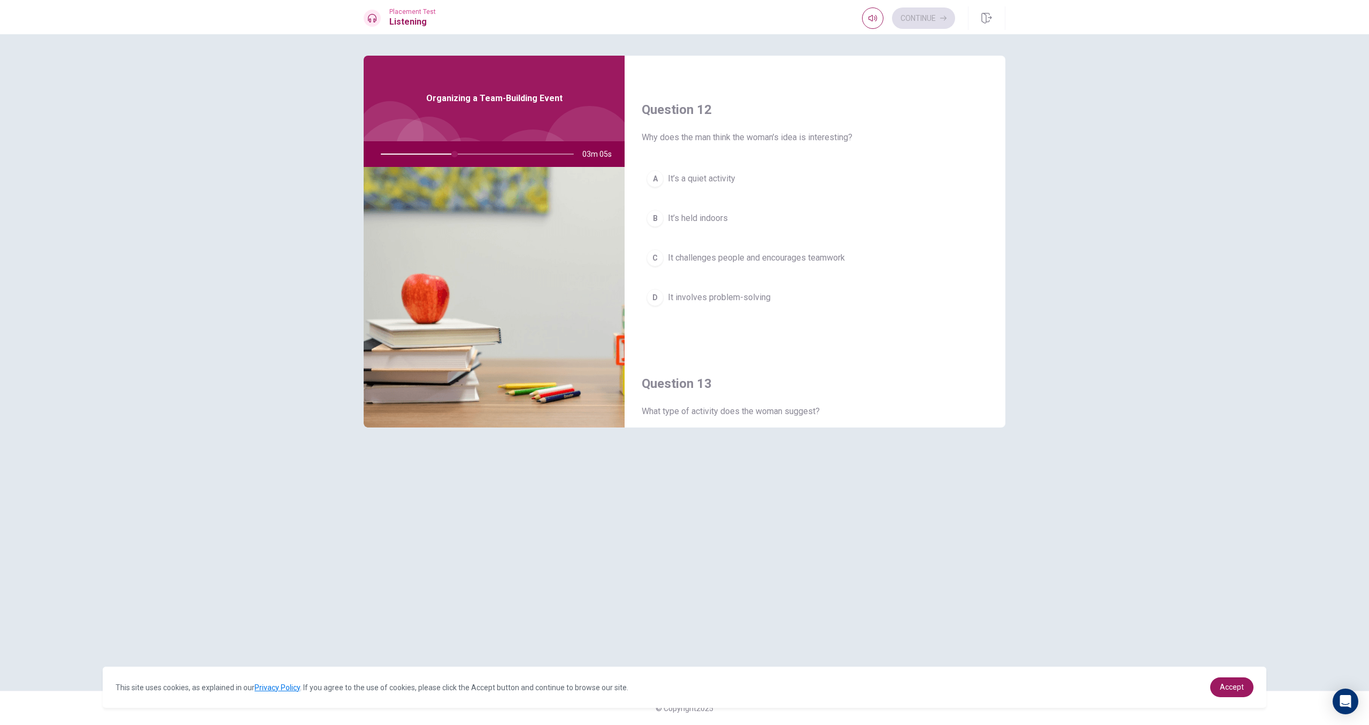
scroll to position [260, 0]
click at [776, 236] on button "C It challenges people and encourages teamwork" at bounding box center [815, 247] width 347 height 27
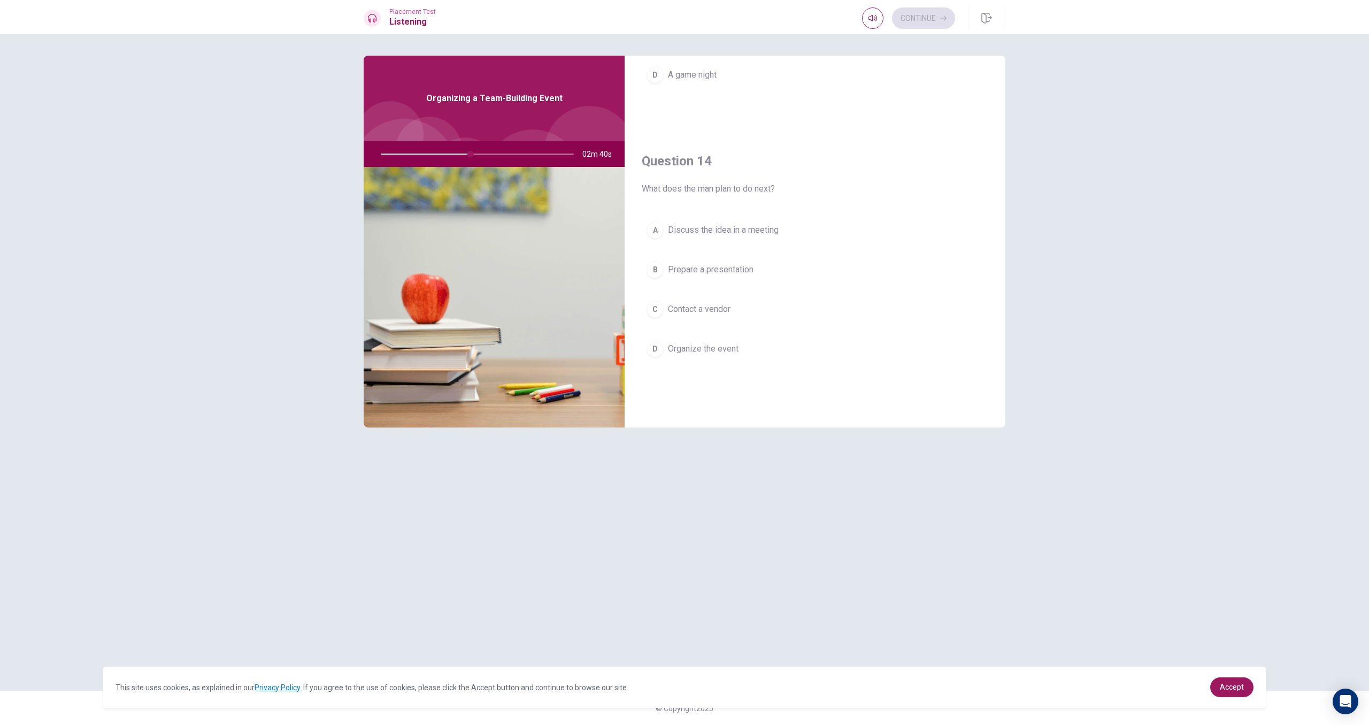
scroll to position [731, 0]
drag, startPoint x: 778, startPoint y: 250, endPoint x: 791, endPoint y: 250, distance: 12.8
click at [778, 250] on span "Discuss the idea in a meeting" at bounding box center [723, 245] width 111 height 13
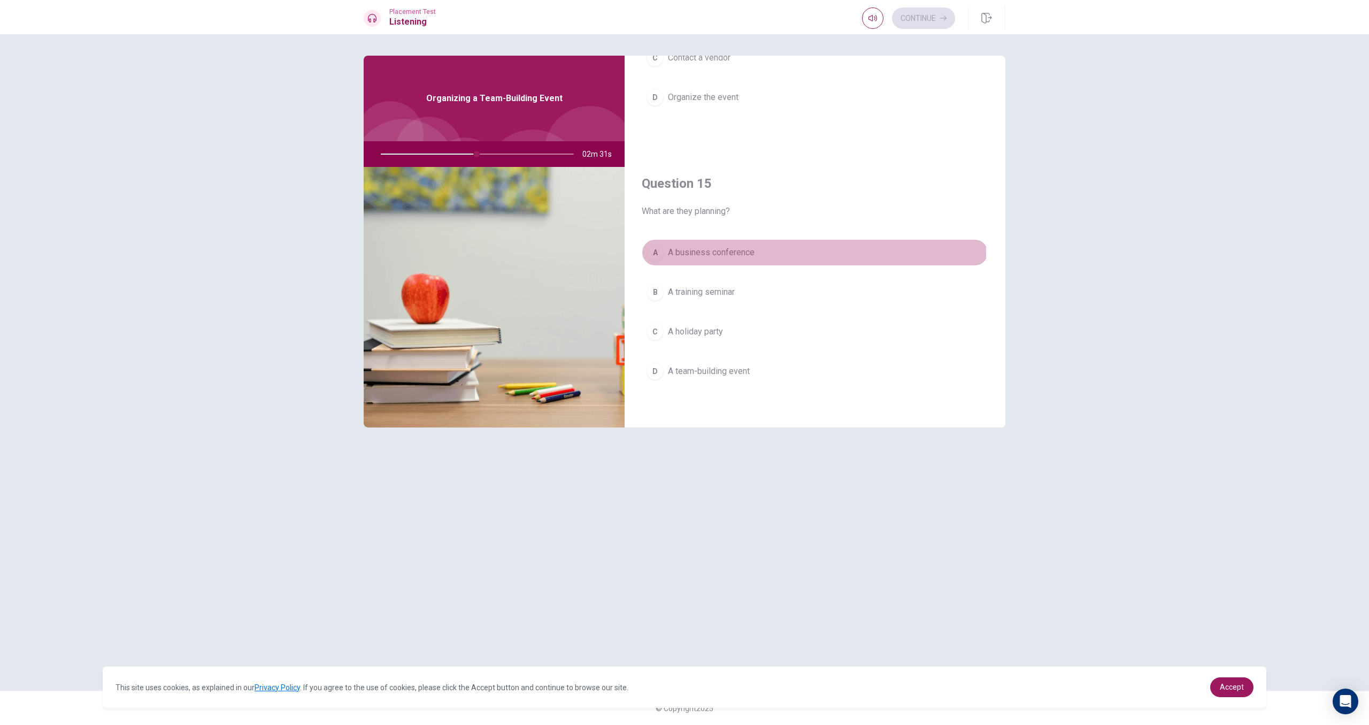
click at [751, 253] on span "A business conference" at bounding box center [711, 252] width 87 height 13
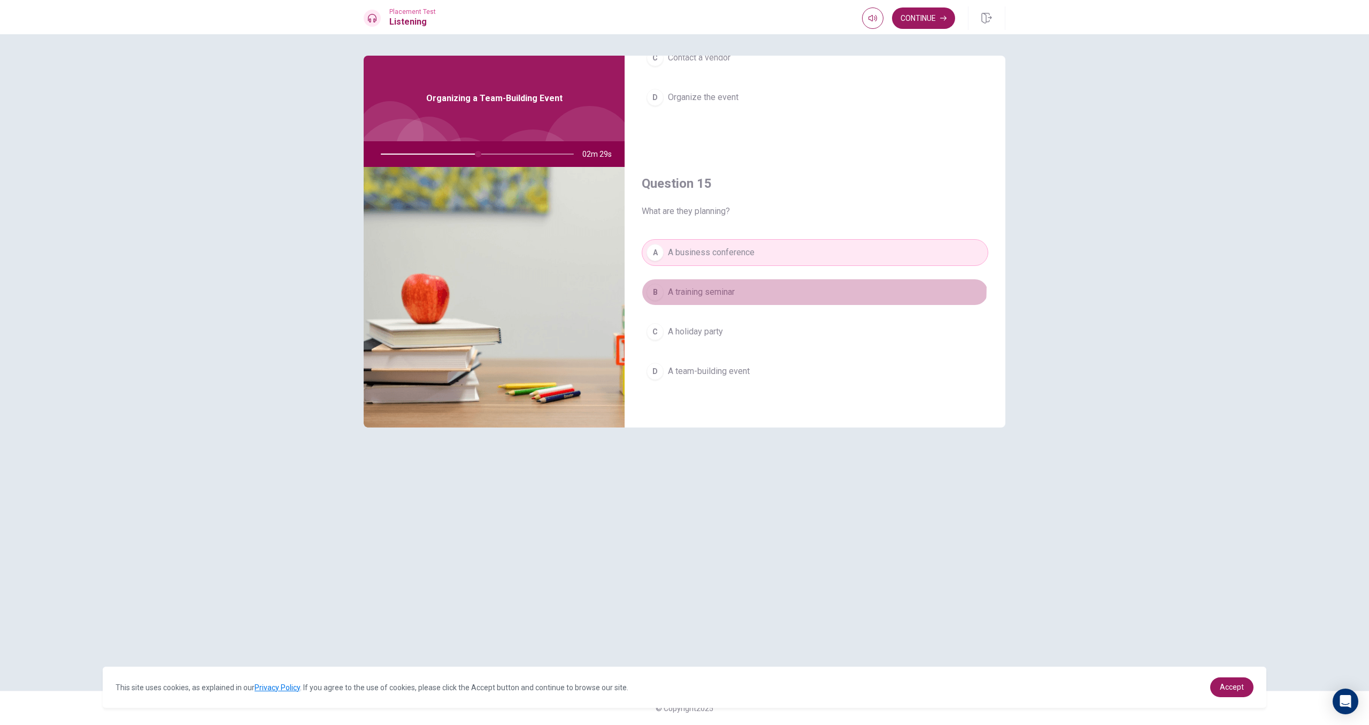
click at [752, 286] on button "B A training seminar" at bounding box center [815, 292] width 347 height 27
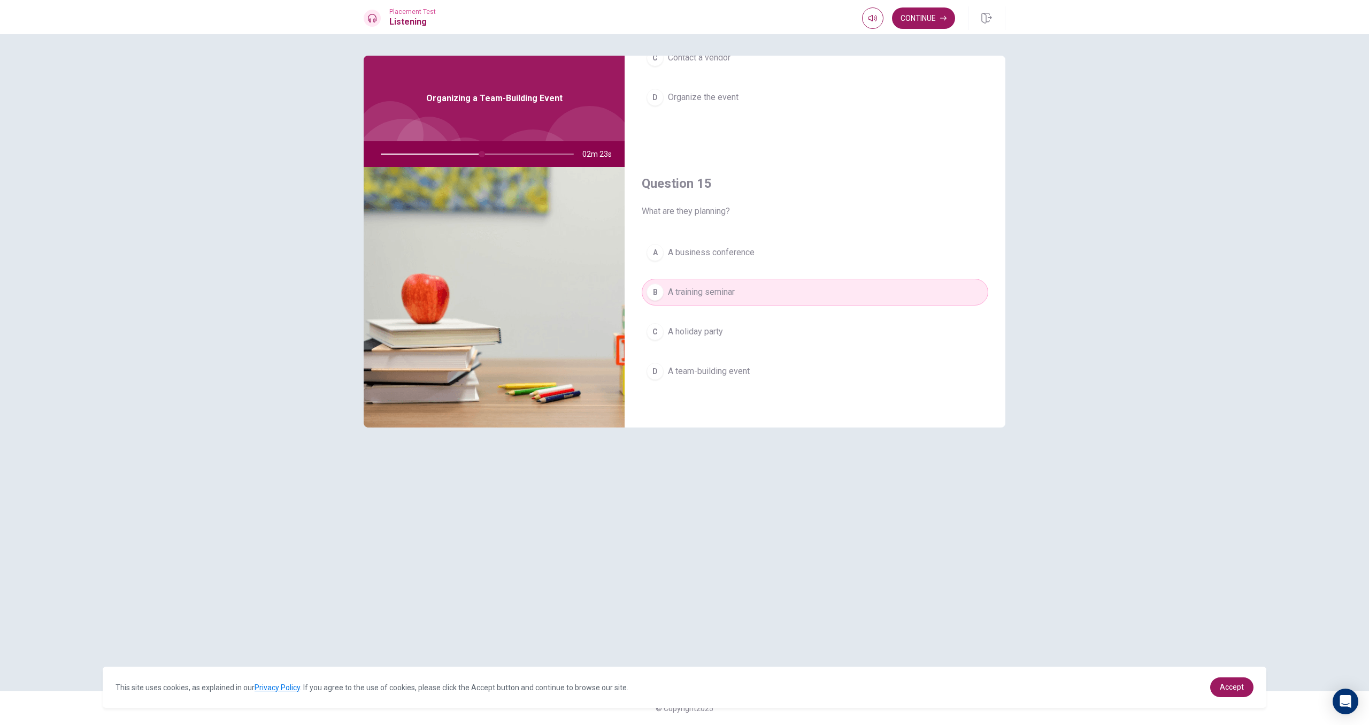
click at [744, 359] on button "D A team-building event" at bounding box center [815, 371] width 347 height 27
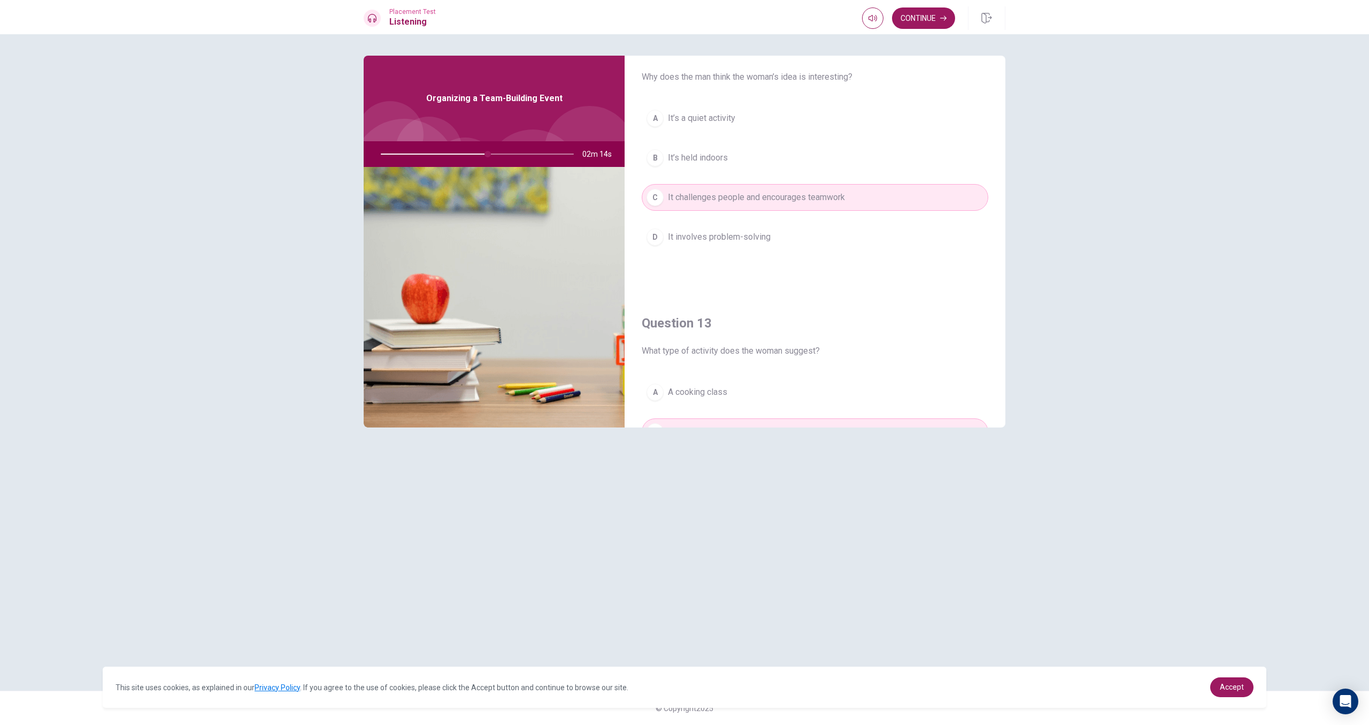
scroll to position [307, 0]
drag, startPoint x: 489, startPoint y: 149, endPoint x: 458, endPoint y: 147, distance: 30.5
click at [470, 149] on div at bounding box center [475, 154] width 214 height 26
click at [448, 150] on div at bounding box center [475, 154] width 214 height 26
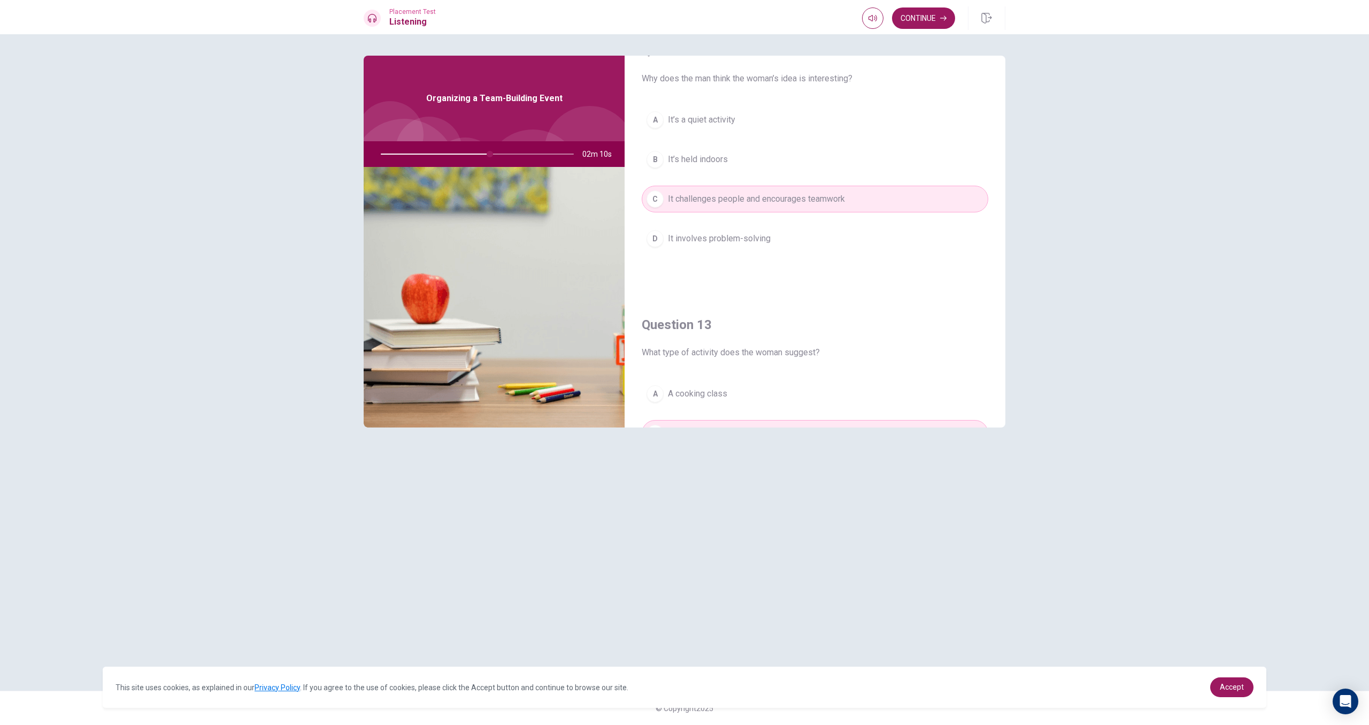
scroll to position [309, 0]
drag, startPoint x: 448, startPoint y: 150, endPoint x: 460, endPoint y: 149, distance: 11.9
click at [452, 150] on div at bounding box center [475, 154] width 214 height 26
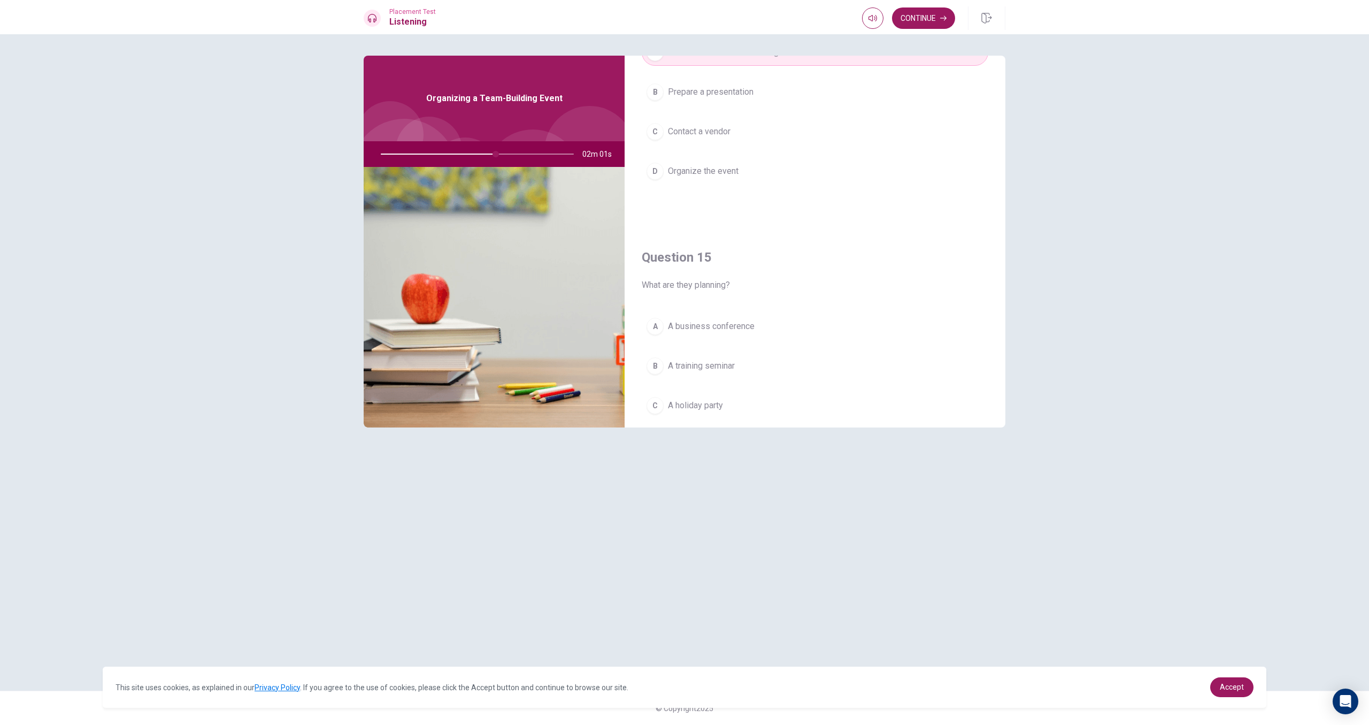
scroll to position [997, 0]
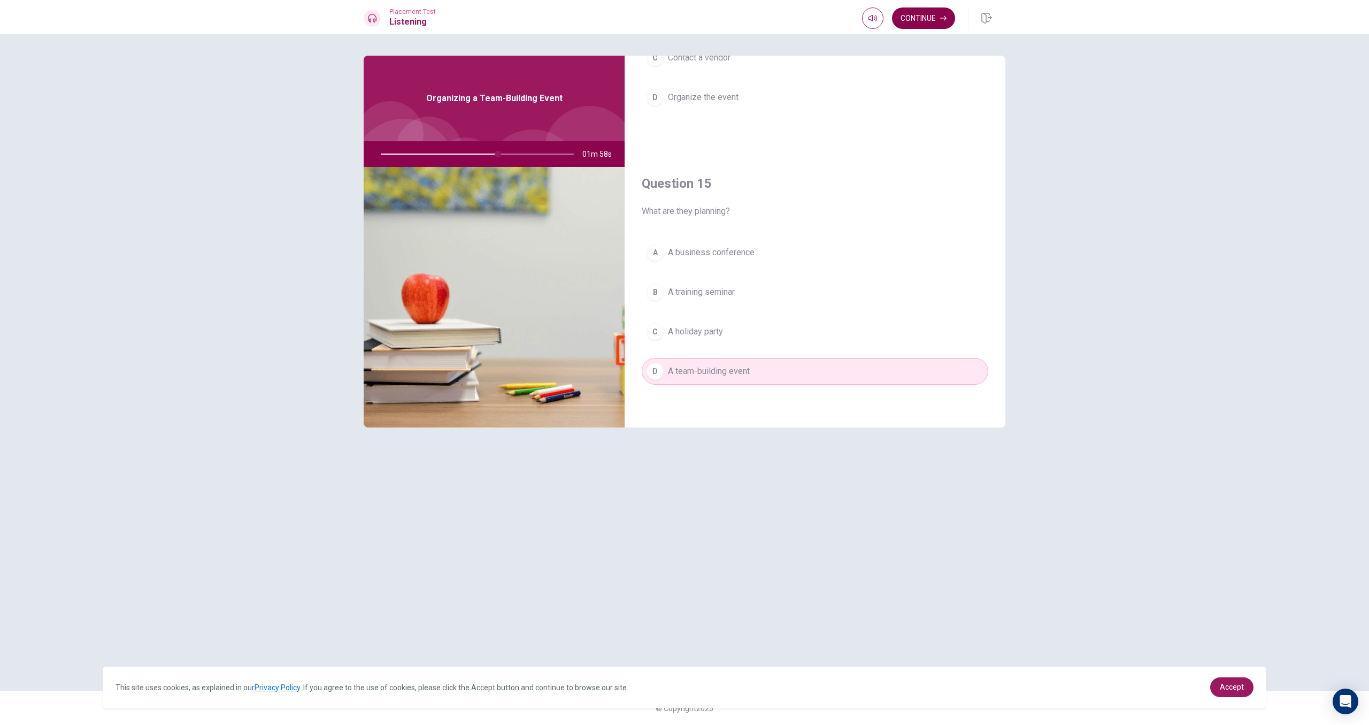
click at [919, 20] on button "Continue" at bounding box center [923, 17] width 63 height 21
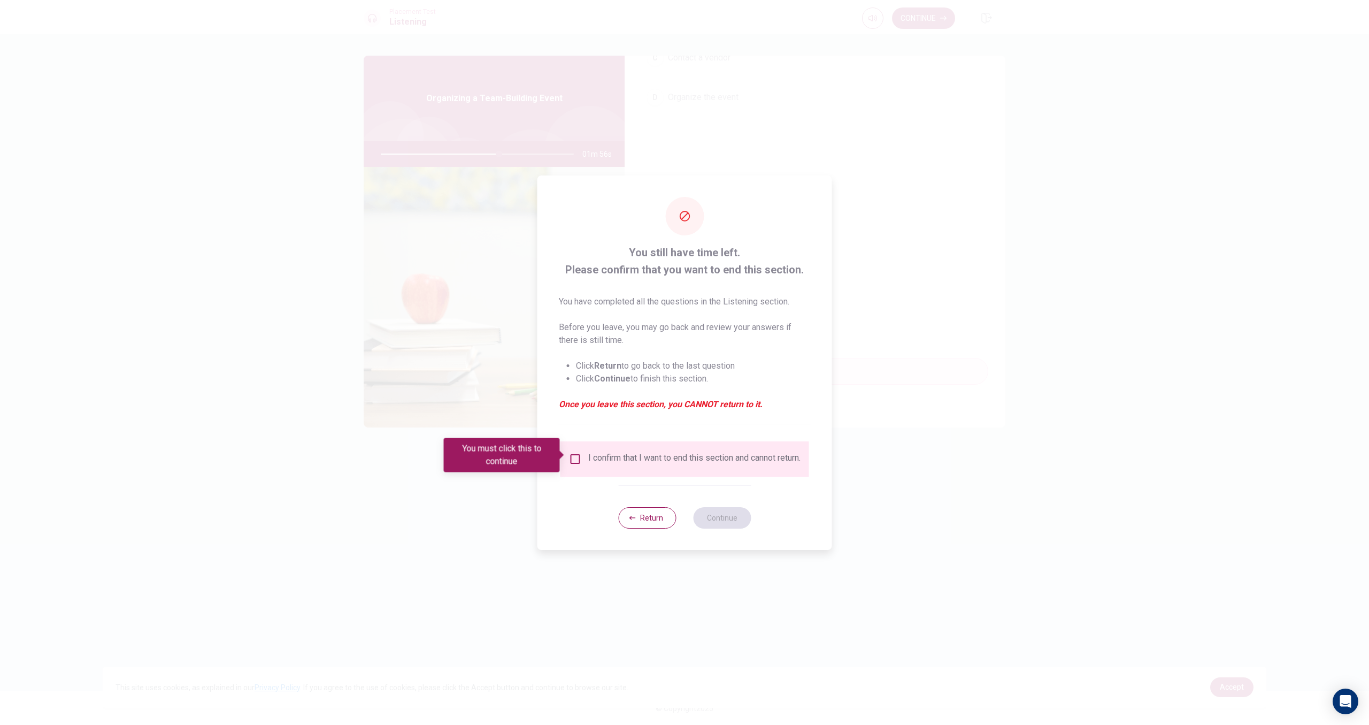
click at [588, 457] on div "I confirm that I want to end this section and cannot return." at bounding box center [694, 458] width 212 height 13
click at [572, 455] on input "You must click this to continue" at bounding box center [575, 458] width 13 height 13
click at [718, 521] on button "Continue" at bounding box center [722, 517] width 58 height 21
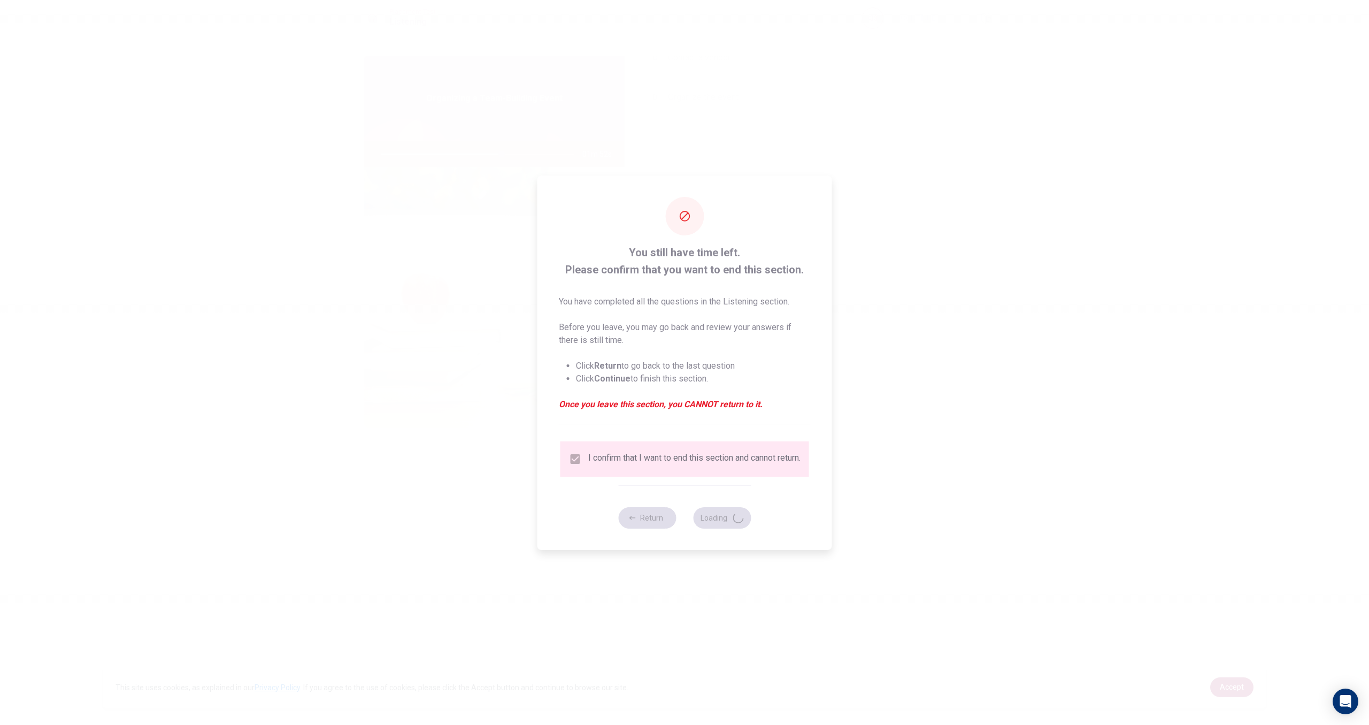
type input "63"
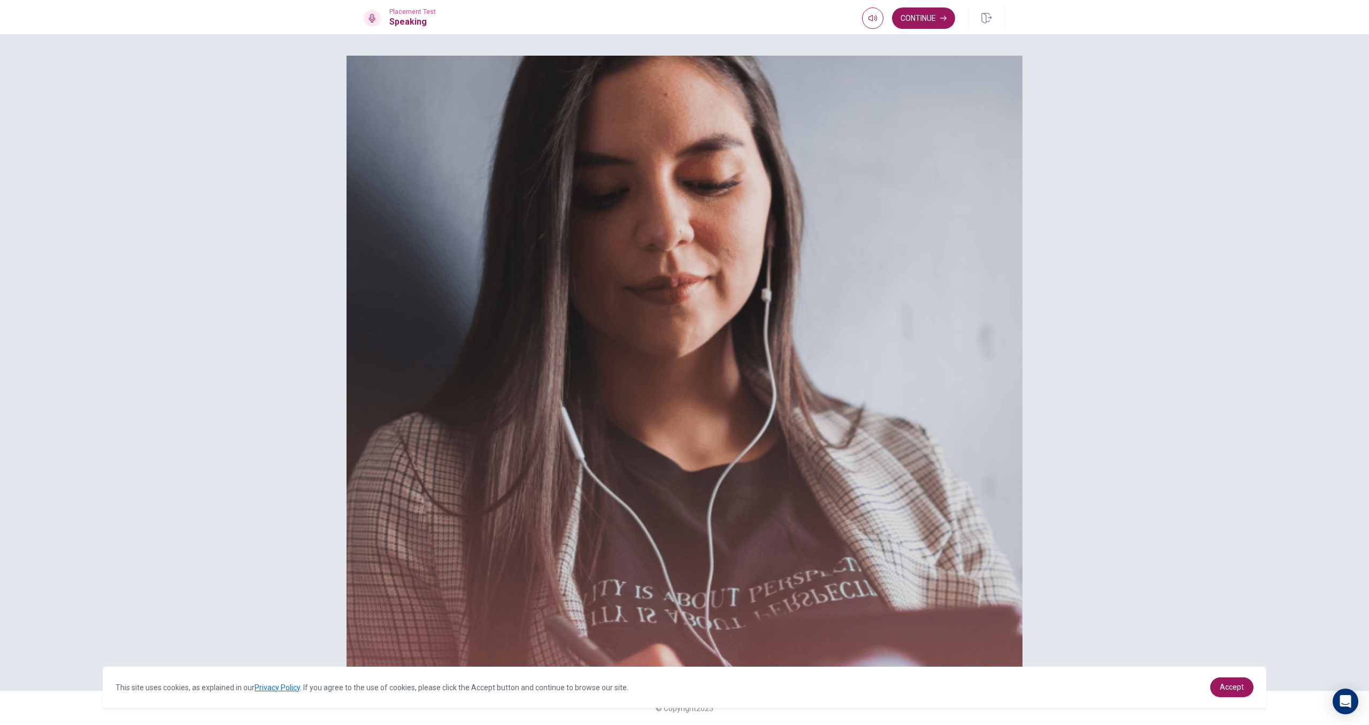
click at [866, 319] on img at bounding box center [685, 362] width 676 height 613
click at [866, 328] on img at bounding box center [685, 362] width 676 height 613
click at [913, 14] on button "Continue" at bounding box center [923, 17] width 63 height 21
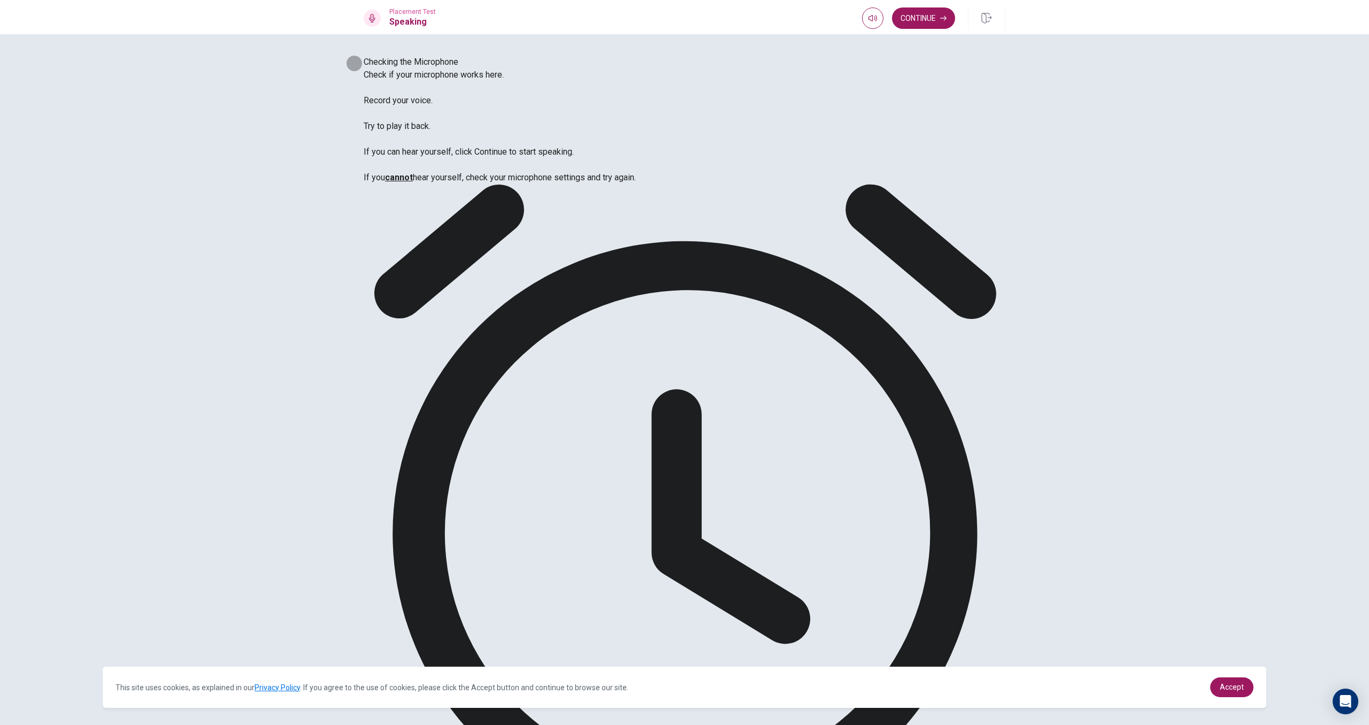
click at [924, 21] on button "Continue" at bounding box center [923, 17] width 63 height 21
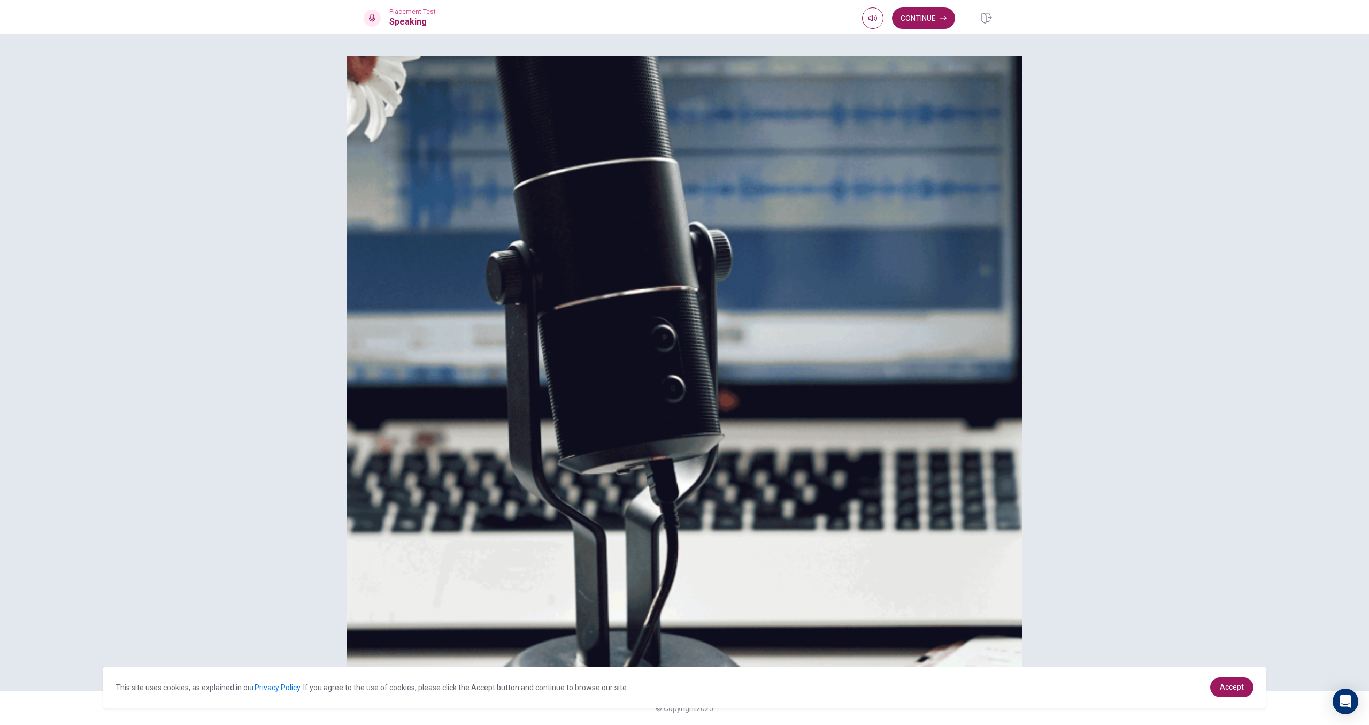
click at [815, 215] on img at bounding box center [685, 362] width 676 height 613
drag, startPoint x: 951, startPoint y: 14, endPoint x: 934, endPoint y: 21, distance: 18.5
click at [950, 15] on button "Continue" at bounding box center [923, 17] width 63 height 21
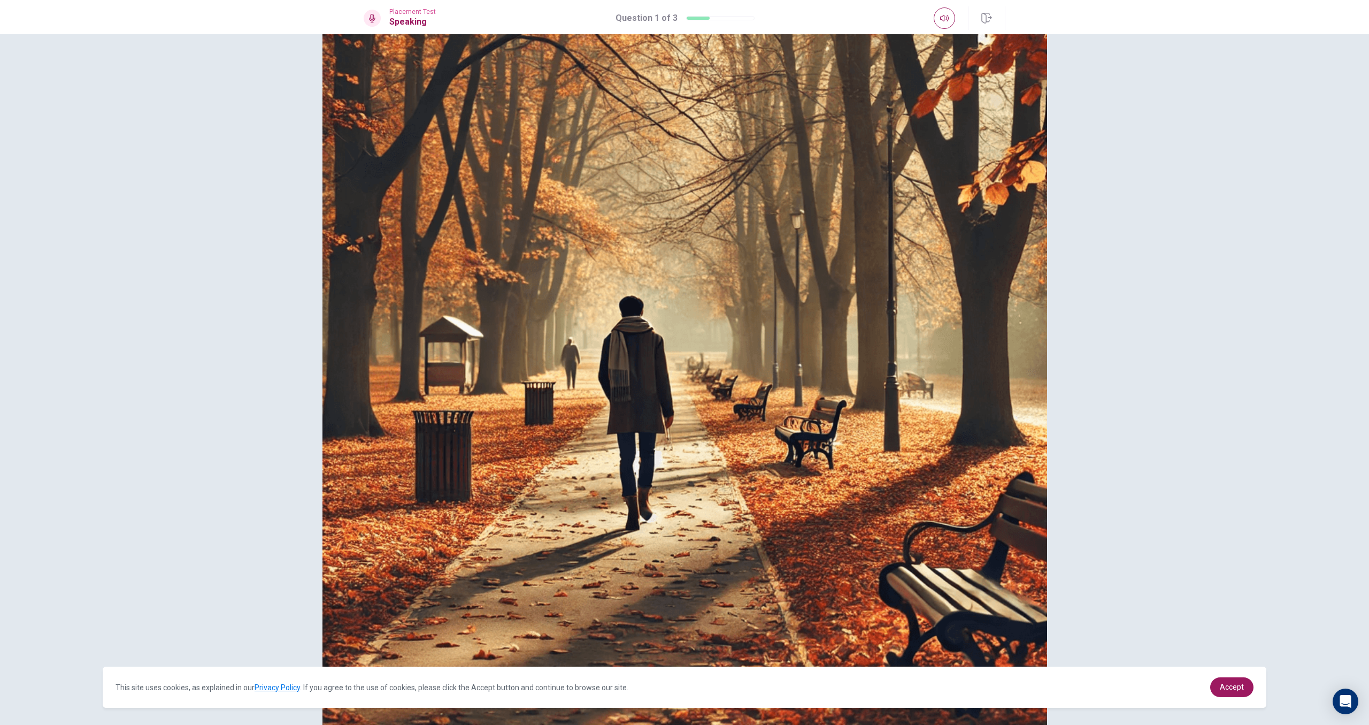
click at [671, 230] on img at bounding box center [684, 362] width 1369 height 725
drag, startPoint x: 726, startPoint y: 198, endPoint x: 712, endPoint y: 187, distance: 18.3
click at [724, 195] on img at bounding box center [684, 362] width 1369 height 725
click at [822, 216] on img at bounding box center [684, 362] width 1369 height 725
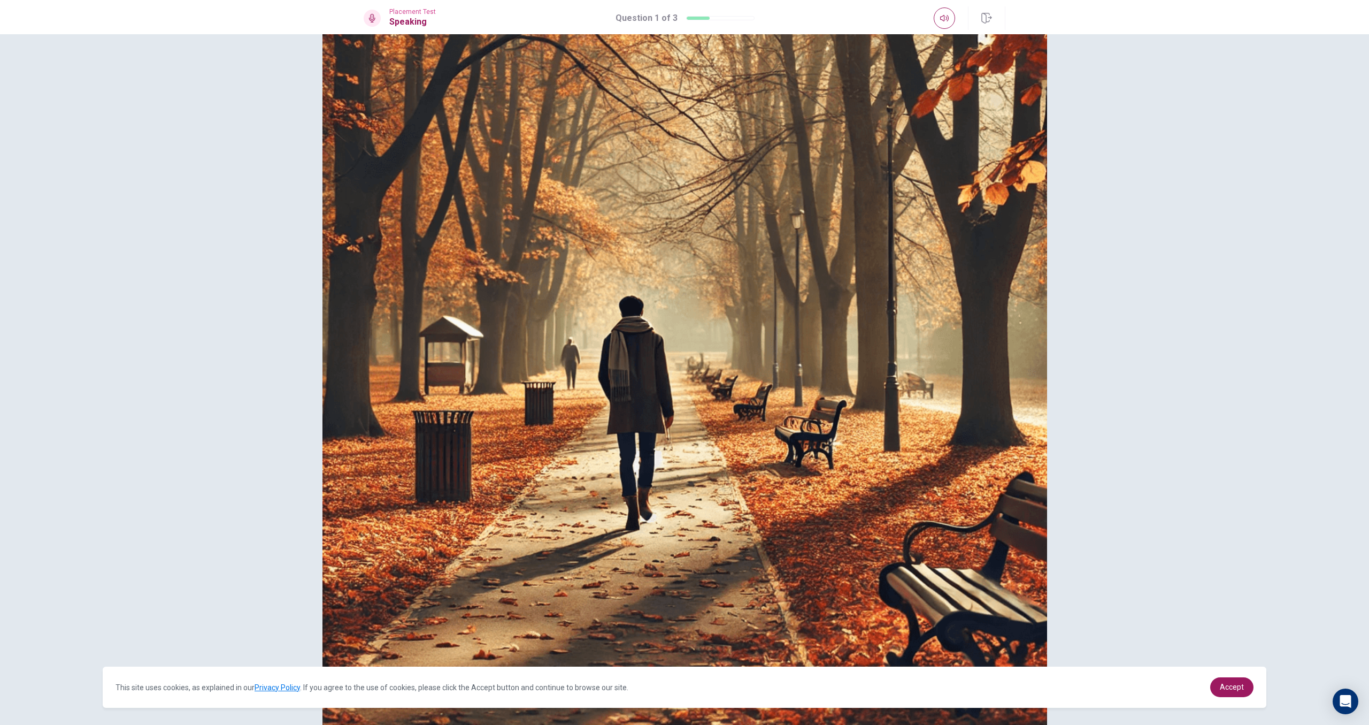
click at [717, 328] on img at bounding box center [684, 362] width 1369 height 725
click at [674, 358] on img at bounding box center [684, 362] width 1369 height 725
click at [674, 363] on img at bounding box center [684, 362] width 1369 height 725
click at [674, 365] on img at bounding box center [684, 362] width 1369 height 725
click at [674, 366] on img at bounding box center [684, 362] width 1369 height 725
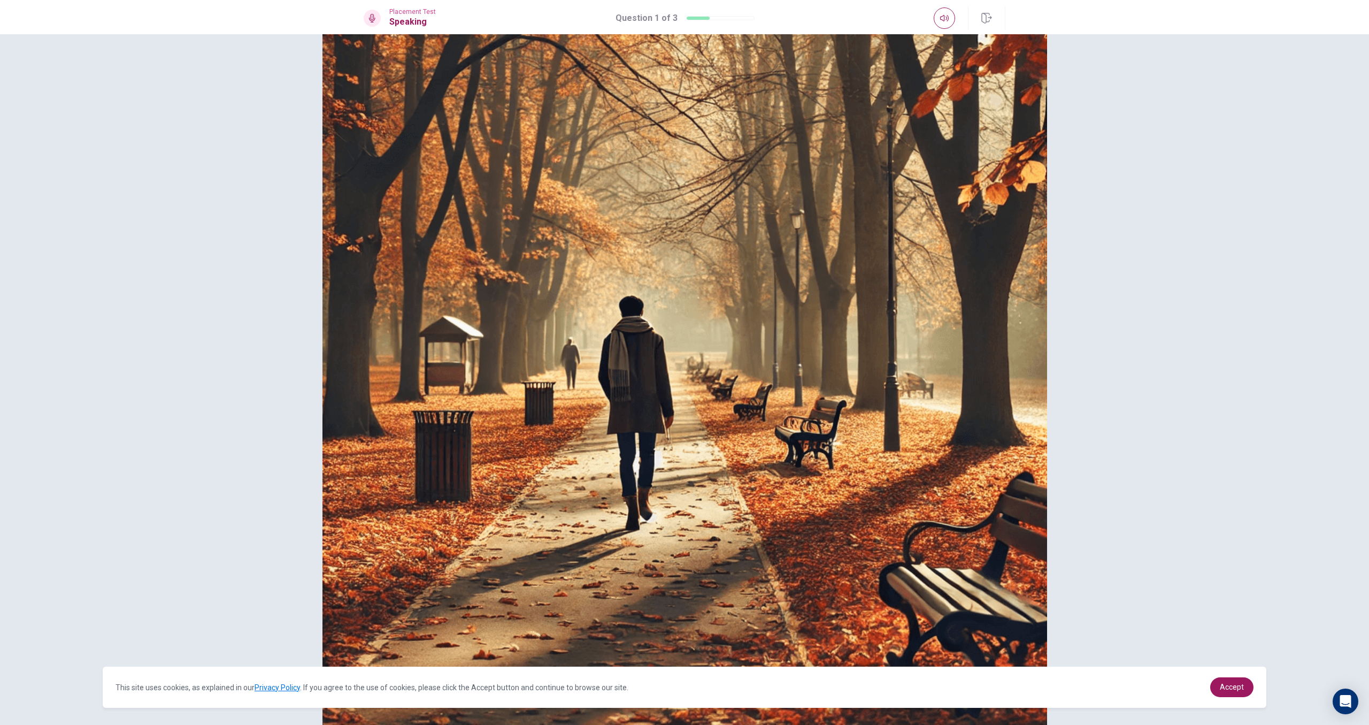
click at [674, 372] on img at bounding box center [684, 362] width 1369 height 725
click at [673, 381] on img at bounding box center [684, 362] width 1369 height 725
drag, startPoint x: 673, startPoint y: 384, endPoint x: 673, endPoint y: 395, distance: 10.7
click at [673, 395] on img at bounding box center [684, 362] width 1369 height 725
click at [703, 355] on img at bounding box center [684, 362] width 1369 height 725
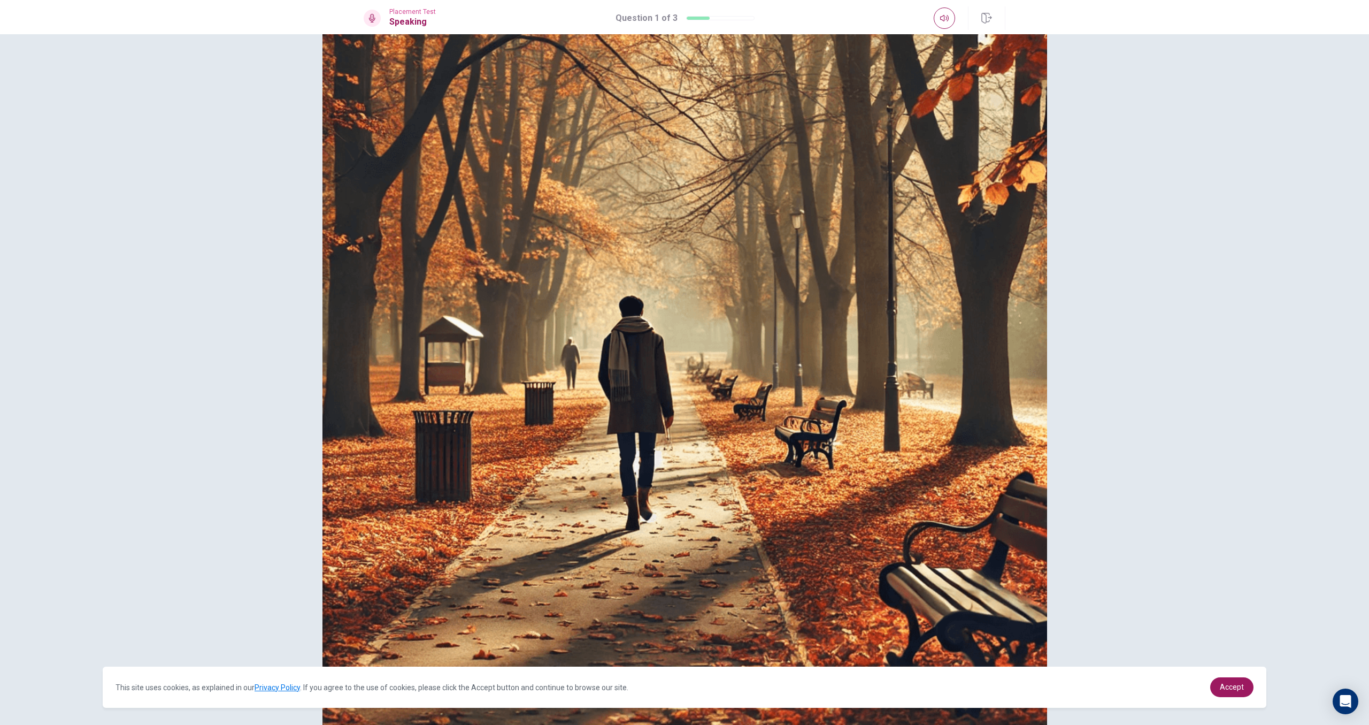
click at [704, 366] on img at bounding box center [684, 362] width 1369 height 725
drag, startPoint x: 704, startPoint y: 368, endPoint x: 740, endPoint y: 322, distance: 57.9
click at [706, 363] on img at bounding box center [684, 362] width 1369 height 725
click at [744, 298] on img at bounding box center [684, 362] width 1369 height 725
drag, startPoint x: 750, startPoint y: 289, endPoint x: 757, endPoint y: 271, distance: 19.3
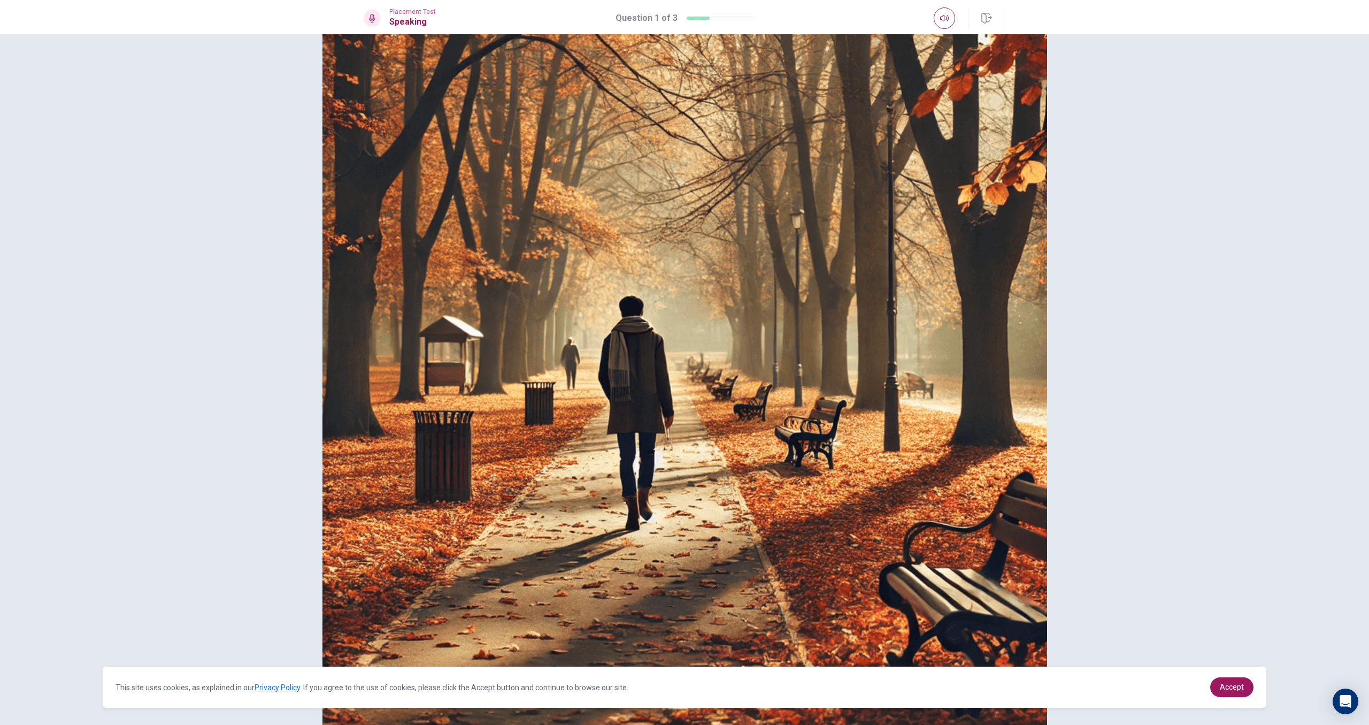
click at [752, 282] on img at bounding box center [684, 362] width 1369 height 725
drag, startPoint x: 757, startPoint y: 271, endPoint x: 764, endPoint y: 253, distance: 19.2
click at [758, 266] on img at bounding box center [684, 362] width 1369 height 725
drag, startPoint x: 764, startPoint y: 253, endPoint x: 770, endPoint y: 239, distance: 15.6
click at [766, 248] on img at bounding box center [684, 362] width 1369 height 725
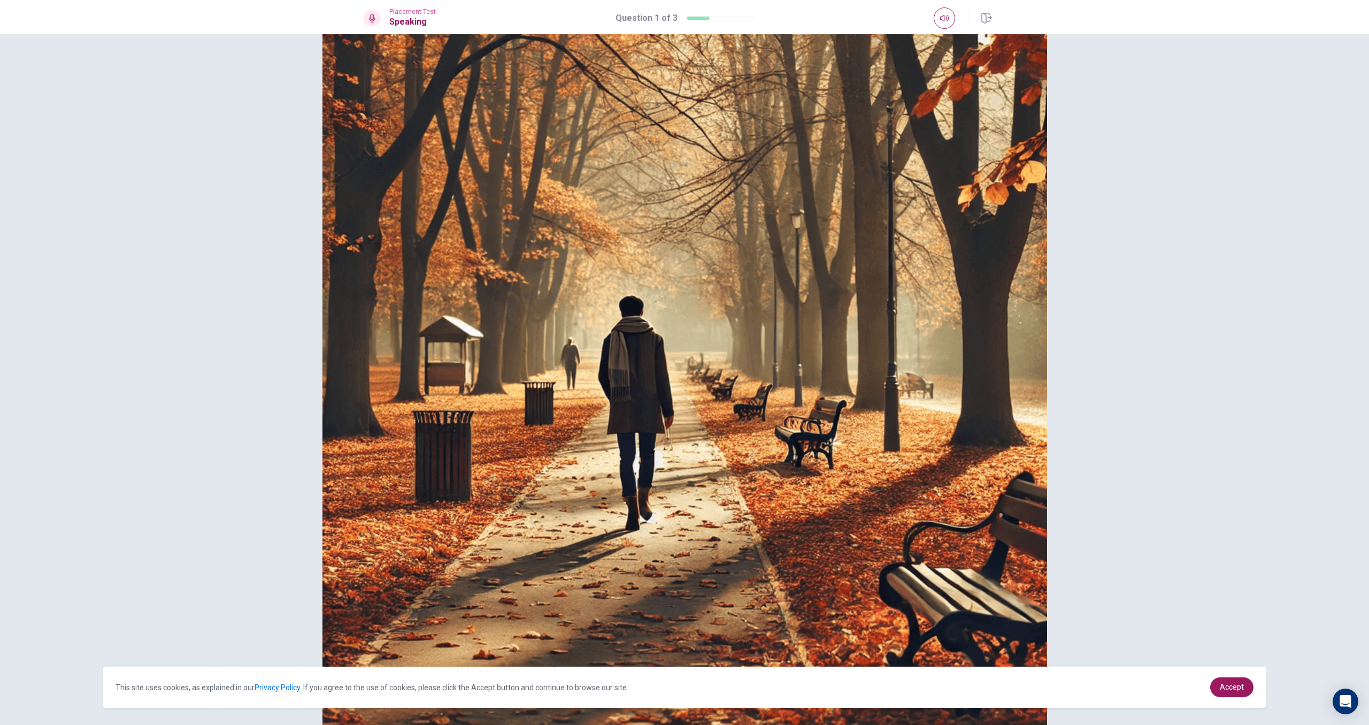
drag, startPoint x: 783, startPoint y: 215, endPoint x: 800, endPoint y: 201, distance: 21.2
click at [791, 206] on img at bounding box center [684, 362] width 1369 height 725
drag, startPoint x: 800, startPoint y: 202, endPoint x: 809, endPoint y: 182, distance: 22.3
click at [809, 182] on img at bounding box center [684, 362] width 1369 height 725
drag, startPoint x: 823, startPoint y: 170, endPoint x: 832, endPoint y: 166, distance: 10.1
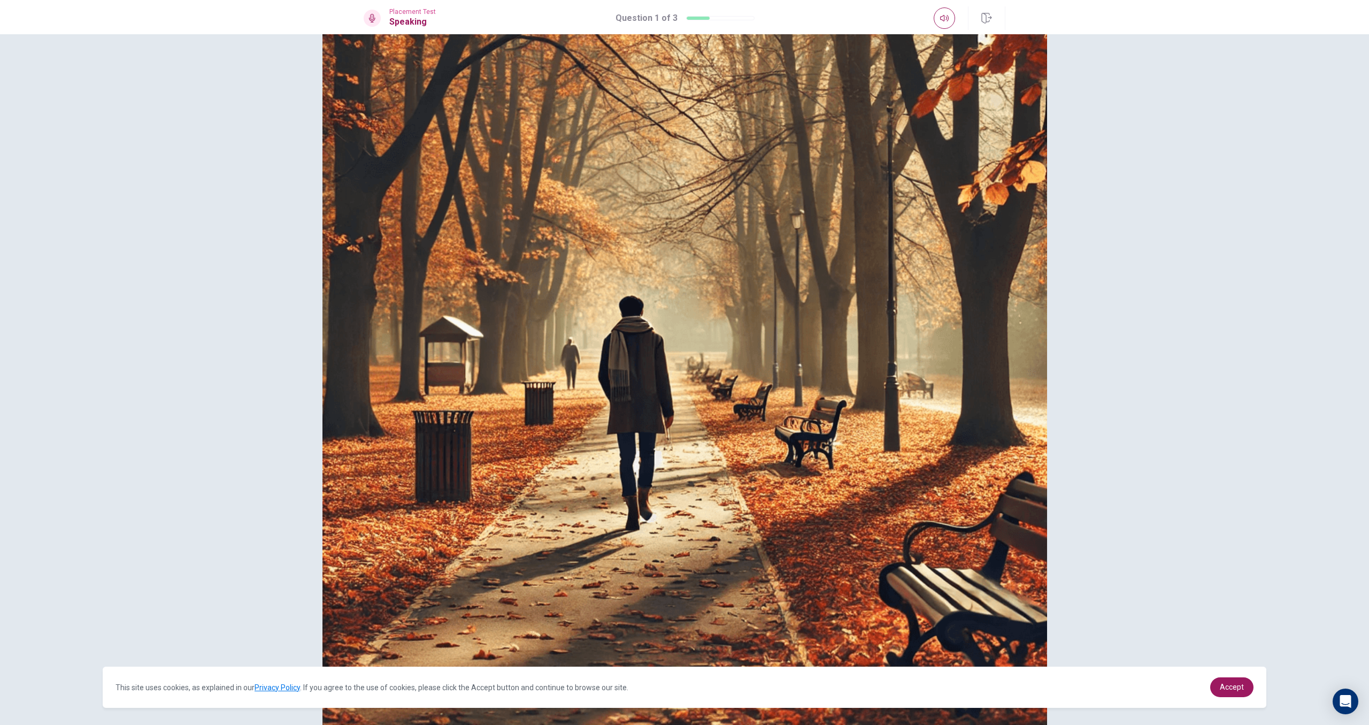
click at [829, 163] on img at bounding box center [684, 362] width 1369 height 725
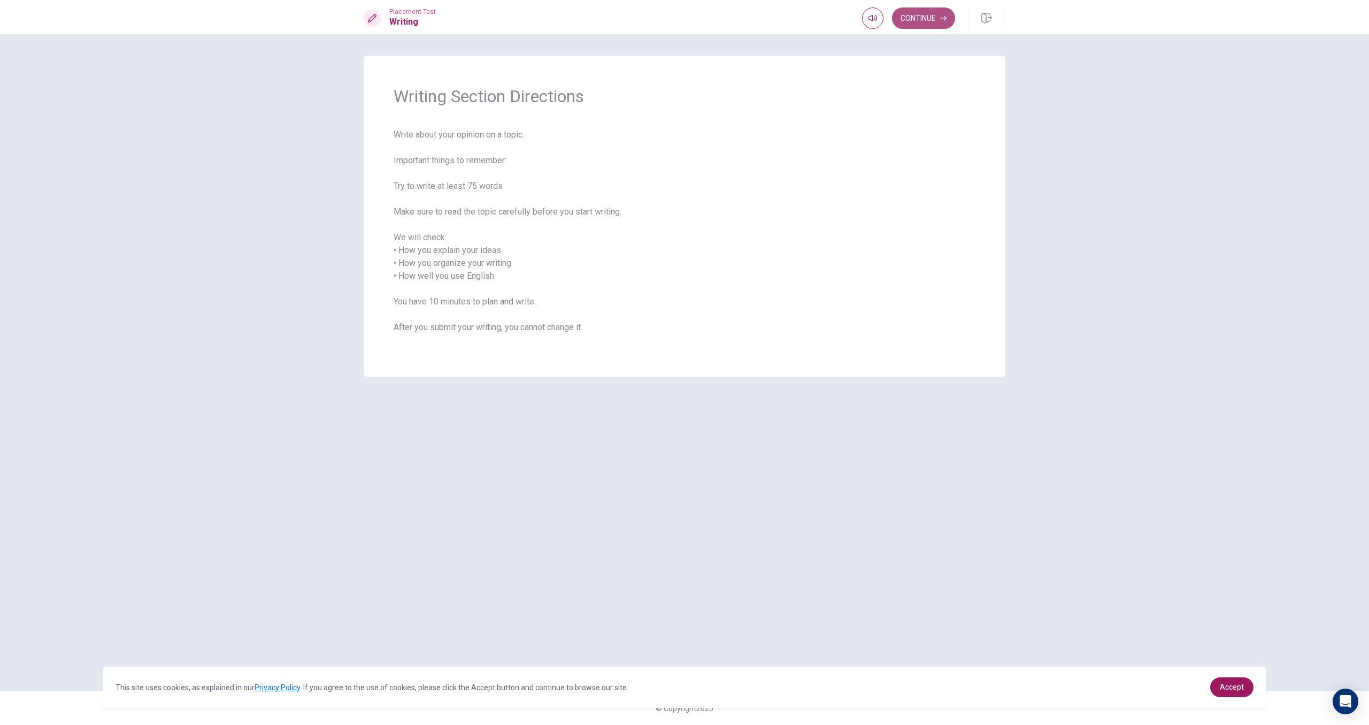
click at [932, 16] on button "Continue" at bounding box center [923, 17] width 63 height 21
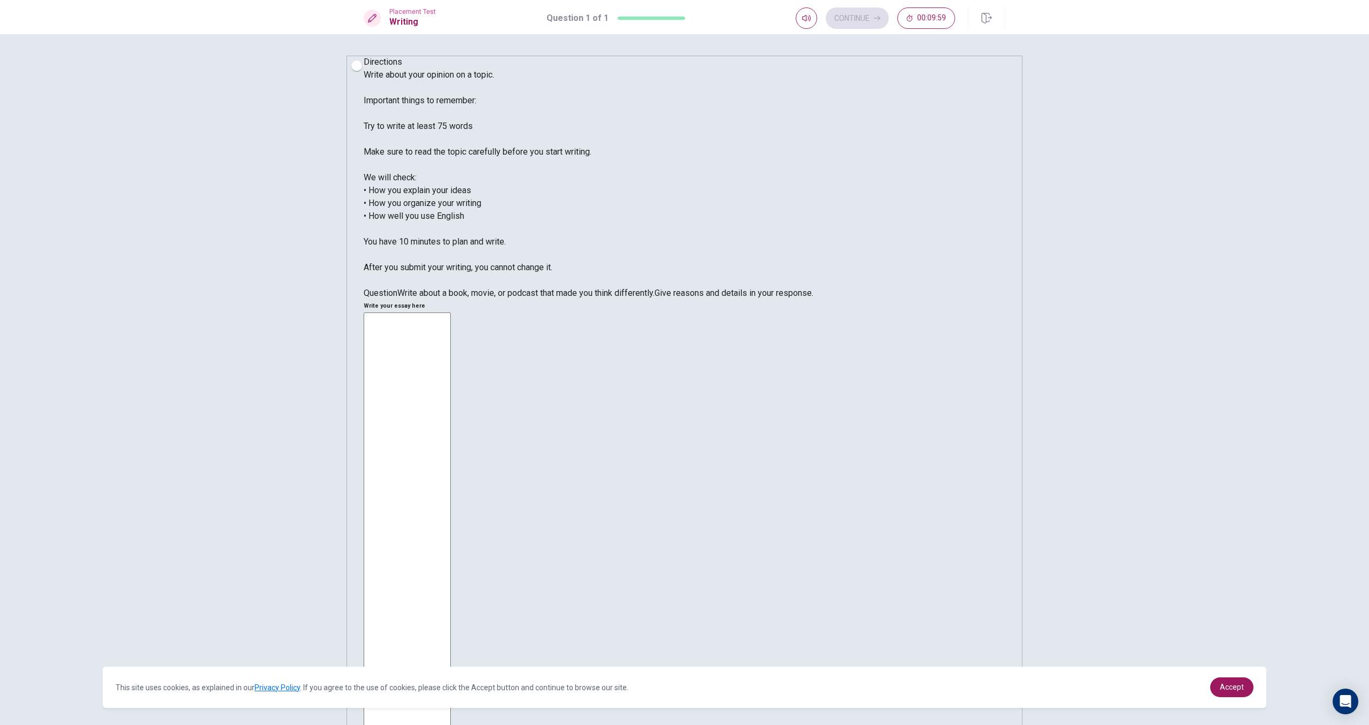
click at [451, 312] on textarea at bounding box center [407, 580] width 87 height 537
click at [451, 312] on textarea "I like reading novels and poems in my free time.And The Journey To The West top…" at bounding box center [407, 580] width 87 height 537
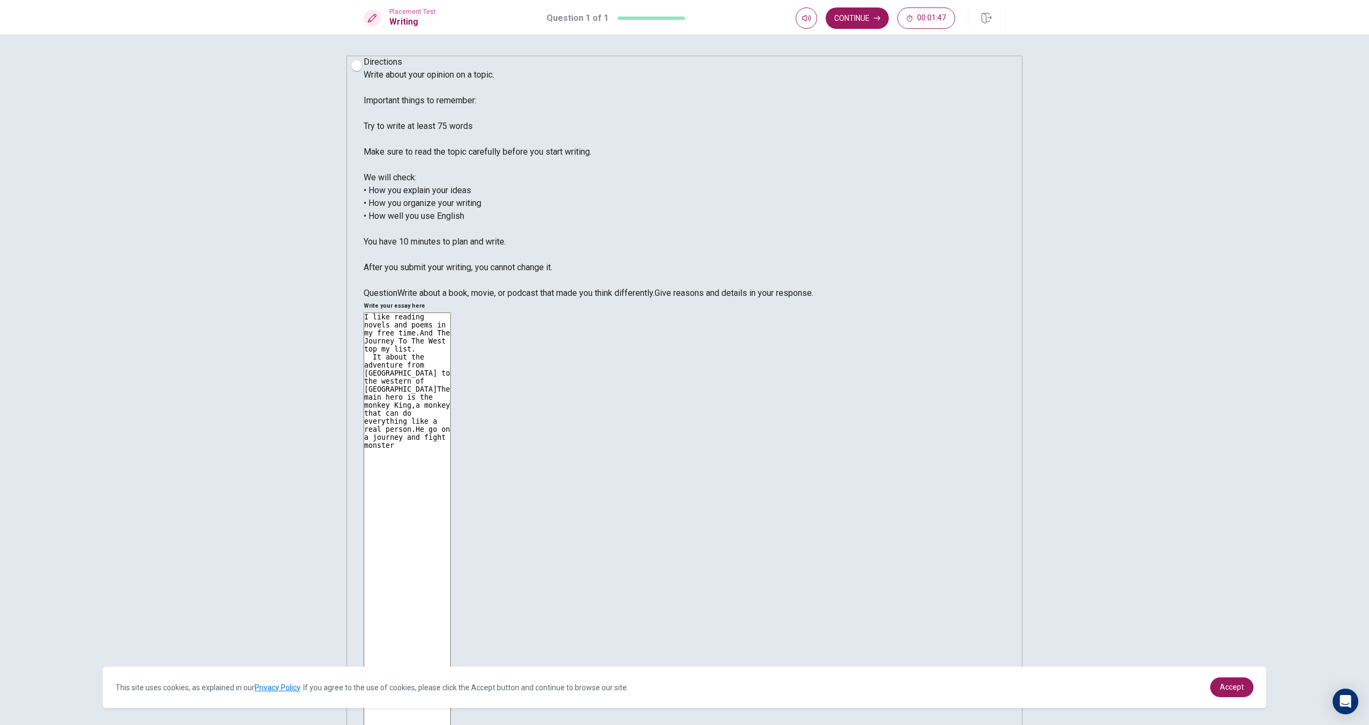
click at [451, 312] on textarea "I like reading novels and poems in my free time.And The Journey To The West top…" at bounding box center [407, 580] width 87 height 537
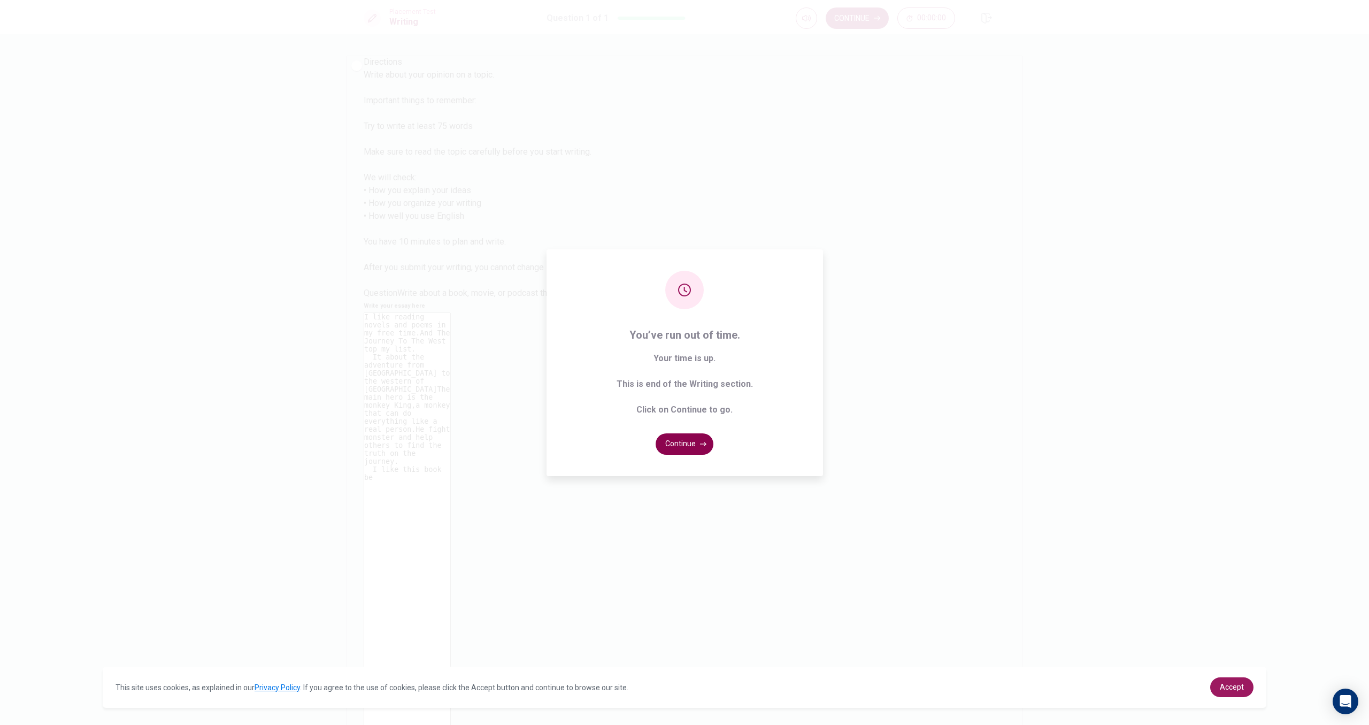
type textarea "I like reading novels and poems in my free time.And The Journey To The West top…"
click at [670, 448] on button "Continue" at bounding box center [685, 443] width 58 height 21
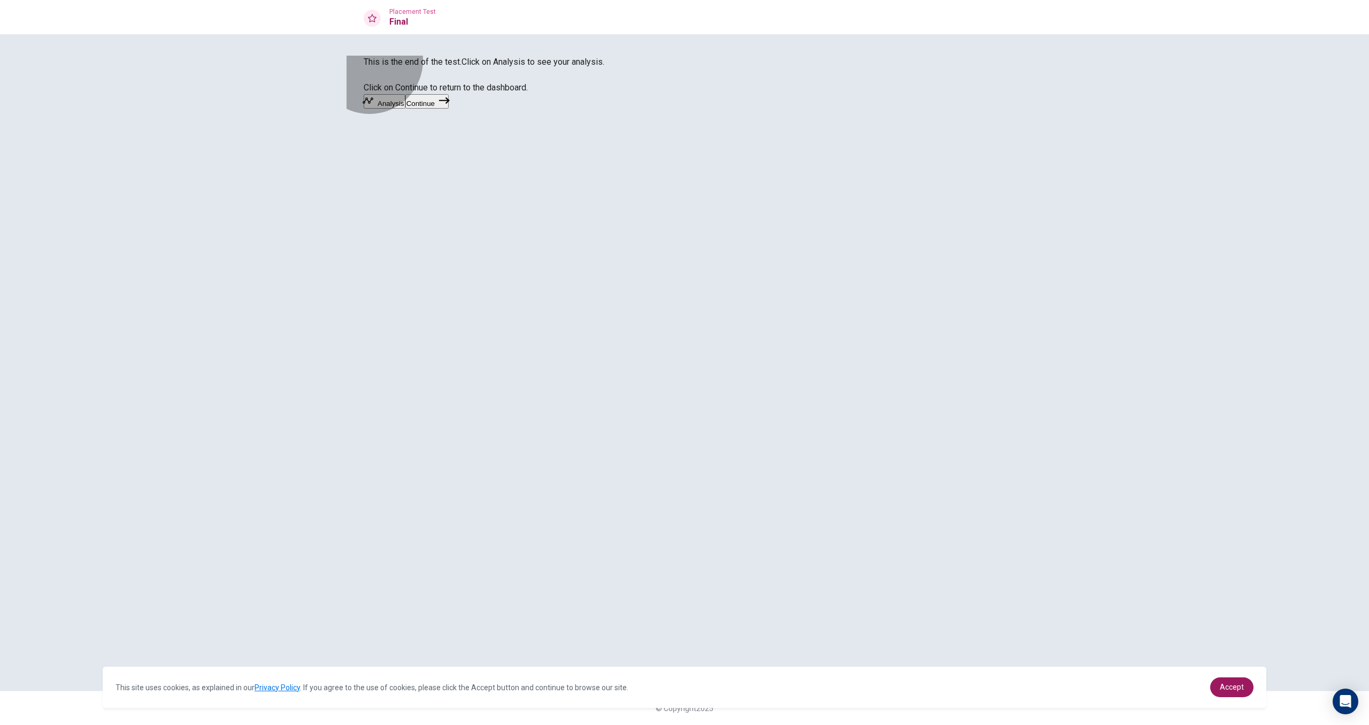
click at [449, 109] on button "Continue" at bounding box center [426, 101] width 43 height 14
